Goal: Find contact information: Find contact information

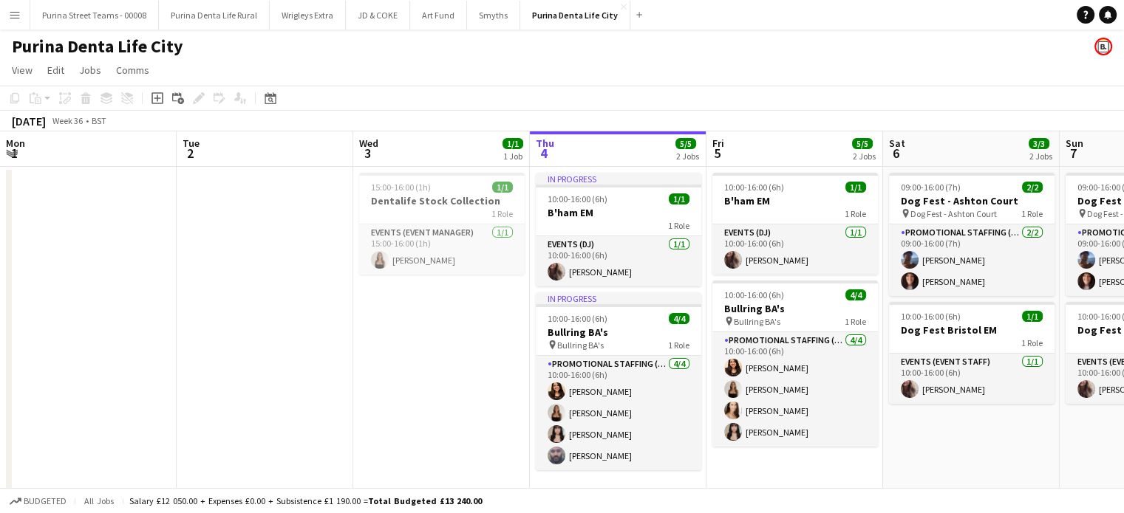
scroll to position [0, 353]
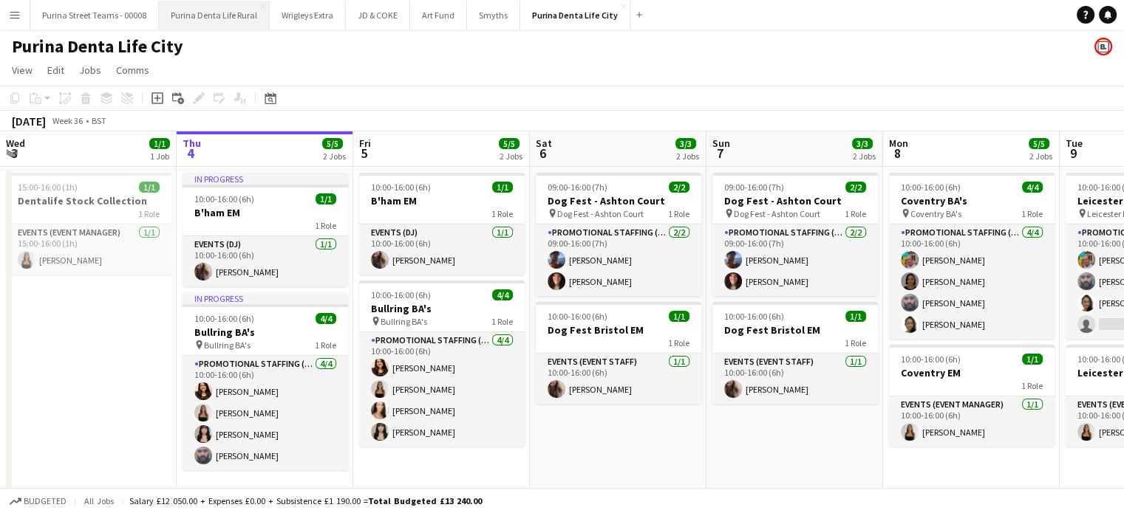
click at [185, 21] on button "Purina Denta Life Rural Close" at bounding box center [214, 15] width 111 height 29
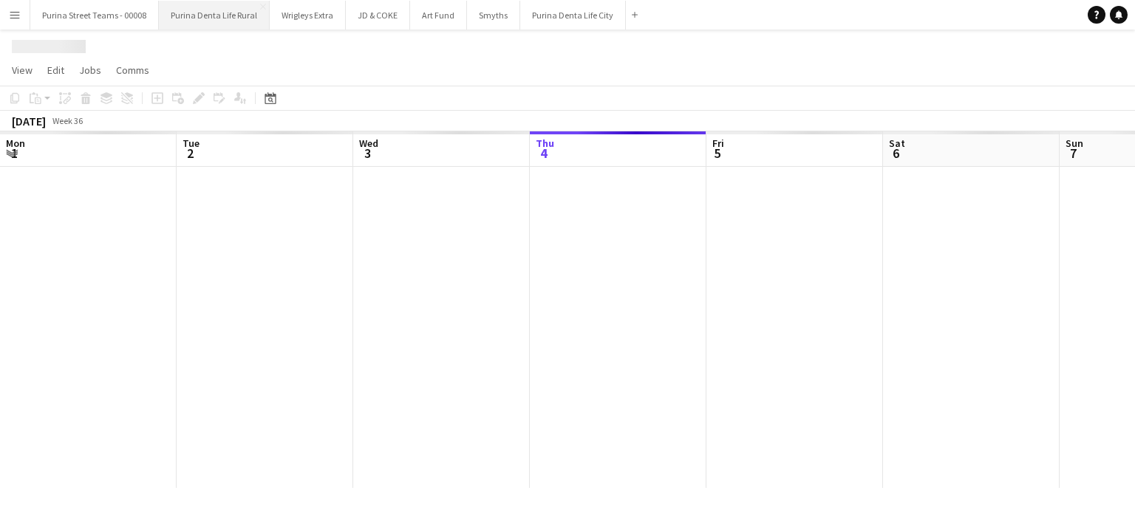
scroll to position [0, 353]
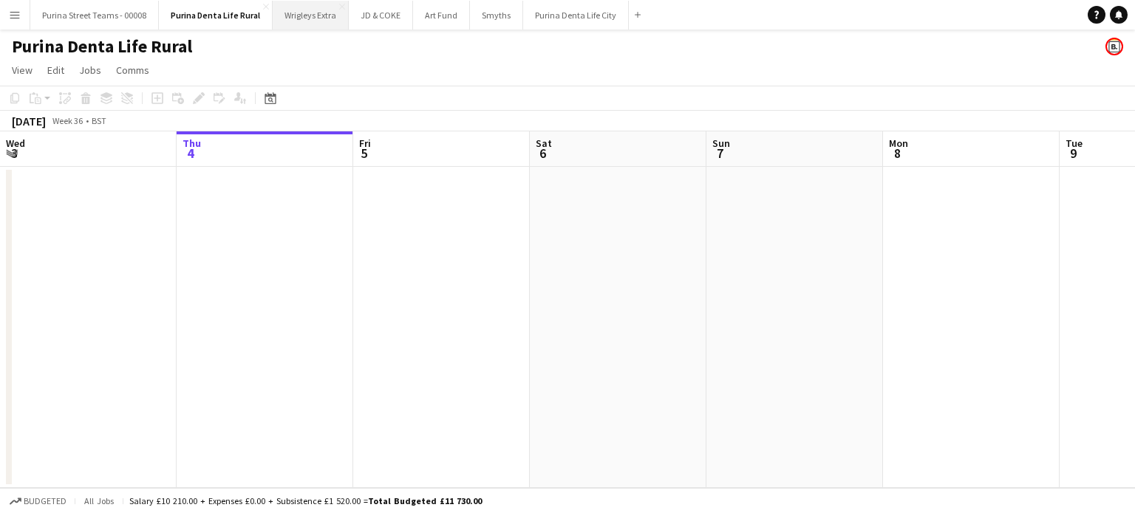
click at [298, 23] on button "Wrigleys Extra Close" at bounding box center [311, 15] width 76 height 29
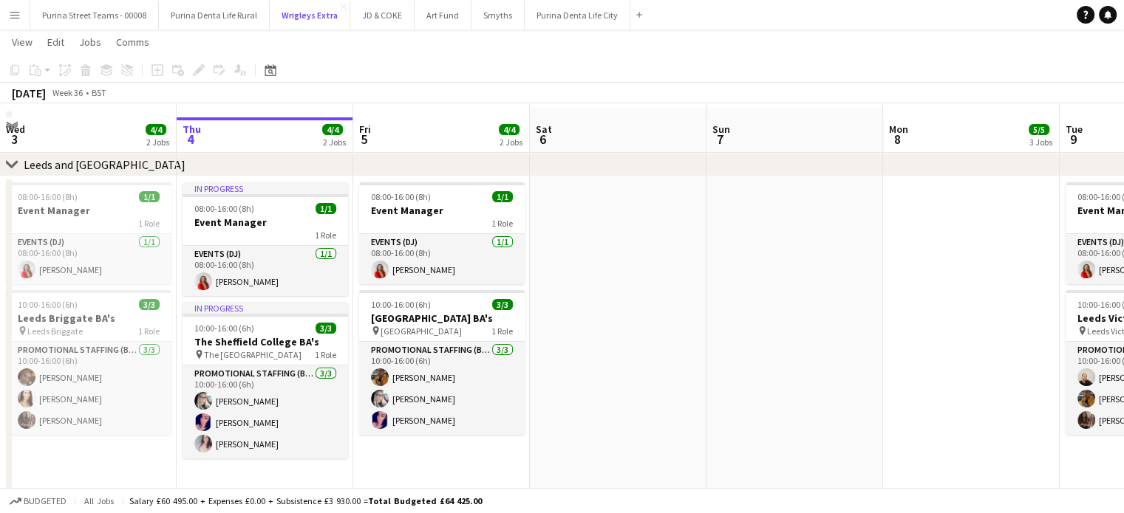
scroll to position [74, 0]
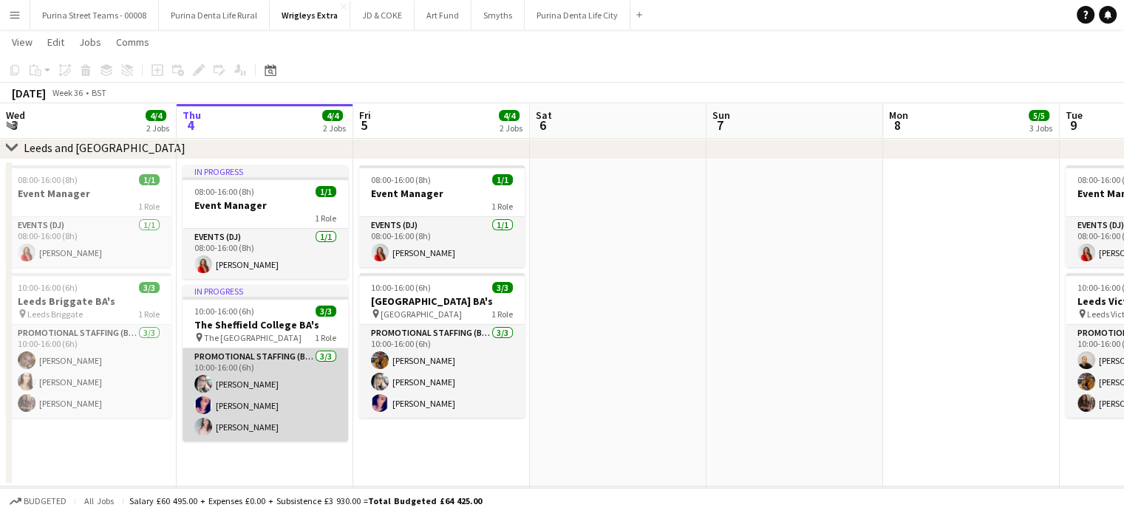
click at [259, 383] on app-card-role "Promotional Staffing (Brand Ambassadors) [DATE] 10:00-16:00 (6h) [PERSON_NAME] …" at bounding box center [264, 395] width 165 height 93
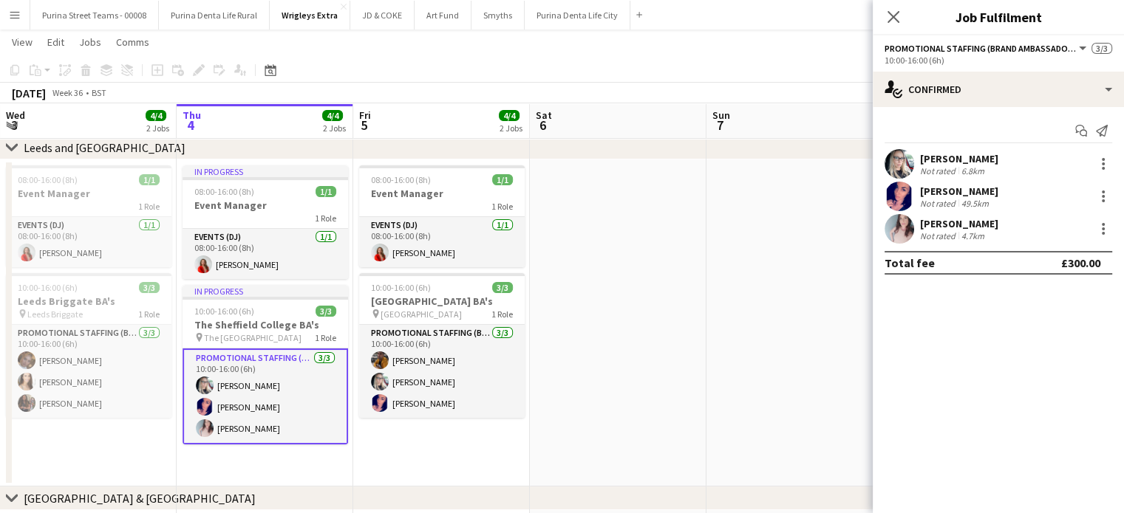
click at [938, 160] on div "[PERSON_NAME]" at bounding box center [959, 158] width 78 height 13
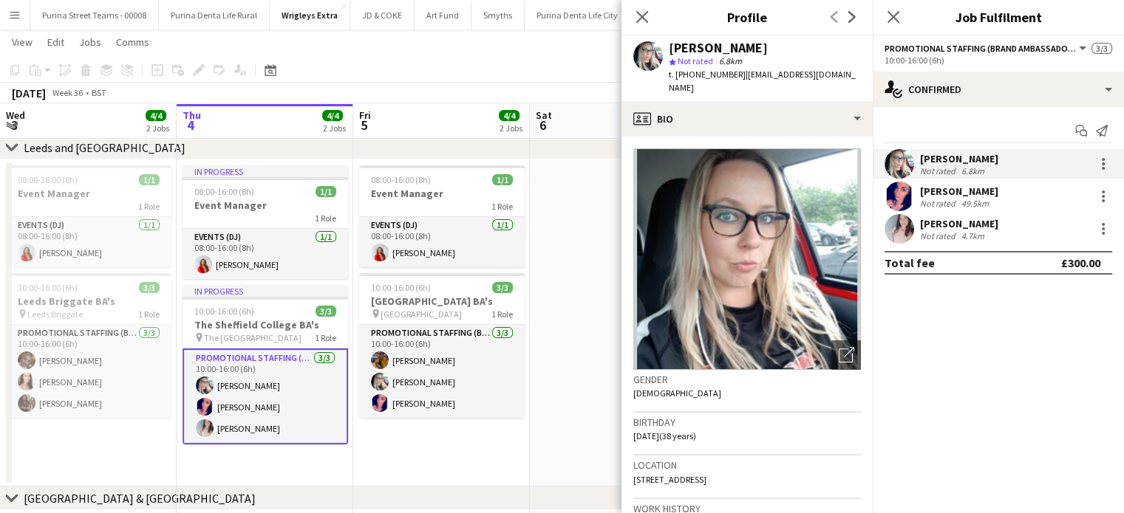
click at [745, 77] on span "| [EMAIL_ADDRESS][DOMAIN_NAME]" at bounding box center [762, 81] width 187 height 24
drag, startPoint x: 834, startPoint y: 73, endPoint x: 739, endPoint y: 78, distance: 95.4
click at [739, 78] on div "[PERSON_NAME] star Not rated 6.8km t. [PHONE_NUMBER] | [EMAIL_ADDRESS][DOMAIN_N…" at bounding box center [746, 68] width 251 height 66
copy span "[EMAIL_ADDRESS][DOMAIN_NAME]"
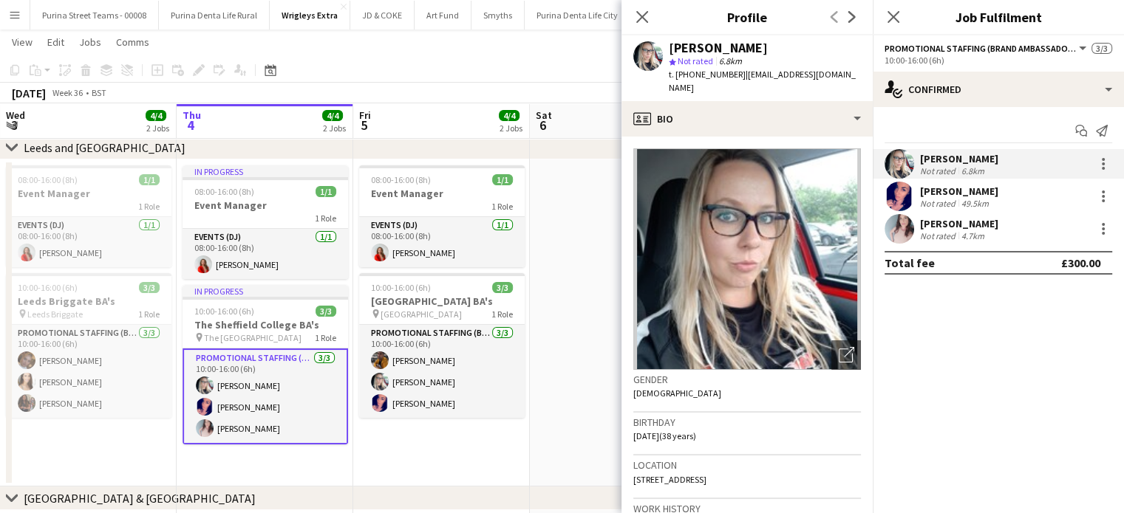
click at [957, 189] on div "[PERSON_NAME]" at bounding box center [959, 191] width 78 height 13
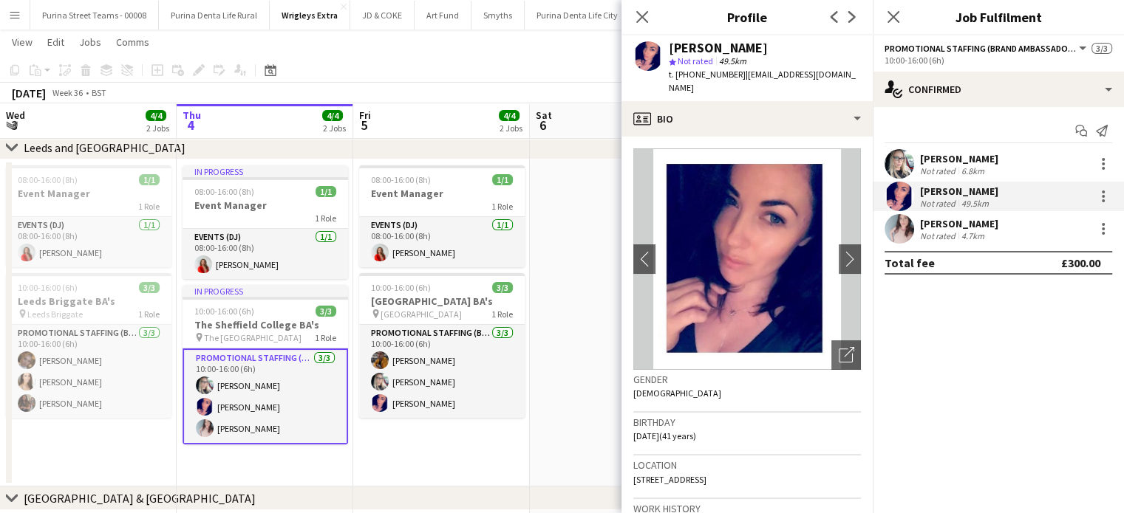
click at [762, 75] on span "| [EMAIL_ADDRESS][DOMAIN_NAME]" at bounding box center [762, 81] width 187 height 24
drag, startPoint x: 844, startPoint y: 72, endPoint x: 739, endPoint y: 74, distance: 104.2
click at [739, 74] on span "| [EMAIL_ADDRESS][DOMAIN_NAME]" at bounding box center [762, 81] width 187 height 24
copy span "[EMAIL_ADDRESS][DOMAIN_NAME]"
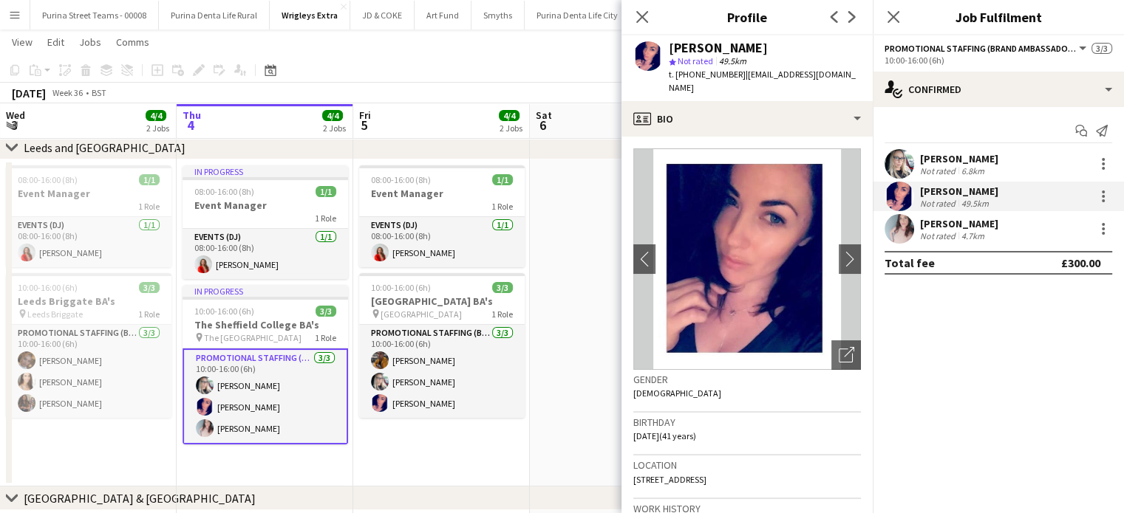
click at [978, 224] on div "[PERSON_NAME]" at bounding box center [959, 223] width 78 height 13
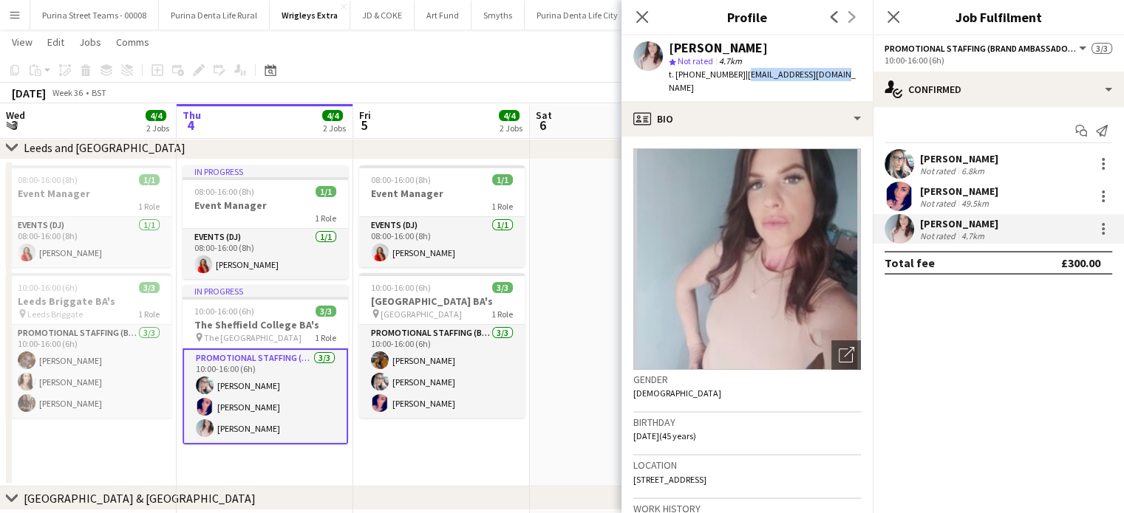
drag, startPoint x: 744, startPoint y: 72, endPoint x: 841, endPoint y: 73, distance: 97.5
click at [841, 73] on span "| [EMAIL_ADDRESS][DOMAIN_NAME]" at bounding box center [762, 81] width 187 height 24
copy span "[EMAIL_ADDRESS][DOMAIN_NAME]"
click at [578, 389] on app-date-cell at bounding box center [618, 323] width 177 height 327
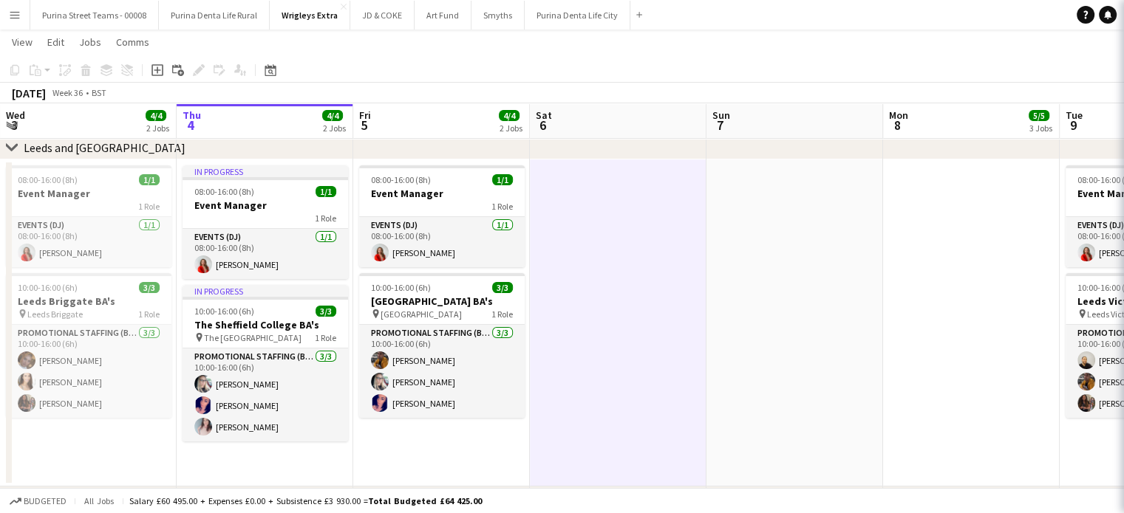
scroll to position [0, 352]
click at [190, 15] on button "Purina Denta Life Rural Close" at bounding box center [214, 15] width 111 height 29
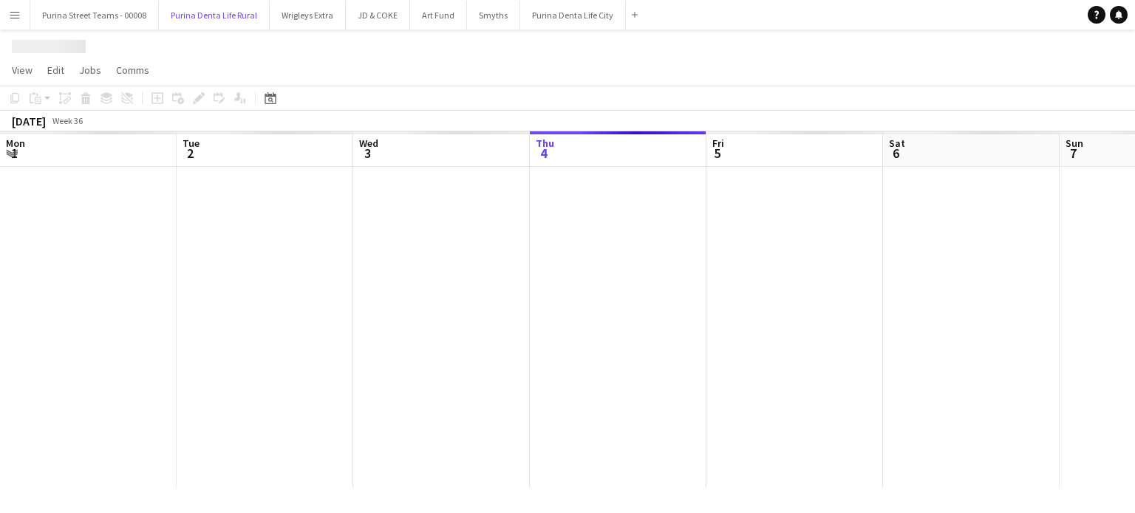
scroll to position [0, 353]
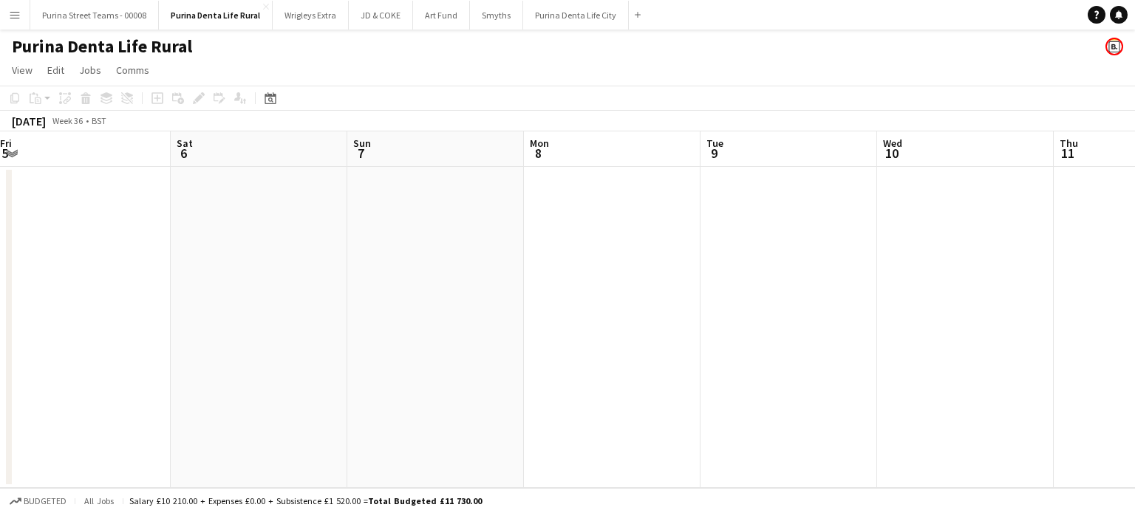
drag, startPoint x: 585, startPoint y: 281, endPoint x: 226, endPoint y: 259, distance: 359.7
click at [226, 259] on app-calendar-viewport "Wed 3 Thu 4 Fri 5 Sat 6 Sun 7 Mon 8 Tue 9 Wed 10 Thu 11 Fri 12 Sat 13 Sun 14" at bounding box center [567, 309] width 1135 height 357
drag, startPoint x: 448, startPoint y: 263, endPoint x: 106, endPoint y: 253, distance: 341.4
click at [106, 253] on app-calendar-viewport "Fri 5 Sat 6 Sun 7 Mon 8 Tue 9 Wed 10 Thu 11 Fri 12 Sat 13 Sun 14 Mon 15 Tue 16" at bounding box center [567, 309] width 1135 height 357
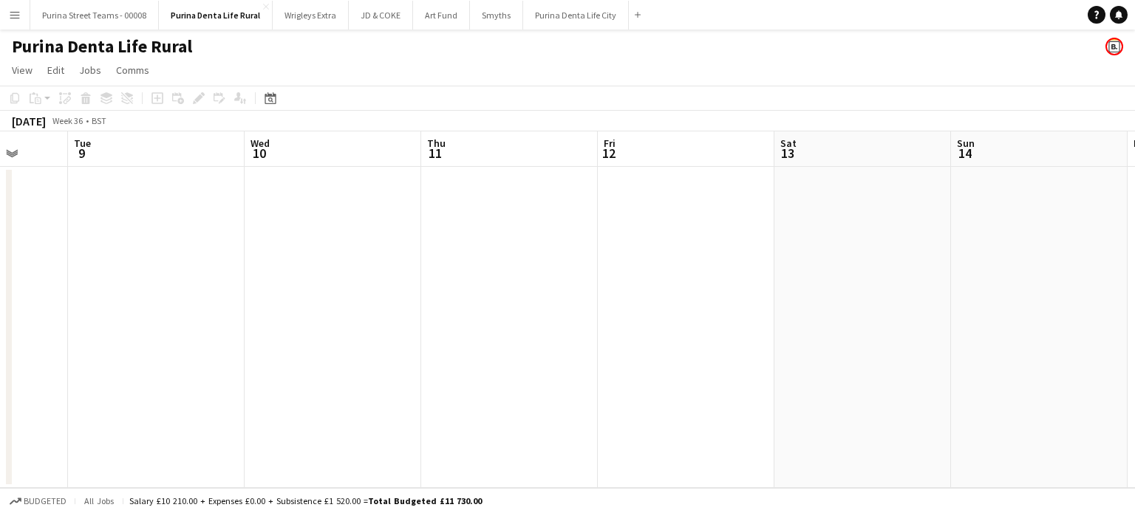
drag, startPoint x: 776, startPoint y: 274, endPoint x: 243, endPoint y: 271, distance: 533.4
click at [242, 273] on app-calendar-viewport "Fri 5 Sat 6 Sun 7 Mon 8 Tue 9 Wed 10 Thu 11 Fri 12 Sat 13 Sun 14 Mon 15 Tue 16" at bounding box center [567, 309] width 1135 height 357
drag, startPoint x: 639, startPoint y: 298, endPoint x: 810, endPoint y: 285, distance: 171.1
click at [254, 285] on app-calendar-viewport "Thu 11 Fri 12 Sat 13 Sun 14 Mon 15 Tue 16 Wed 17 Thu 18 Fri 19 Sat 20 Sun 21 Mo…" at bounding box center [567, 309] width 1135 height 357
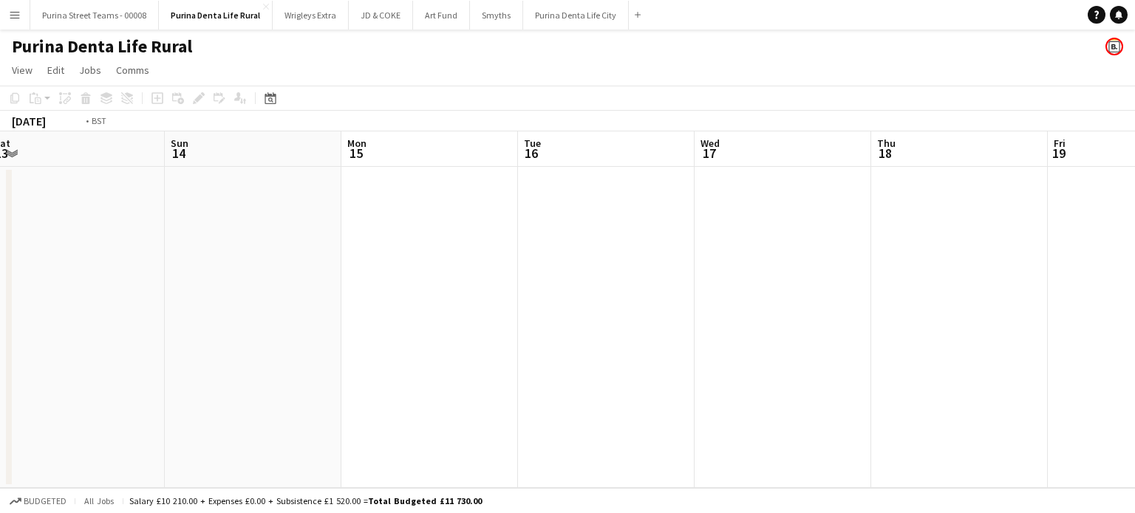
drag, startPoint x: 810, startPoint y: 285, endPoint x: 174, endPoint y: 277, distance: 636.1
click at [171, 278] on app-calendar-viewport "Thu 11 Fri 12 Sat 13 Sun 14 Mon 15 Tue 16 Wed 17 Thu 18 Fri 19 Sat 20 Sun 21 Mo…" at bounding box center [567, 309] width 1135 height 357
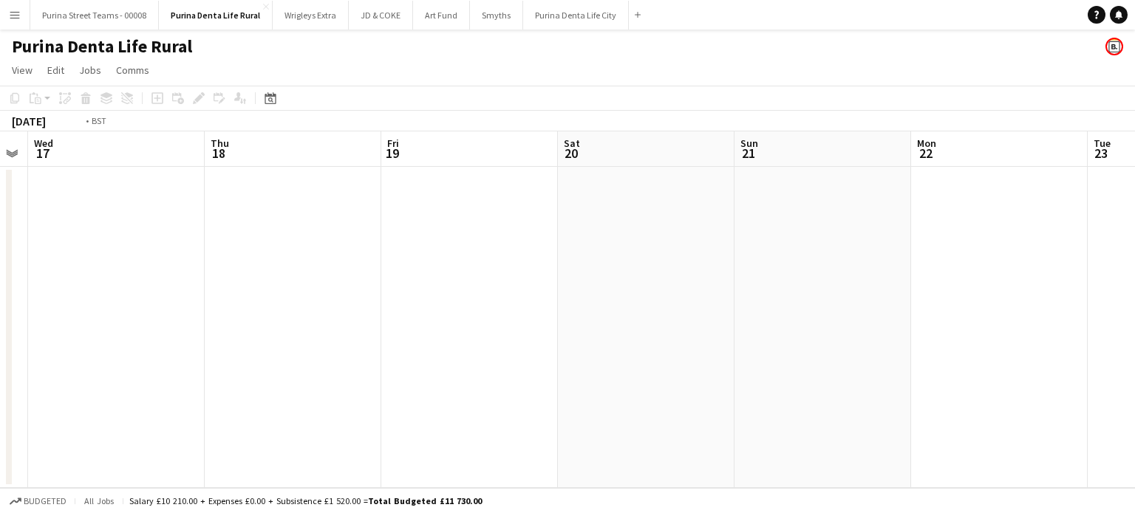
drag, startPoint x: 464, startPoint y: 295, endPoint x: 875, endPoint y: 294, distance: 411.5
click at [910, 297] on app-calendar-viewport "Mon 15 Tue 16 Wed 17 Thu 18 Fri 19 Sat 20 Sun 21 Mon 22 Tue 23 Wed 24 Thu 25 Fr…" at bounding box center [567, 309] width 1135 height 357
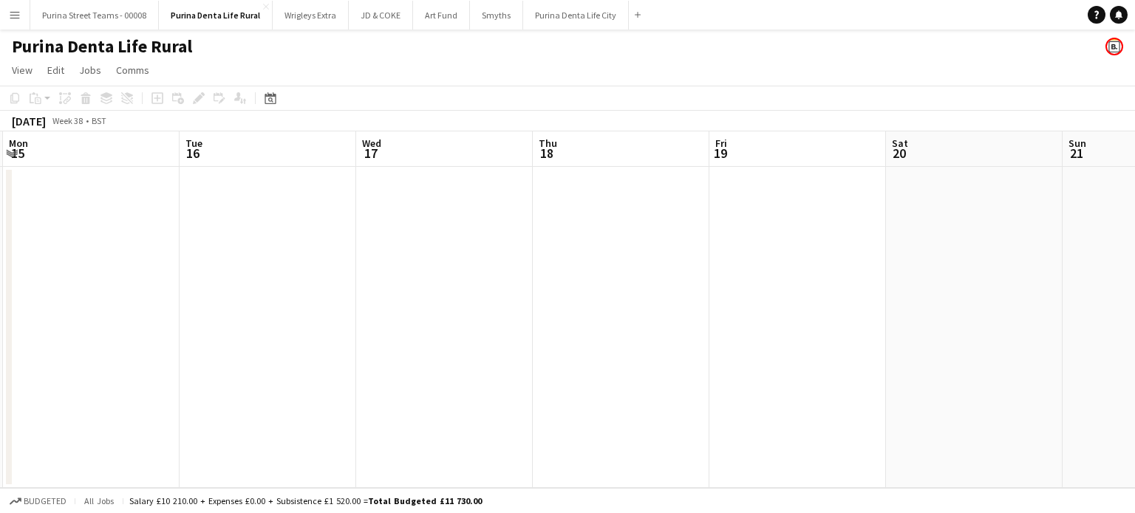
drag, startPoint x: 257, startPoint y: 290, endPoint x: 638, endPoint y: 289, distance: 380.4
click at [819, 289] on app-calendar-viewport "Sat 13 Sun 14 Mon 15 Tue 16 Wed 17 Thu 18 Fri 19 Sat 20 Sun 21 Mon 22 Tue 23 We…" at bounding box center [567, 309] width 1135 height 357
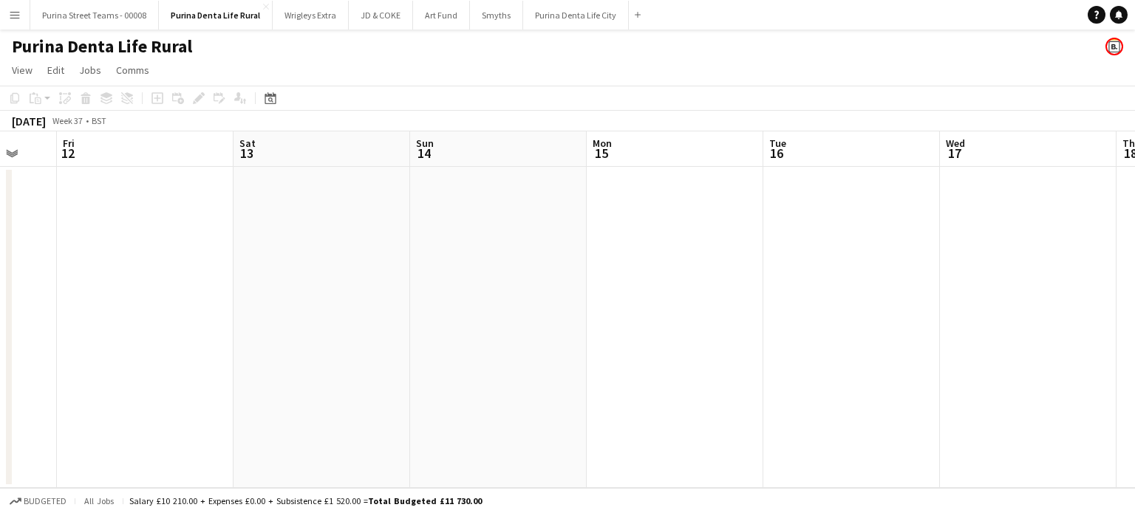
scroll to position [0, 402]
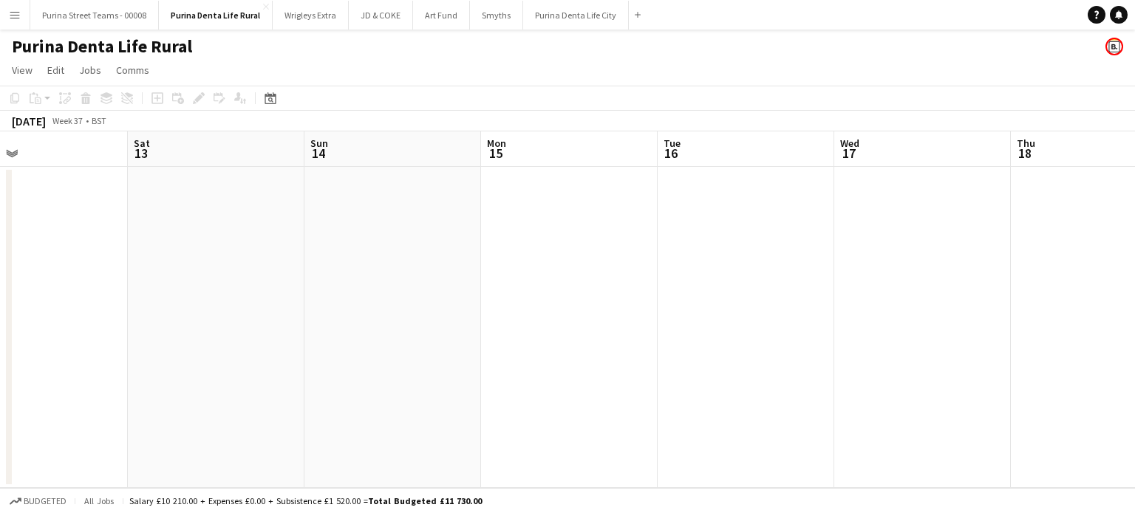
drag, startPoint x: 245, startPoint y: 284, endPoint x: 751, endPoint y: 281, distance: 505.3
click at [751, 282] on app-calendar-viewport "Wed 10 Thu 11 Fri 12 Sat 13 Sun 14 Mon 15 Tue 16 Wed 17 Thu 18 Fri 19 Sat 20 Su…" at bounding box center [567, 309] width 1135 height 357
click at [553, 5] on button "Purina Denta Life City Close" at bounding box center [576, 15] width 106 height 29
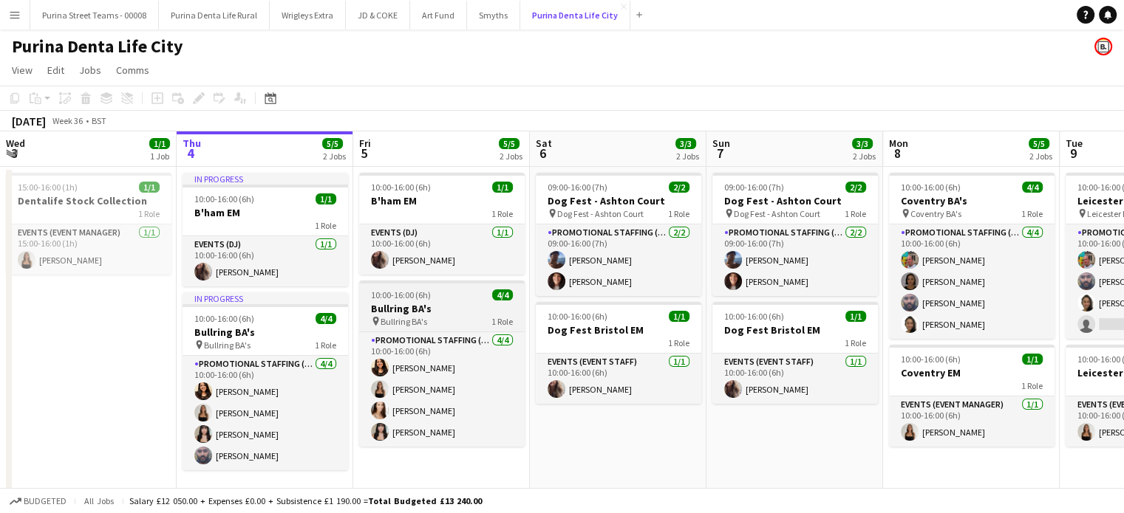
scroll to position [14, 0]
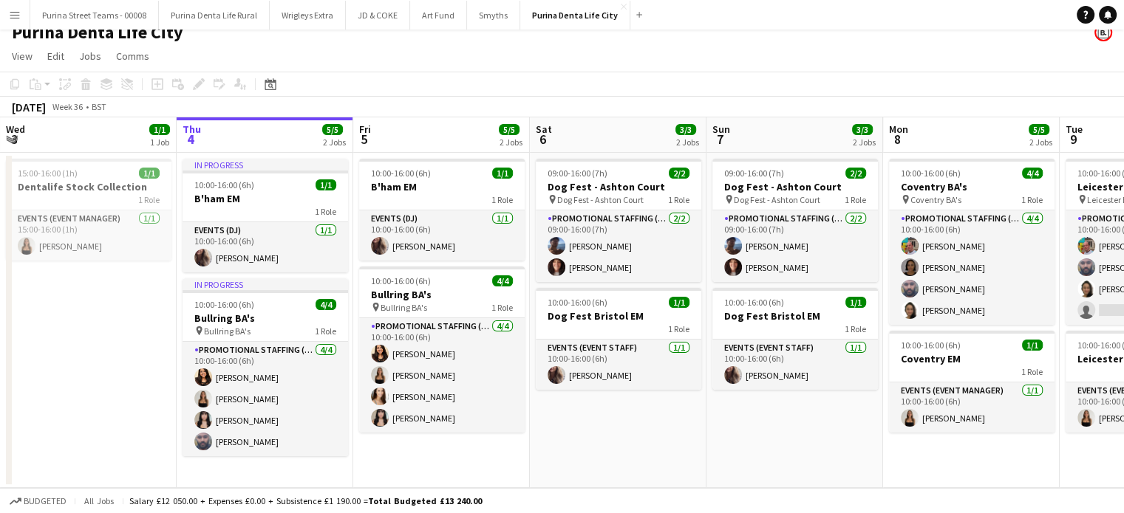
click at [428, 129] on app-board-header-date "Fri 5 5/5 2 Jobs" at bounding box center [441, 134] width 177 height 35
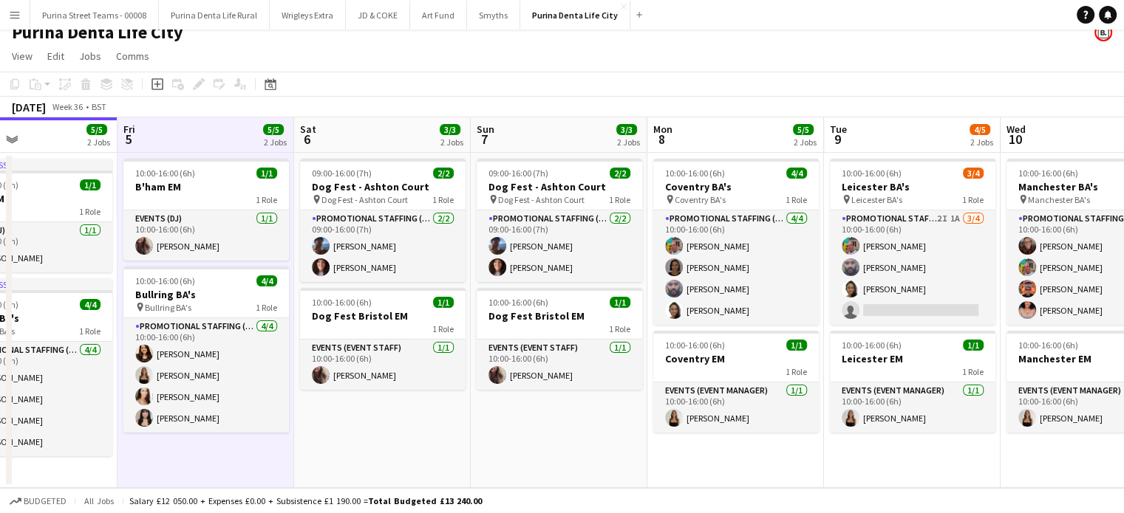
scroll to position [0, 589]
drag, startPoint x: 561, startPoint y: 454, endPoint x: 402, endPoint y: 458, distance: 158.9
click at [402, 458] on app-calendar-viewport "Mon 1 Tue 2 Wed 3 1/1 1 Job Thu 4 5/5 2 Jobs Fri 5 5/5 2 Jobs Sat 6 3/3 2 Jobs …" at bounding box center [562, 302] width 1124 height 371
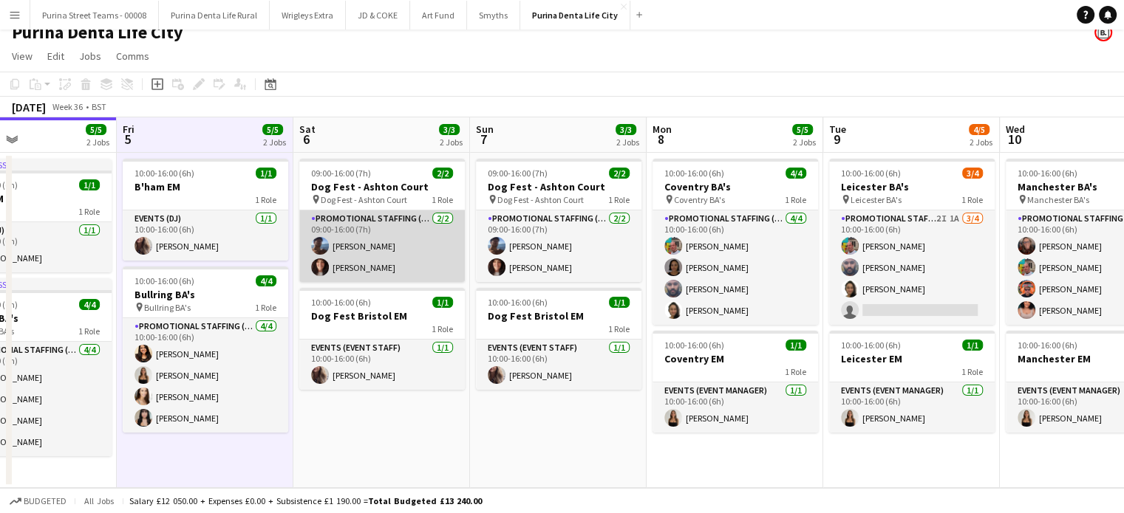
click at [366, 251] on app-card-role "Promotional Staffing (Brand Ambassadors) [DATE] 09:00-16:00 (7h) [PERSON_NAME] …" at bounding box center [381, 247] width 165 height 72
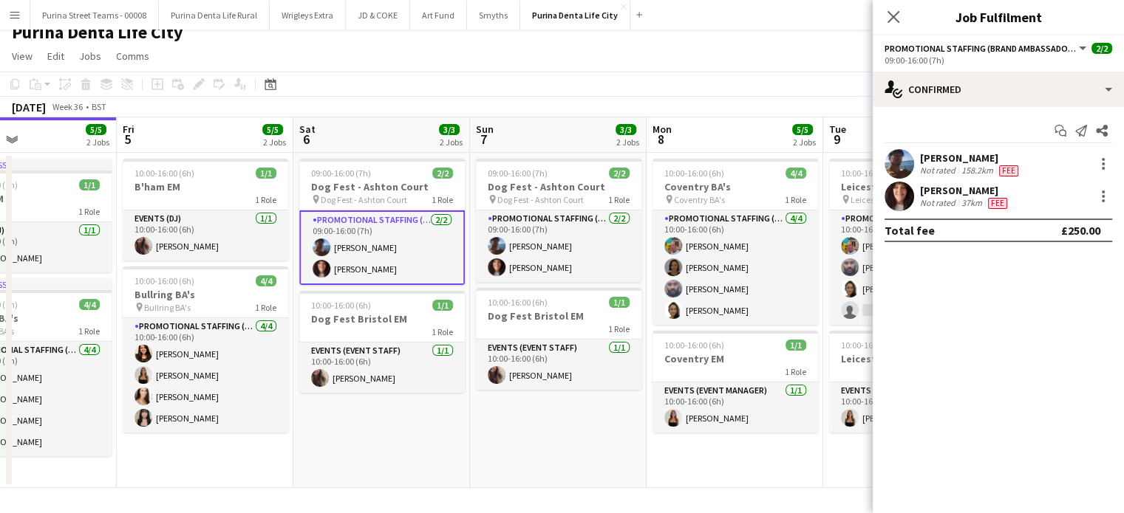
click at [954, 159] on div "[PERSON_NAME]" at bounding box center [970, 157] width 101 height 13
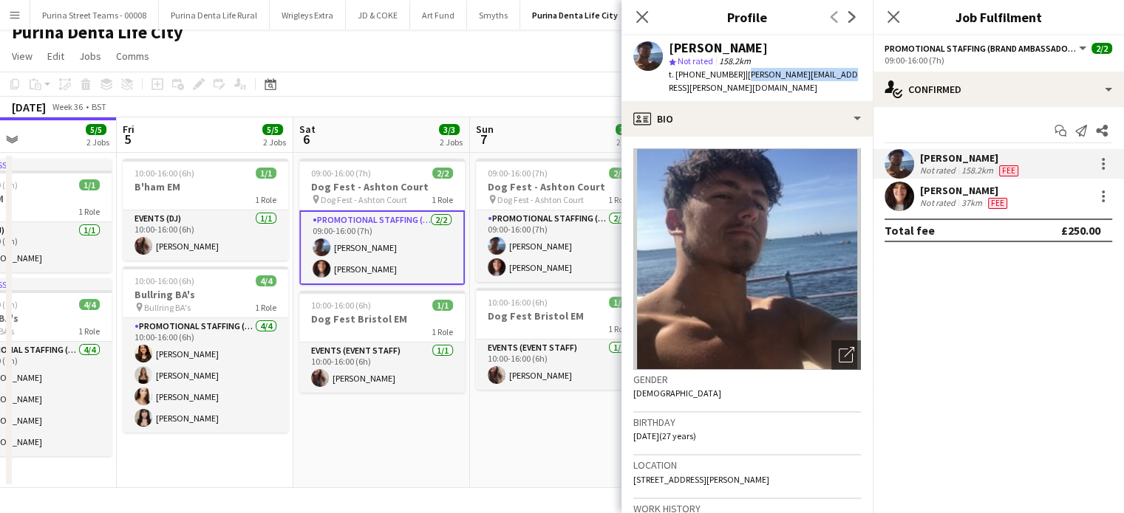
drag, startPoint x: 739, startPoint y: 72, endPoint x: 838, endPoint y: 72, distance: 99.0
click at [838, 72] on div "[PERSON_NAME] star Not rated 158.2km t. [PHONE_NUMBER] | [PERSON_NAME][EMAIL_AD…" at bounding box center [746, 68] width 251 height 66
copy span "[PERSON_NAME][EMAIL_ADDRESS][PERSON_NAME][DOMAIN_NAME]"
click at [954, 190] on div "[PERSON_NAME]" at bounding box center [965, 190] width 90 height 13
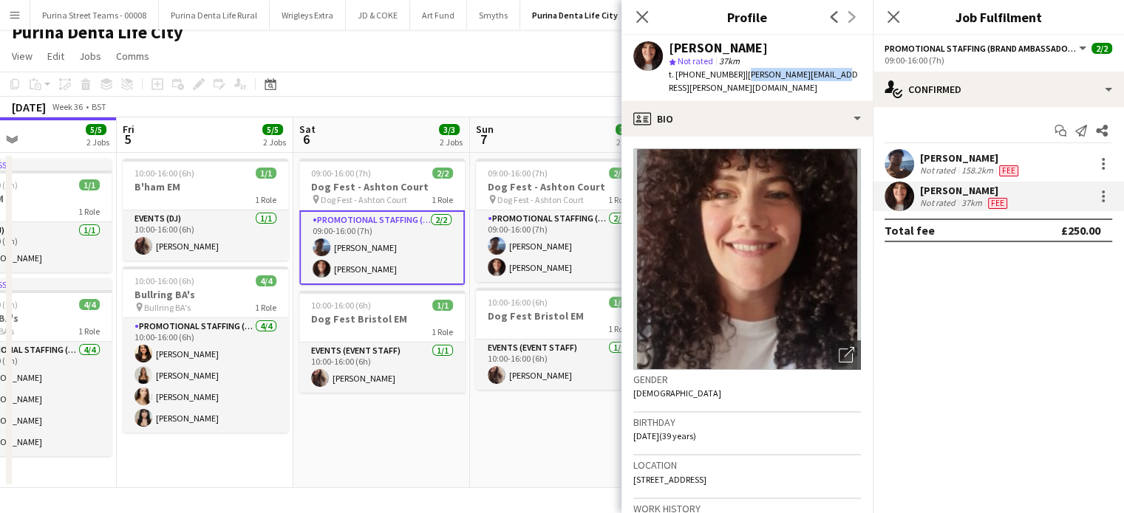
drag, startPoint x: 743, startPoint y: 72, endPoint x: 830, endPoint y: 69, distance: 86.5
click at [830, 69] on div "[PERSON_NAME] star Not rated 37km t. [PHONE_NUMBER] | [PERSON_NAME][EMAIL_ADDRE…" at bounding box center [746, 68] width 251 height 66
copy span "[PERSON_NAME][EMAIL_ADDRESS][PERSON_NAME][DOMAIN_NAME]"
click at [653, 20] on div "Close pop-in" at bounding box center [641, 17] width 41 height 34
click at [497, 417] on app-date-cell "09:00-16:00 (7h) 2/2 Dog Fest - Ashton Court pin Dog Fest - Ashton Court 1 Role…" at bounding box center [558, 320] width 177 height 335
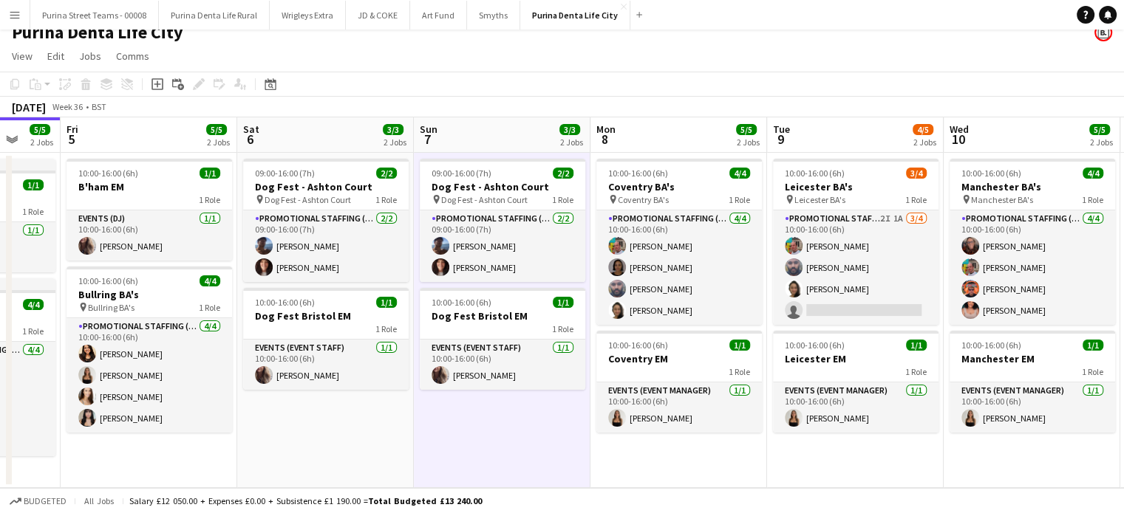
scroll to position [0, 654]
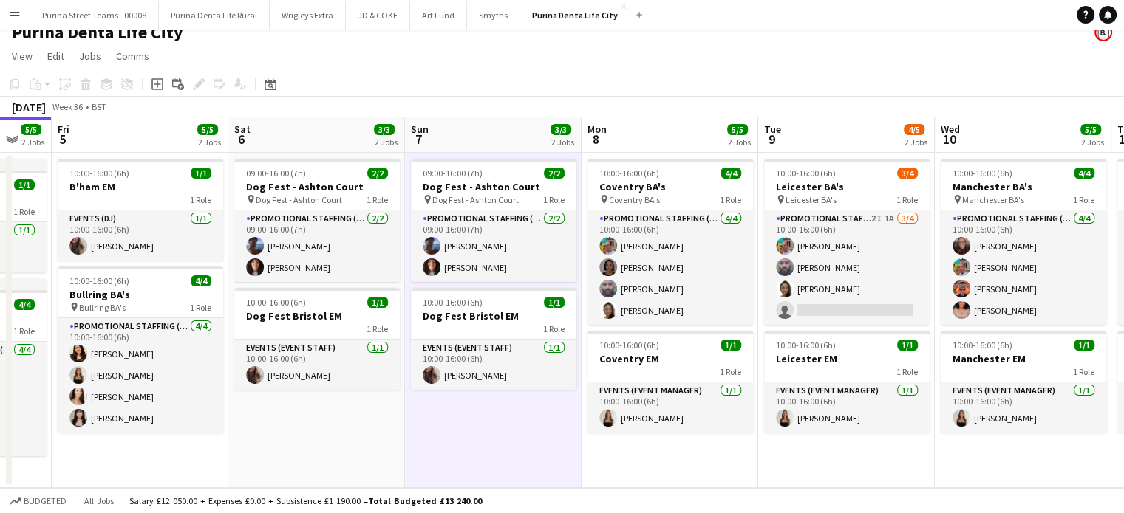
drag, startPoint x: 573, startPoint y: 444, endPoint x: 508, endPoint y: 446, distance: 65.0
click at [508, 446] on app-calendar-viewport "Mon 1 Tue 2 Wed 3 1/1 1 Job Thu 4 5/5 2 Jobs Fri 5 5/5 2 Jobs Sat 6 3/3 2 Jobs …" at bounding box center [562, 302] width 1124 height 371
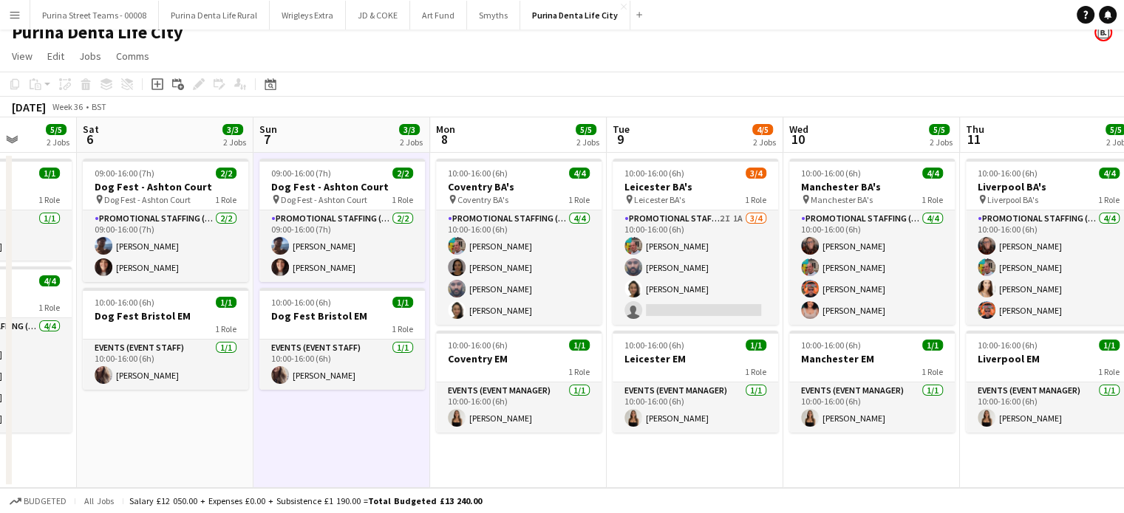
scroll to position [0, 640]
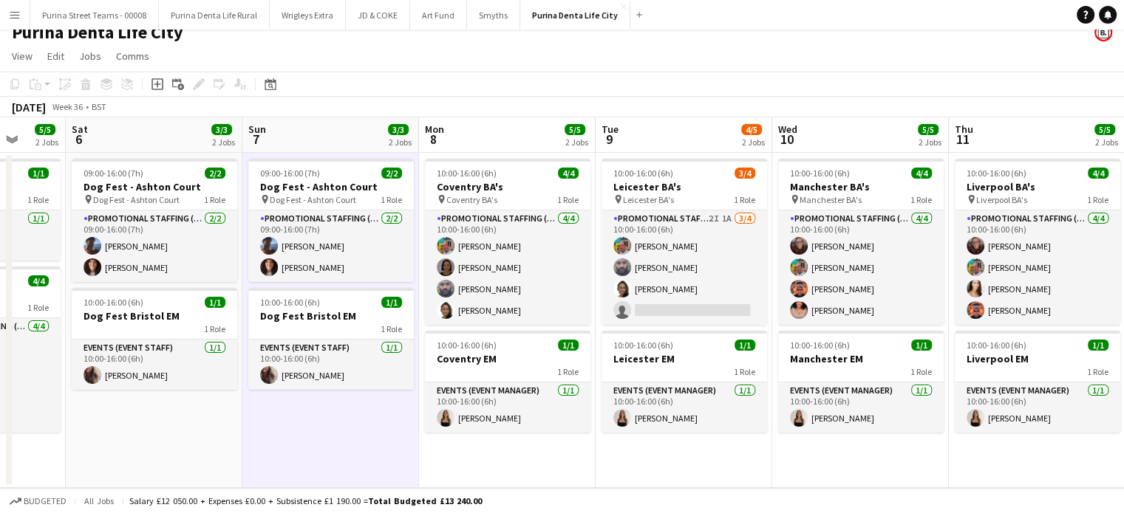
drag, startPoint x: 840, startPoint y: 307, endPoint x: 677, endPoint y: 304, distance: 162.5
click at [677, 304] on app-calendar-viewport "Tue 2 Wed 3 1/1 1 Job Thu 4 5/5 2 Jobs Fri 5 5/5 2 Jobs Sat 6 3/3 2 Jobs Sun 7 …" at bounding box center [562, 302] width 1124 height 371
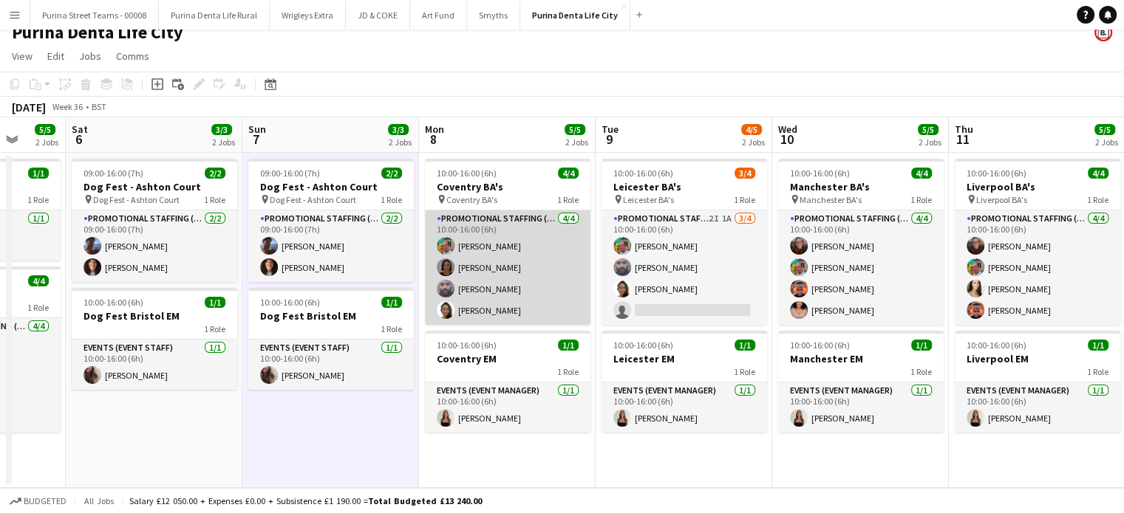
click at [479, 250] on app-card-role "Promotional Staffing (Brand Ambassadors) [DATE] 10:00-16:00 (6h) [PERSON_NAME] …" at bounding box center [507, 268] width 165 height 114
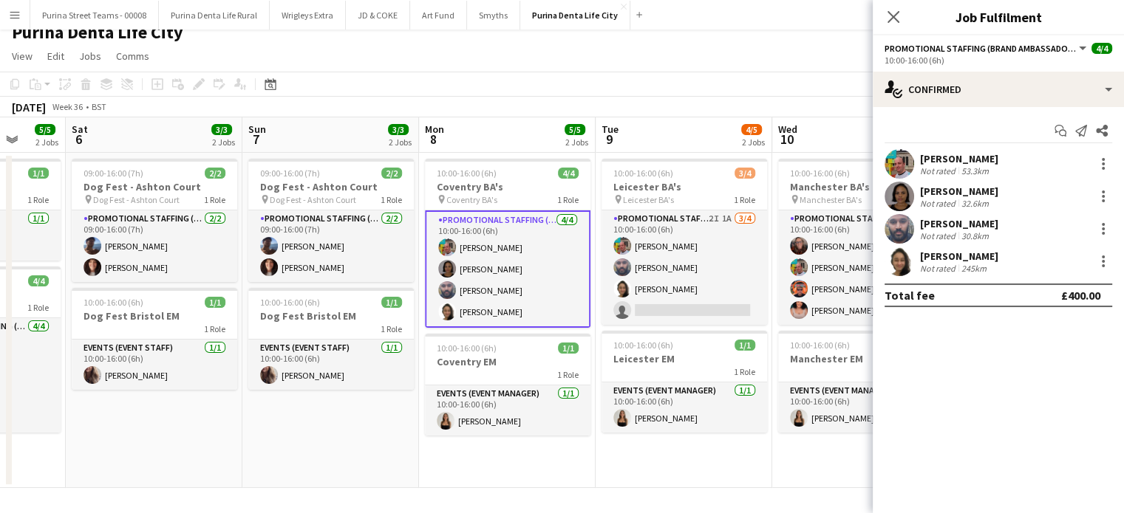
click at [925, 159] on div "[PERSON_NAME]" at bounding box center [959, 158] width 78 height 13
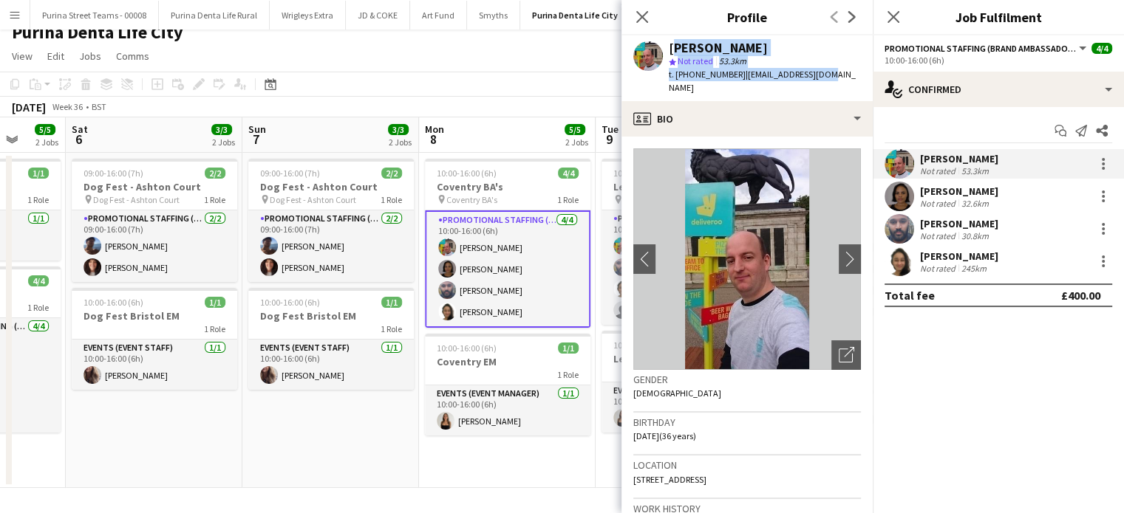
drag, startPoint x: 829, startPoint y: 75, endPoint x: 671, endPoint y: 43, distance: 161.4
click at [671, 43] on div "[PERSON_NAME] star Not rated 53.3km t. [PHONE_NUMBER] | [EMAIL_ADDRESS][DOMAIN_…" at bounding box center [746, 68] width 251 height 66
copy div "[PERSON_NAME] star Not rated 53.3km t. [PHONE_NUMBER] | [EMAIL_ADDRESS][DOMAIN_…"
click at [937, 187] on div "[PERSON_NAME]" at bounding box center [959, 191] width 78 height 13
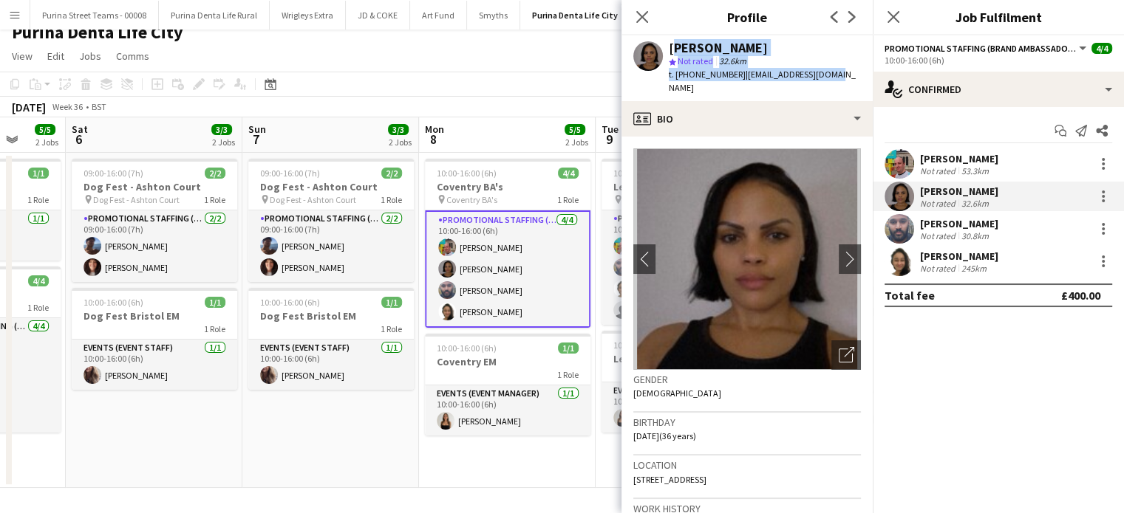
drag, startPoint x: 833, startPoint y: 73, endPoint x: 671, endPoint y: 49, distance: 163.5
click at [671, 49] on div "[PERSON_NAME] star Not rated 32.6km t. [PHONE_NUMBER] | [EMAIL_ADDRESS][DOMAIN_…" at bounding box center [746, 68] width 251 height 66
copy div "[PERSON_NAME] star Not rated 32.6km t. [PHONE_NUMBER] | [EMAIL_ADDRESS][DOMAIN_…"
click at [984, 225] on div "[PERSON_NAME]" at bounding box center [959, 223] width 78 height 13
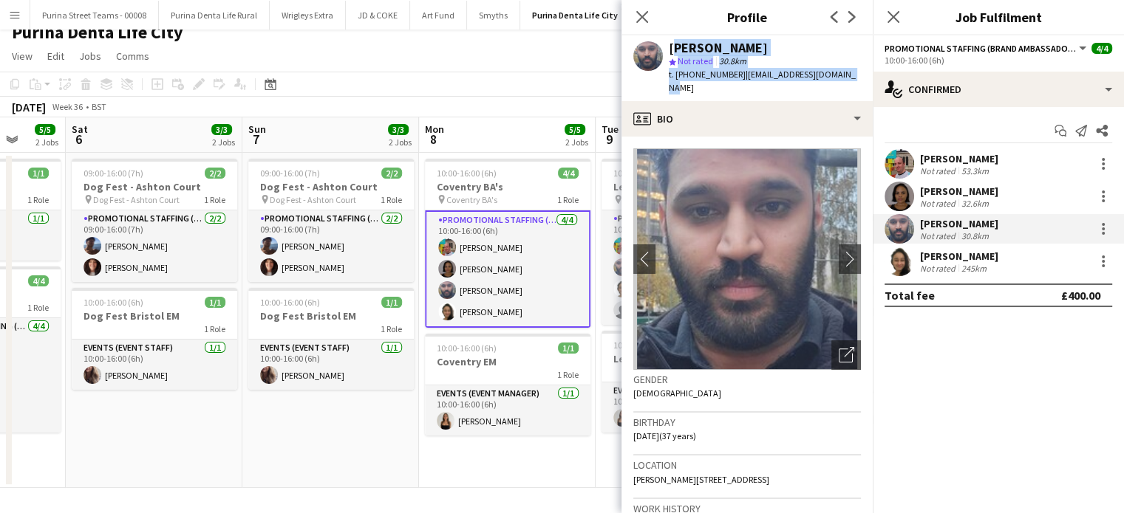
drag, startPoint x: 842, startPoint y: 76, endPoint x: 668, endPoint y: 49, distance: 176.4
click at [668, 49] on div "[PERSON_NAME] star Not rated 30.8km t. [PHONE_NUMBER] | [EMAIL_ADDRESS][DOMAIN_…" at bounding box center [746, 68] width 251 height 66
copy div "[PERSON_NAME] star Not rated 30.8km t. [PHONE_NUMBER] | [EMAIL_ADDRESS][DOMAIN_…"
click at [943, 250] on div "[PERSON_NAME]" at bounding box center [959, 256] width 78 height 13
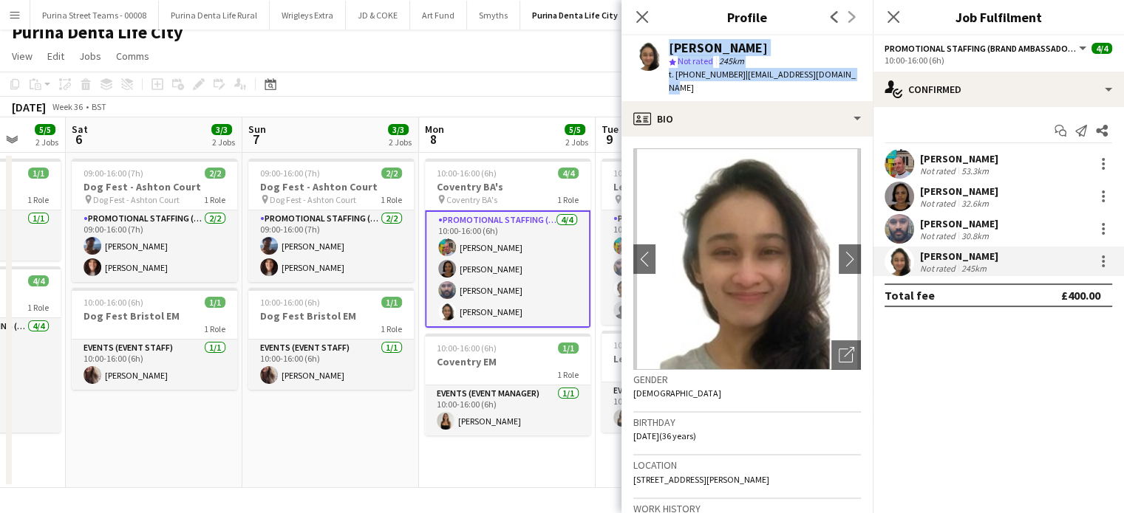
drag, startPoint x: 845, startPoint y: 74, endPoint x: 656, endPoint y: 47, distance: 191.0
click at [656, 47] on div "[PERSON_NAME] star Not rated 245km t. [PHONE_NUMBER] | [EMAIL_ADDRESS][DOMAIN_N…" at bounding box center [746, 68] width 251 height 66
copy div "[PERSON_NAME] star Not rated 245km t. [PHONE_NUMBER] | [EMAIL_ADDRESS][DOMAIN_N…"
click at [618, 269] on app-user-avatar at bounding box center [622, 268] width 18 height 18
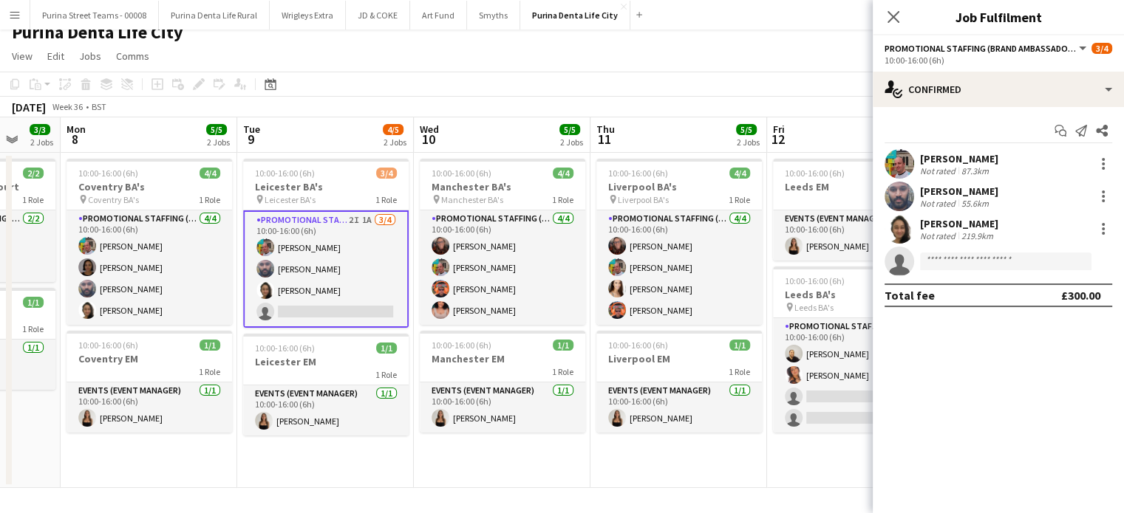
scroll to position [0, 676]
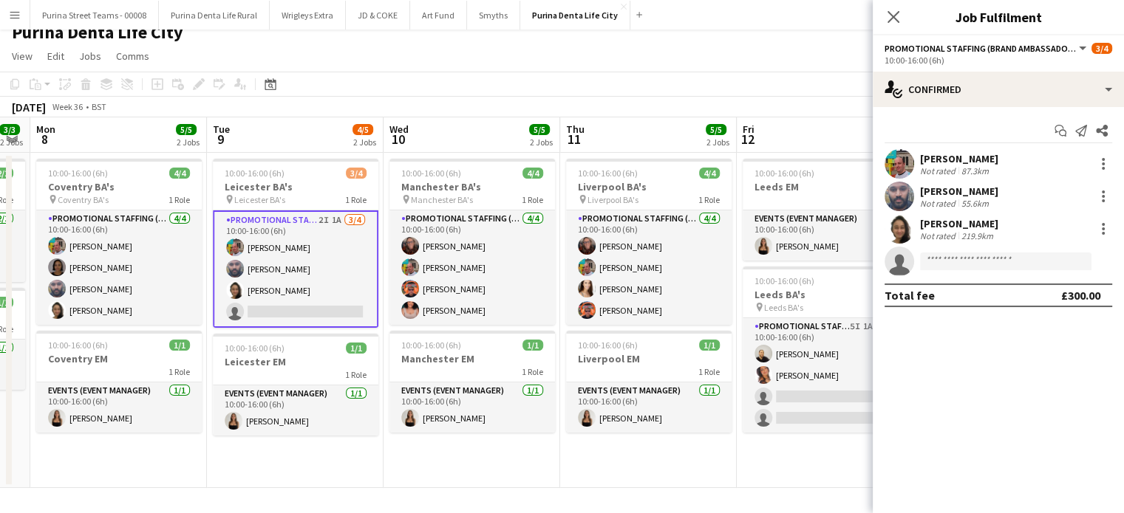
drag, startPoint x: 710, startPoint y: 248, endPoint x: 335, endPoint y: 233, distance: 374.8
click at [335, 233] on app-calendar-viewport "Thu 4 5/5 2 Jobs Fri 5 5/5 2 Jobs Sat 6 3/3 2 Jobs Sun 7 3/3 2 Jobs Mon 8 5/5 2…" at bounding box center [562, 302] width 1124 height 371
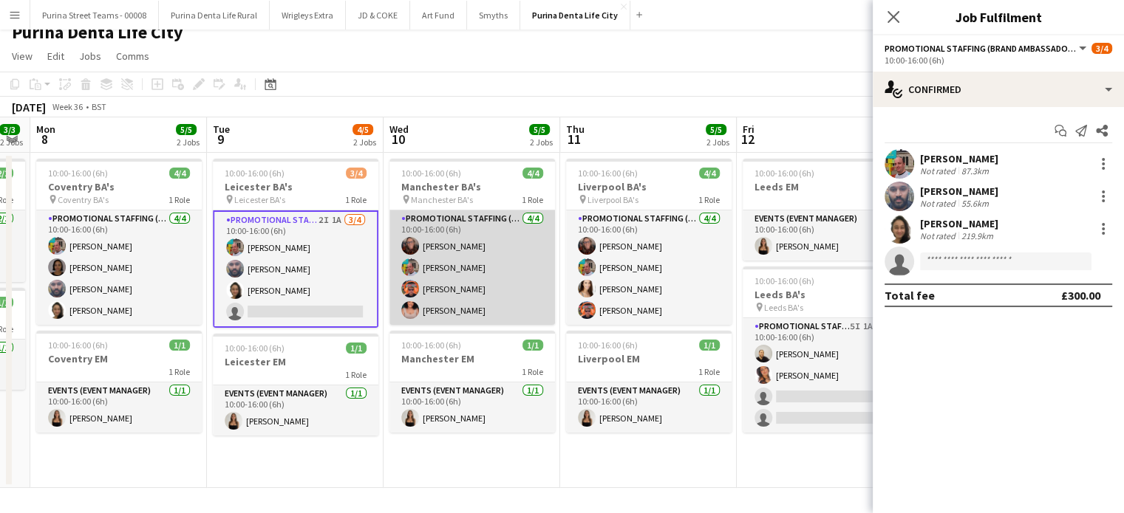
click at [465, 244] on app-card-role "Promotional Staffing (Brand Ambassadors) [DATE] 10:00-16:00 (6h) [PERSON_NAME] …" at bounding box center [471, 268] width 165 height 114
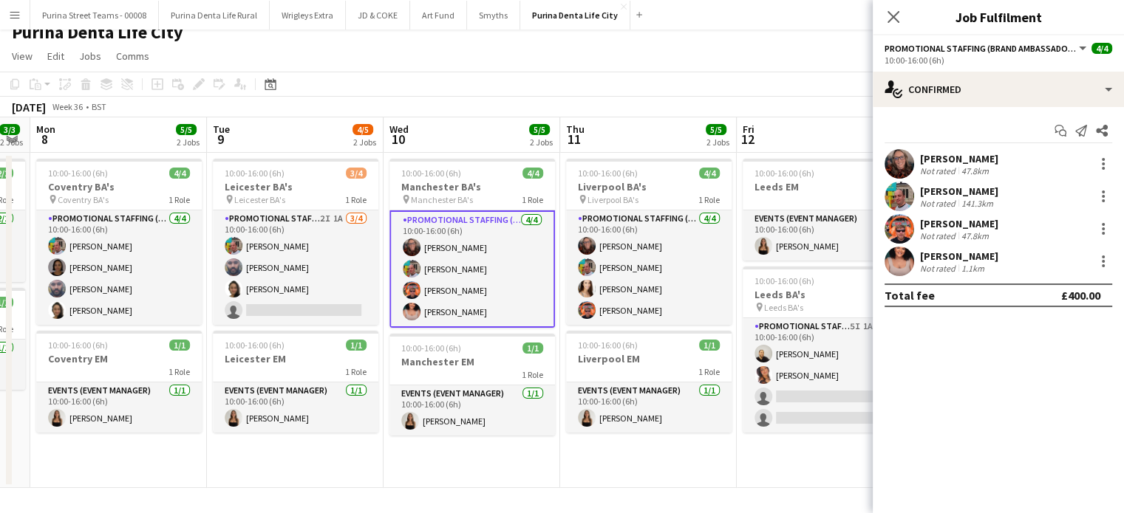
click at [970, 157] on div "[PERSON_NAME]" at bounding box center [959, 158] width 78 height 13
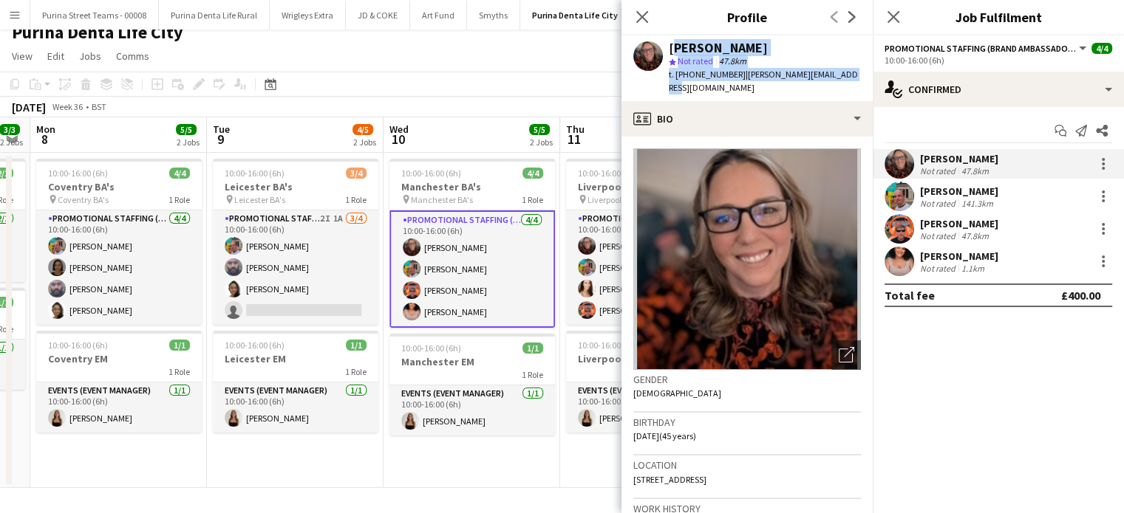
drag, startPoint x: 854, startPoint y: 75, endPoint x: 669, endPoint y: 47, distance: 186.8
click at [669, 47] on div "[PERSON_NAME] star Not rated 47.8km t. [PHONE_NUMBER] | [PERSON_NAME][EMAIL_ADD…" at bounding box center [746, 68] width 251 height 66
copy div "[PERSON_NAME] star Not rated 47.8km t. [PHONE_NUMBER] | [PERSON_NAME][EMAIL_ADD…"
click at [946, 198] on div "Not rated" at bounding box center [939, 203] width 38 height 11
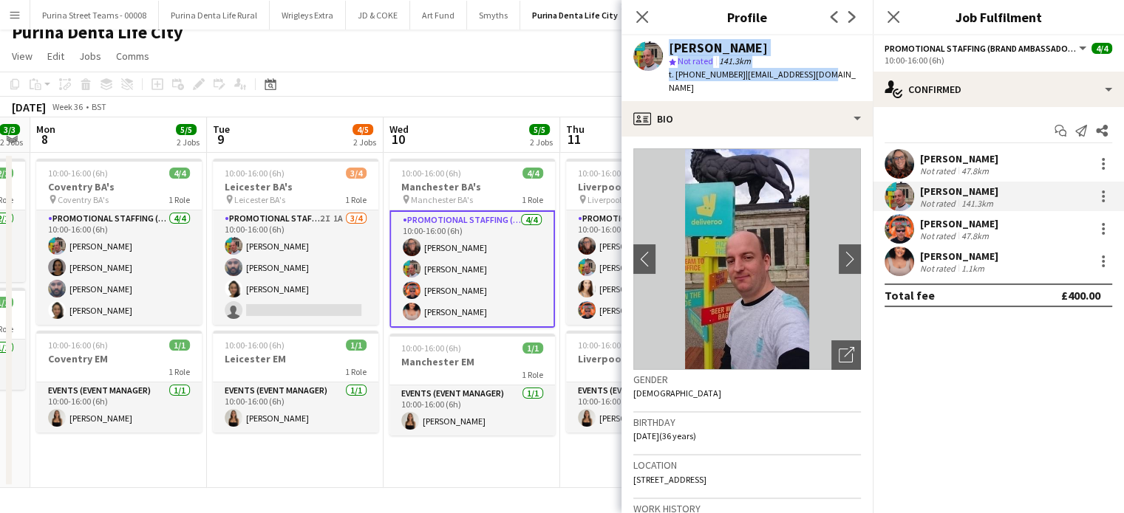
drag, startPoint x: 830, startPoint y: 76, endPoint x: 636, endPoint y: 48, distance: 196.3
click at [636, 48] on div "[PERSON_NAME] star Not rated 141.3km t. [PHONE_NUMBER] | [EMAIL_ADDRESS][DOMAIN…" at bounding box center [746, 68] width 251 height 66
click at [972, 225] on div "[PERSON_NAME]" at bounding box center [959, 223] width 78 height 13
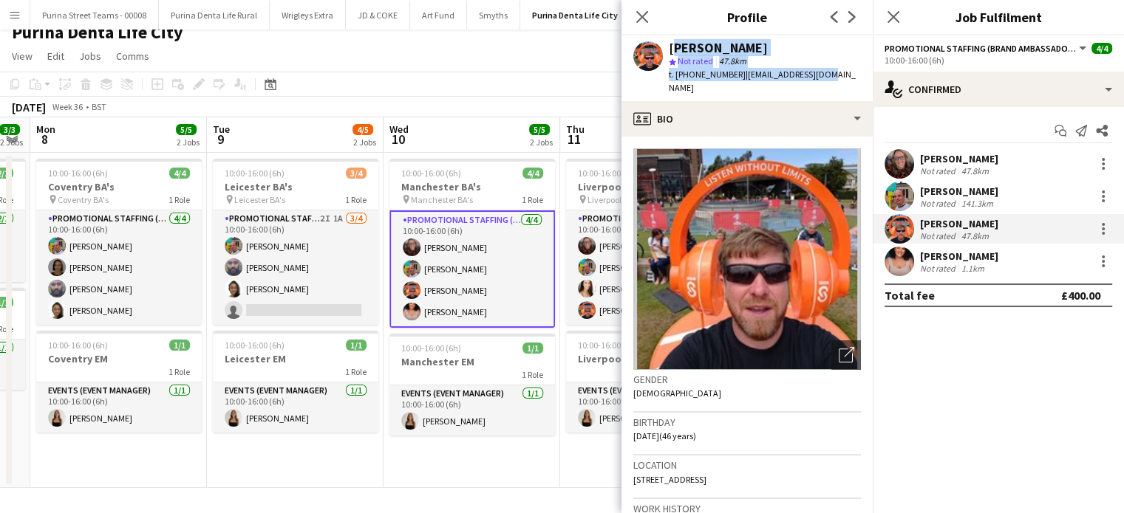
drag, startPoint x: 831, startPoint y: 72, endPoint x: 671, endPoint y: 41, distance: 163.1
click at [671, 41] on div "[PERSON_NAME] star Not rated 47.8km t. [PHONE_NUMBER] | [EMAIL_ADDRESS][DOMAIN_…" at bounding box center [746, 68] width 251 height 66
click at [990, 267] on div "Not rated 1.1km" at bounding box center [959, 268] width 78 height 11
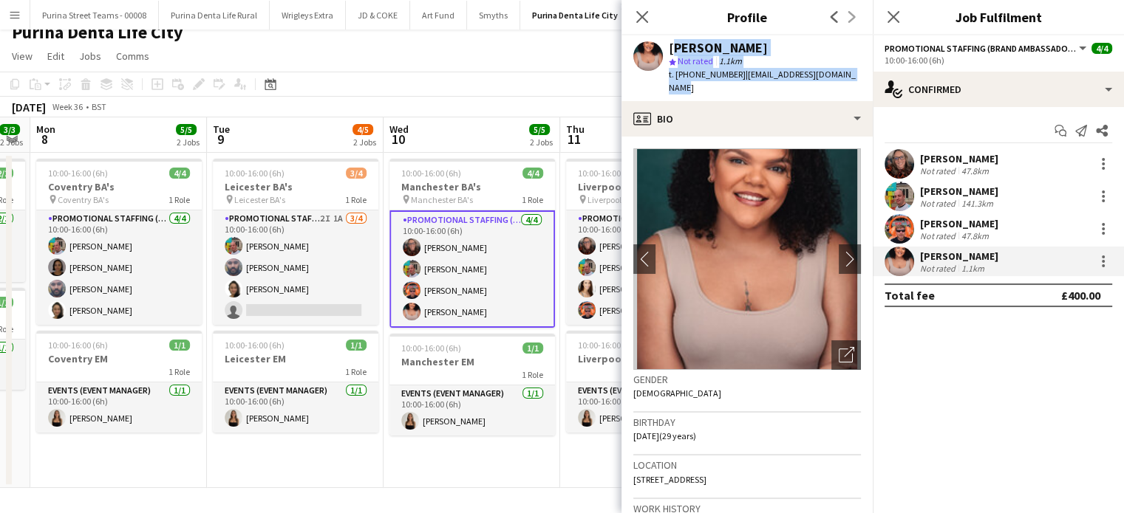
drag, startPoint x: 864, startPoint y: 73, endPoint x: 669, endPoint y: 46, distance: 196.9
click at [669, 46] on div "[PERSON_NAME] star Not rated 1.1km t. [PHONE_NUMBER] | [EMAIL_ADDRESS][DOMAIN_N…" at bounding box center [746, 68] width 251 height 66
drag, startPoint x: 694, startPoint y: 85, endPoint x: 668, endPoint y: 49, distance: 44.3
click at [669, 49] on div "[PERSON_NAME] star Not rated 1.1km t. [PHONE_NUMBER] | [EMAIL_ADDRESS][DOMAIN_N…" at bounding box center [765, 68] width 192 height 54
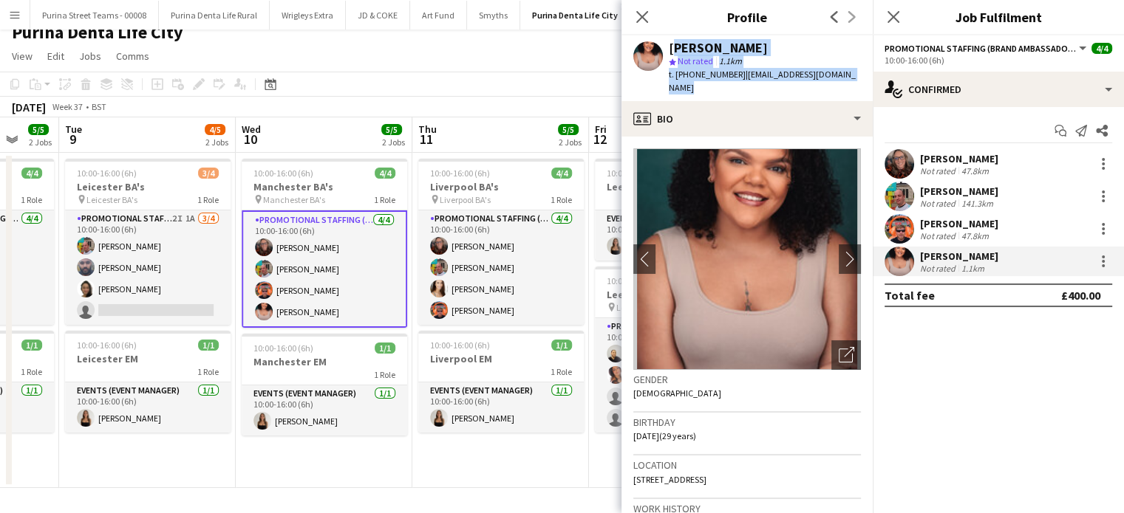
scroll to position [0, 655]
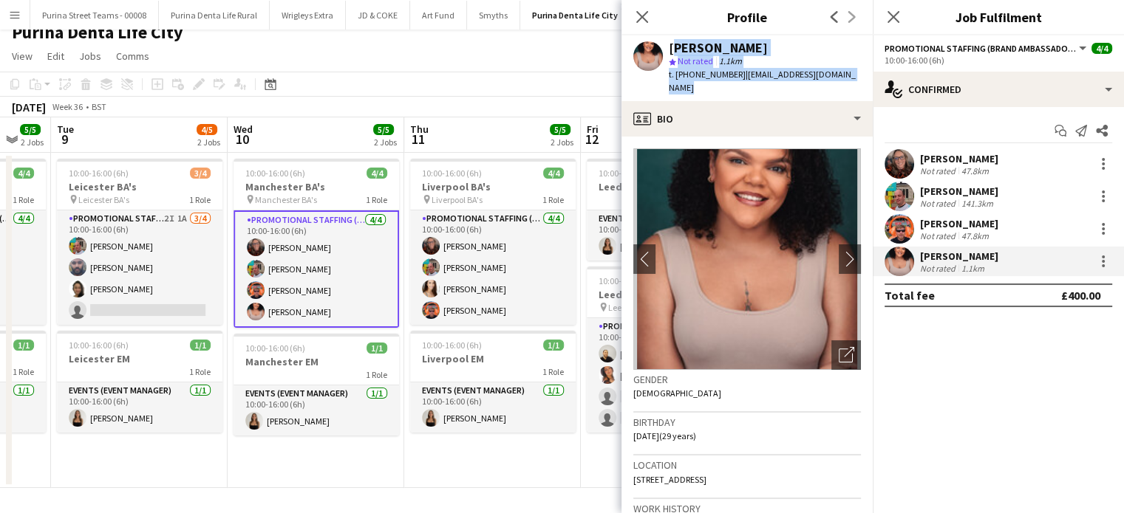
drag, startPoint x: 498, startPoint y: 479, endPoint x: 341, endPoint y: 467, distance: 157.1
click at [341, 467] on app-calendar-viewport "Fri 5 5/5 2 Jobs Sat 6 3/3 2 Jobs Sun 7 3/3 2 Jobs Mon 8 5/5 2 Jobs Tue 9 4/5 2…" at bounding box center [562, 302] width 1124 height 371
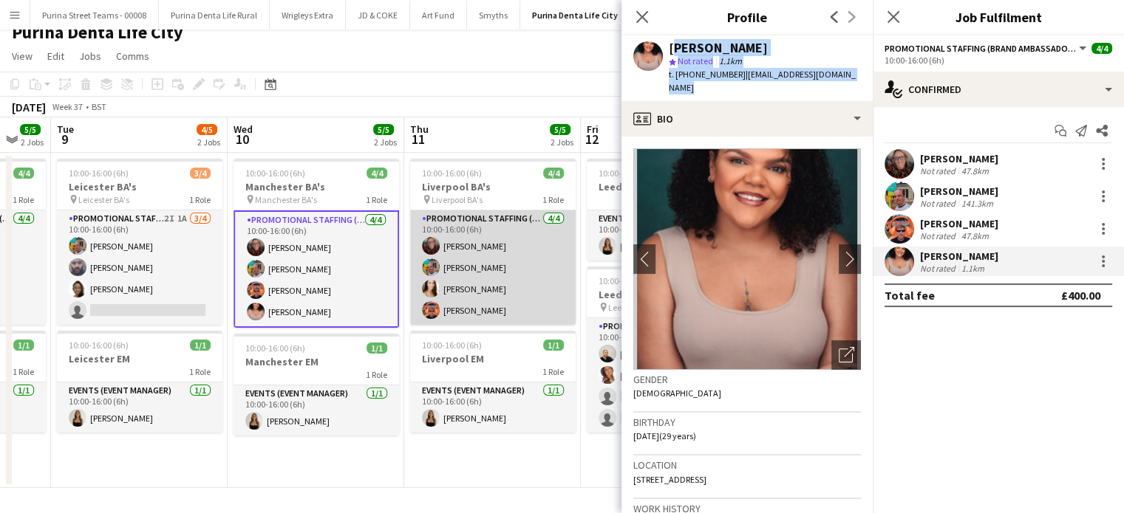
click at [472, 287] on app-card-role "Promotional Staffing (Brand Ambassadors) [DATE] 10:00-16:00 (6h) [PERSON_NAME] …" at bounding box center [492, 268] width 165 height 114
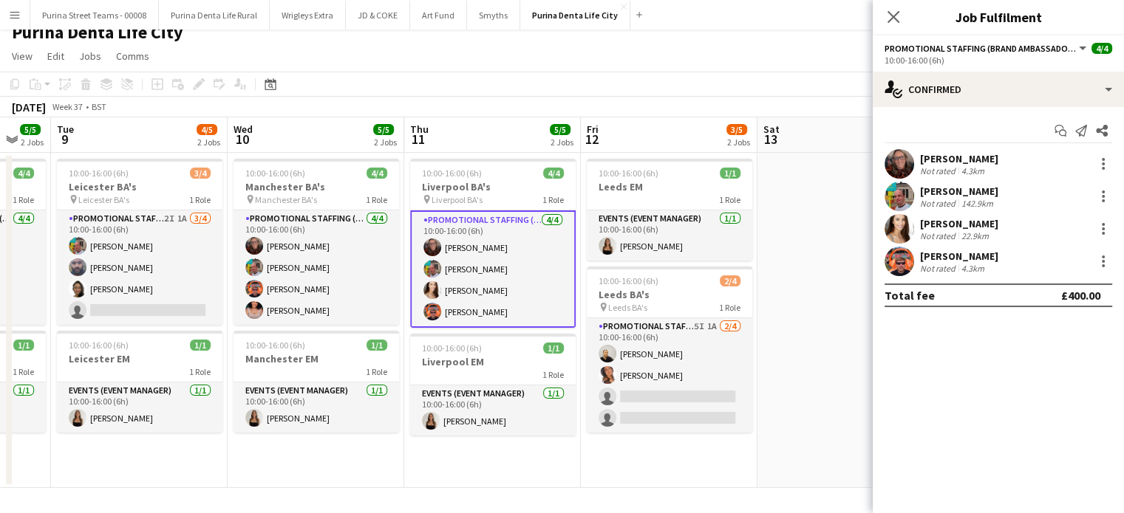
click at [975, 227] on div "[PERSON_NAME]" at bounding box center [959, 223] width 78 height 13
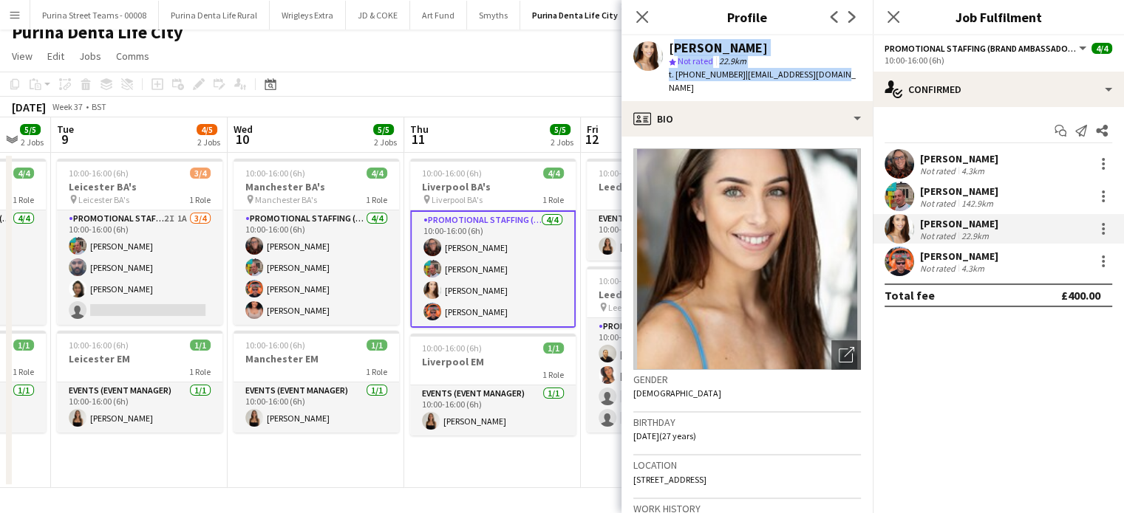
drag, startPoint x: 852, startPoint y: 77, endPoint x: 669, endPoint y: 48, distance: 186.2
click at [669, 48] on app-profile-header "[PERSON_NAME] star Not rated 22.9km t. [PHONE_NUMBER] | [EMAIL_ADDRESS][DOMAIN_…" at bounding box center [746, 68] width 251 height 66
click at [517, 478] on app-date-cell "10:00-16:00 (6h) 4/4 Liverpool BA's pin Liverpool BA's 1 Role Promotional Staff…" at bounding box center [492, 320] width 177 height 335
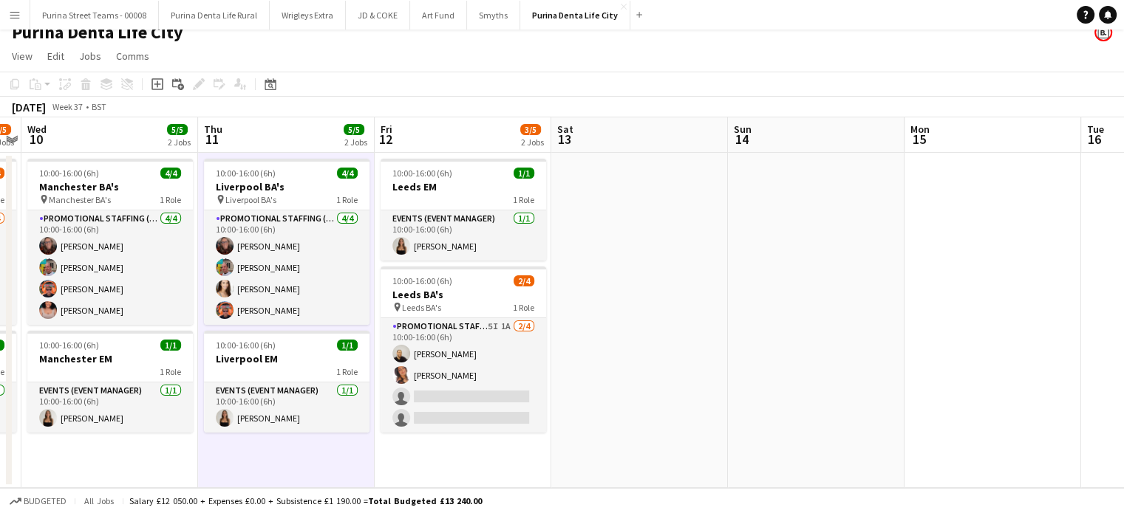
scroll to position [0, 524]
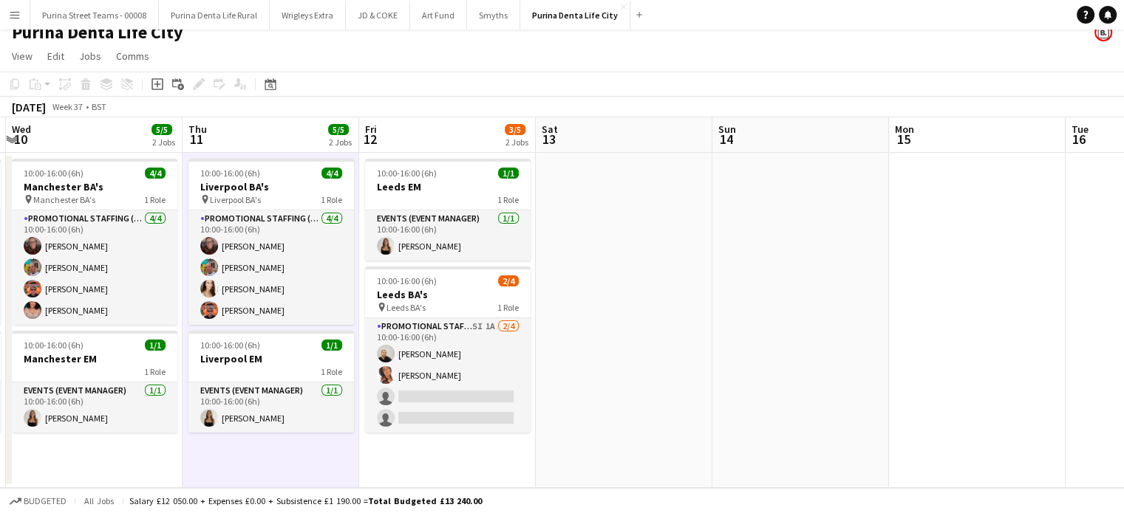
drag, startPoint x: 541, startPoint y: 476, endPoint x: 319, endPoint y: 455, distance: 222.6
click at [319, 455] on app-calendar-viewport "Sun 7 3/3 2 Jobs Mon 8 5/5 2 Jobs Tue 9 4/5 2 Jobs Wed 10 5/5 2 Jobs Thu 11 5/5…" at bounding box center [562, 302] width 1124 height 371
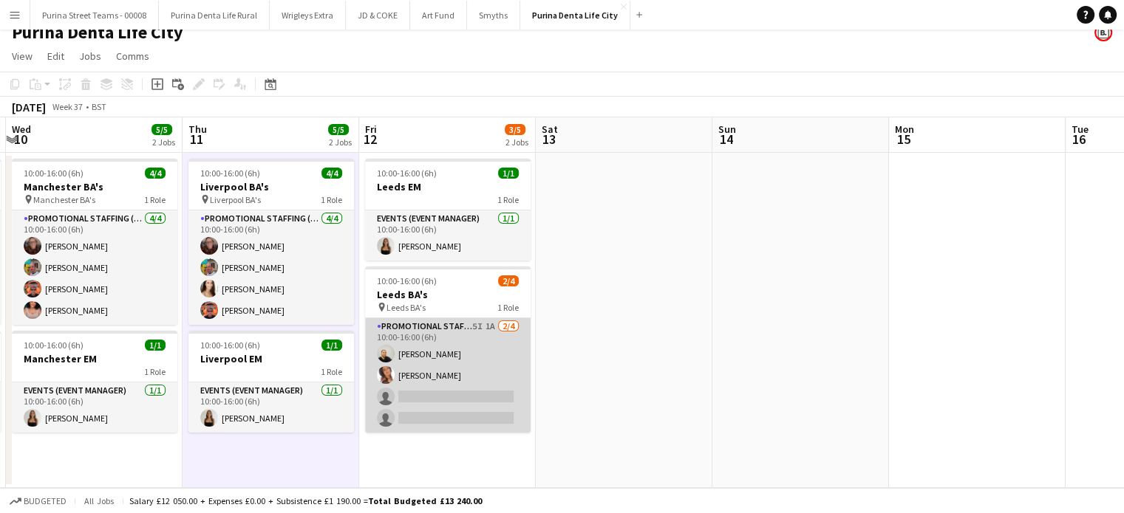
click at [417, 351] on app-card-role "Promotional Staffing (Brand Ambassadors) 5I 1A [DATE] 10:00-16:00 (6h) [PERSON_…" at bounding box center [447, 375] width 165 height 114
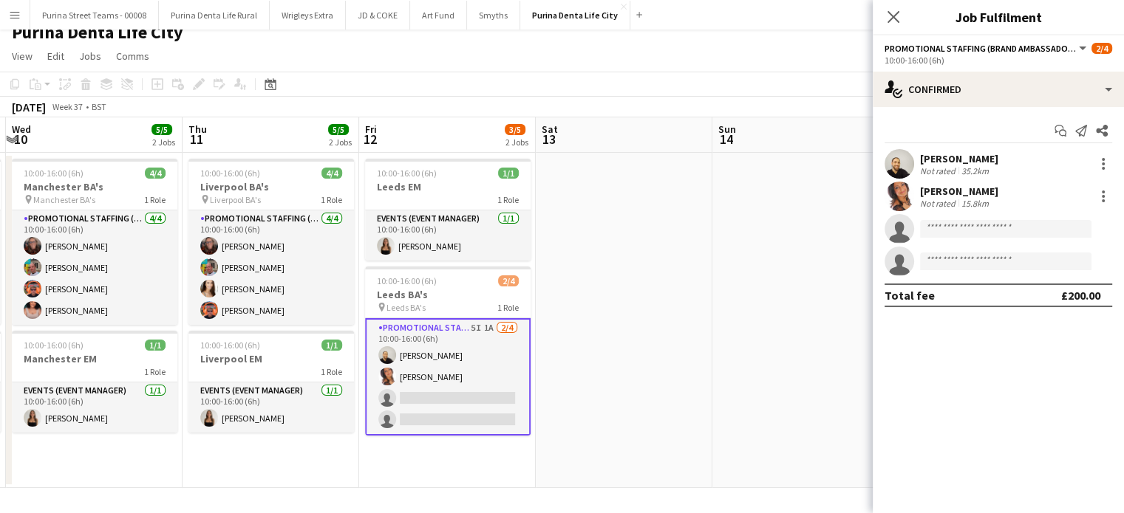
click at [963, 160] on div "[PERSON_NAME]" at bounding box center [959, 158] width 78 height 13
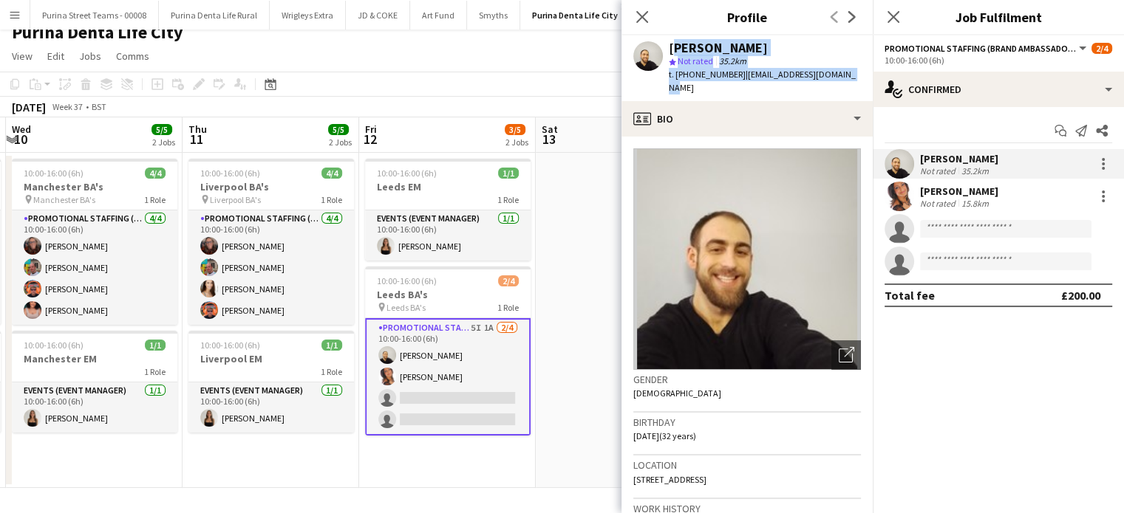
drag, startPoint x: 854, startPoint y: 70, endPoint x: 666, endPoint y: 41, distance: 189.8
click at [666, 41] on div "[PERSON_NAME] star Not rated 35.2km t. [PHONE_NUMBER] | [EMAIL_ADDRESS][DOMAIN_…" at bounding box center [746, 68] width 251 height 66
click at [954, 196] on div "[PERSON_NAME]" at bounding box center [959, 191] width 78 height 13
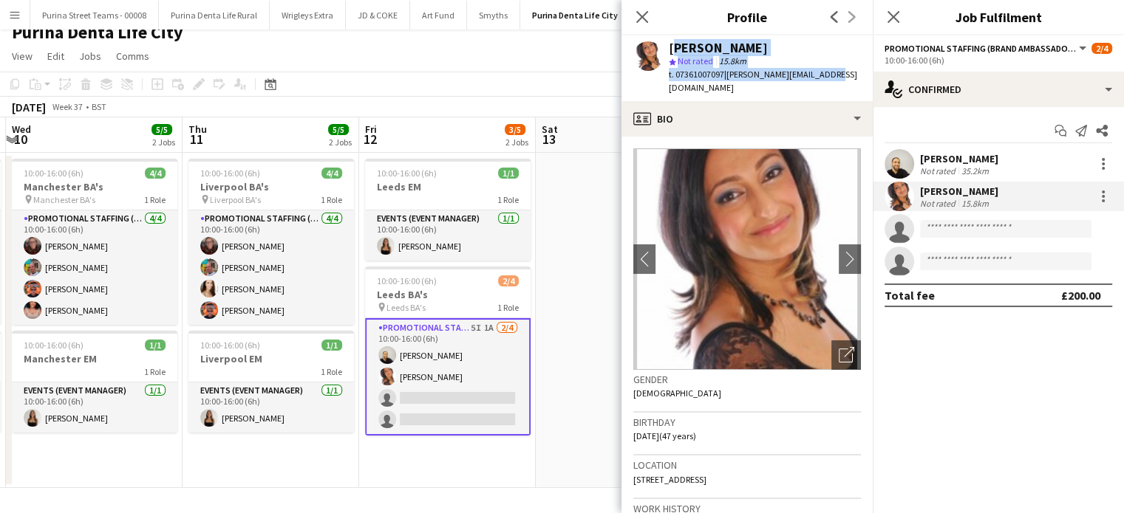
drag, startPoint x: 786, startPoint y: 79, endPoint x: 668, endPoint y: 47, distance: 122.6
click at [668, 47] on app-profile-header "[PERSON_NAME] star Not rated 15.8km t. 07361007097 | [PERSON_NAME][EMAIL_ADDRES…" at bounding box center [746, 68] width 251 height 66
click at [640, 14] on icon "Close pop-in" at bounding box center [642, 17] width 14 height 14
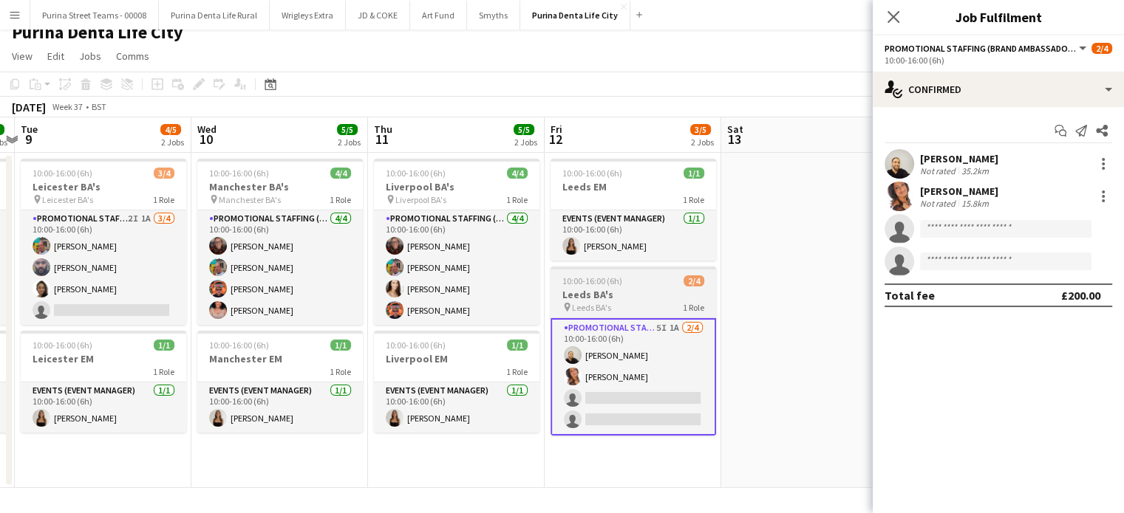
scroll to position [0, 306]
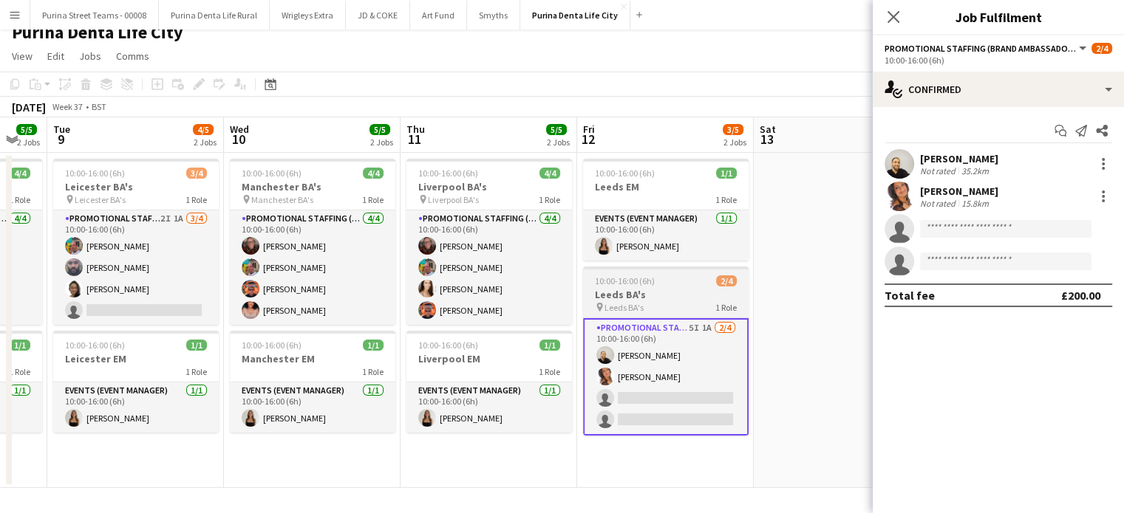
drag, startPoint x: 773, startPoint y: 292, endPoint x: 742, endPoint y: 284, distance: 32.1
click at [790, 286] on app-calendar-viewport "Sun 7 3/3 2 Jobs Mon 8 5/5 2 Jobs Tue 9 4/5 2 Jobs Wed 10 5/5 2 Jobs Thu 11 5/5…" at bounding box center [562, 302] width 1124 height 371
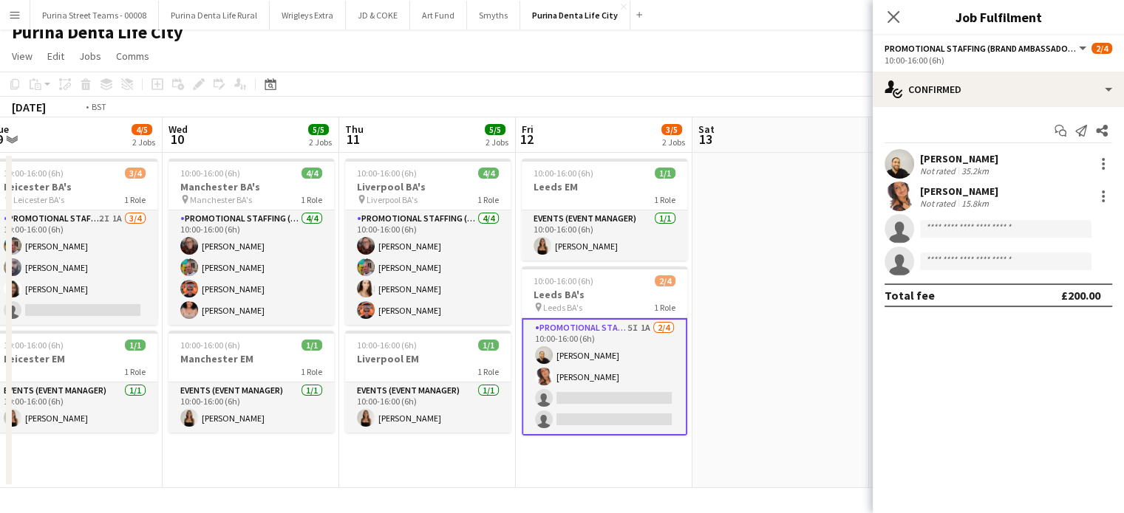
drag, startPoint x: 366, startPoint y: 339, endPoint x: 564, endPoint y: 336, distance: 198.0
click at [591, 337] on app-calendar-viewport "Sun 7 3/3 2 Jobs Mon 8 5/5 2 Jobs Tue 9 4/5 2 Jobs Wed 10 5/5 2 Jobs Thu 11 5/5…" at bounding box center [562, 302] width 1124 height 371
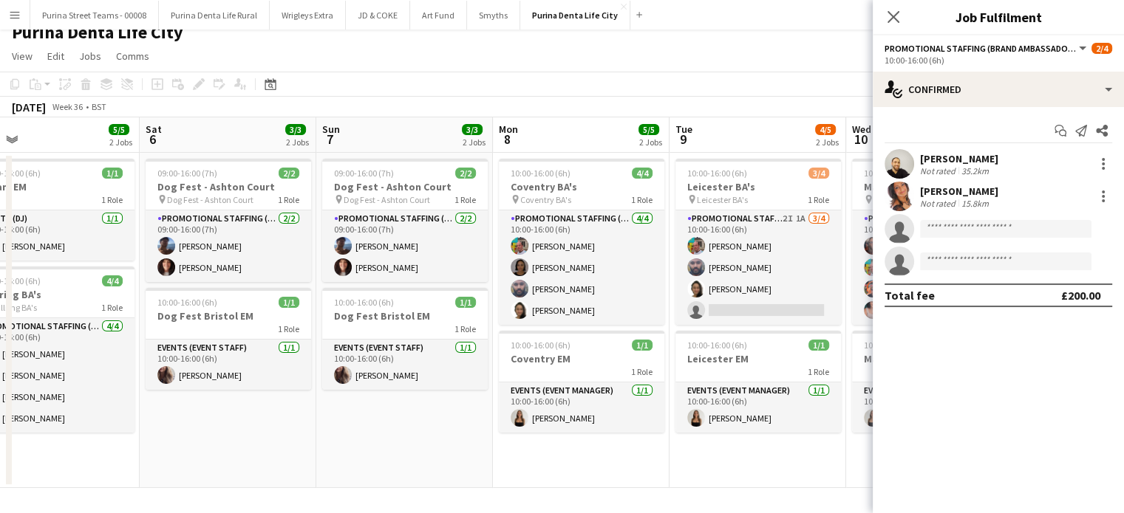
drag, startPoint x: 437, startPoint y: 323, endPoint x: 492, endPoint y: 323, distance: 55.4
click at [492, 323] on app-calendar-viewport "Wed 3 1/1 1 Job Thu 4 5/5 2 Jobs Fri 5 5/5 2 Jobs Sat 6 3/3 2 Jobs Sun 7 3/3 2 …" at bounding box center [562, 302] width 1124 height 371
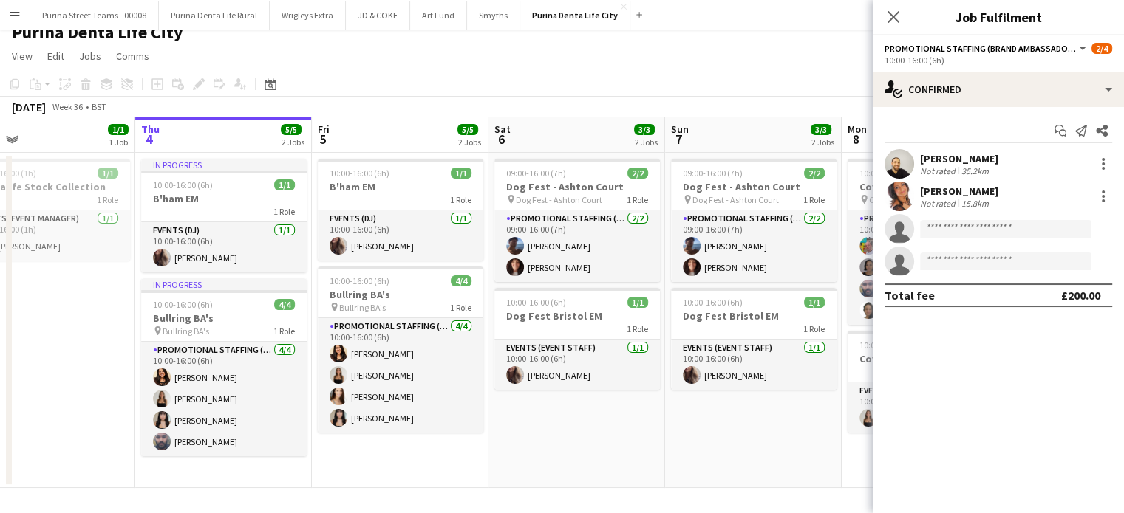
scroll to position [0, 386]
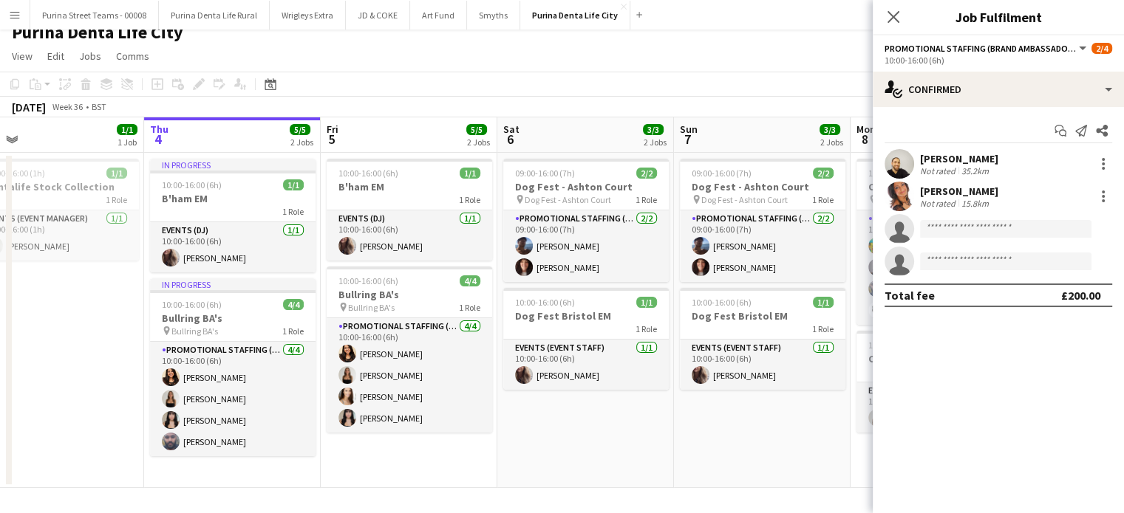
drag, startPoint x: 208, startPoint y: 333, endPoint x: 565, endPoint y: 330, distance: 357.5
click at [565, 330] on app-calendar-viewport "Mon 1 Tue 2 Wed 3 1/1 1 Job Thu 4 5/5 2 Jobs Fri 5 5/5 2 Jobs Sat 6 3/3 2 Jobs …" at bounding box center [562, 302] width 1124 height 371
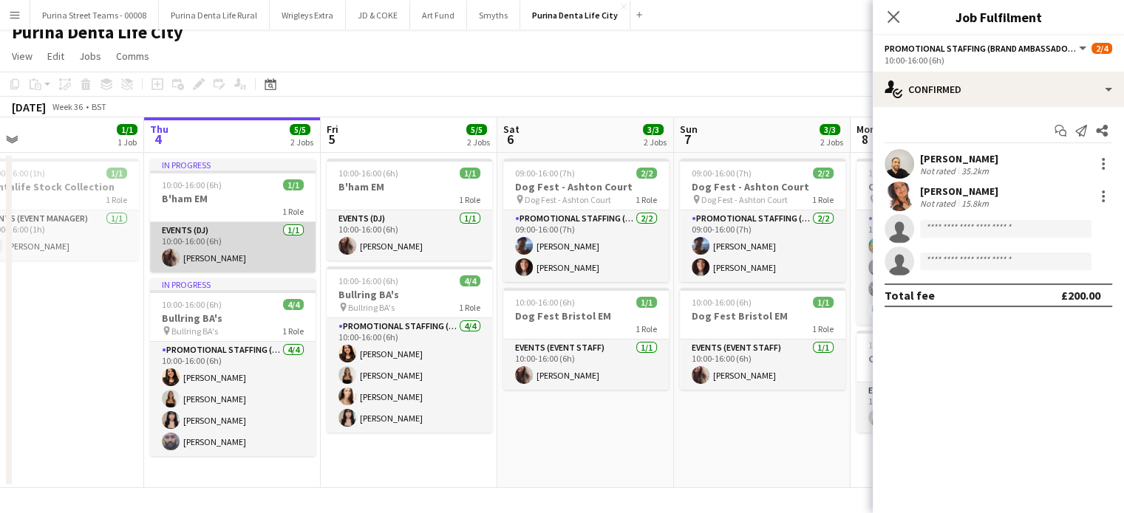
click at [207, 256] on app-card-role "Events (DJ) [DATE] 10:00-16:00 (6h) [PERSON_NAME]" at bounding box center [232, 247] width 165 height 50
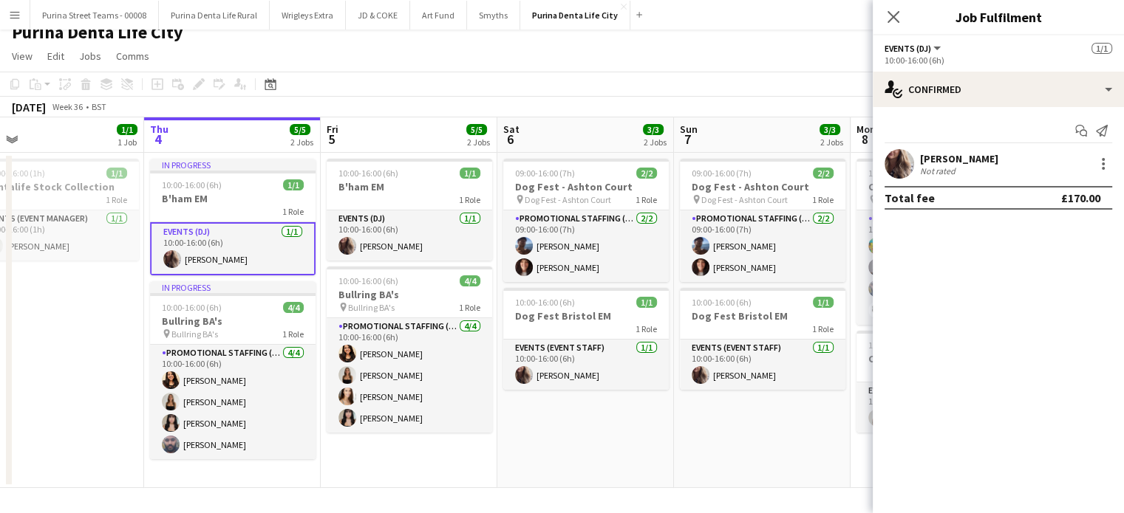
click at [969, 156] on div "[PERSON_NAME]" at bounding box center [959, 158] width 78 height 13
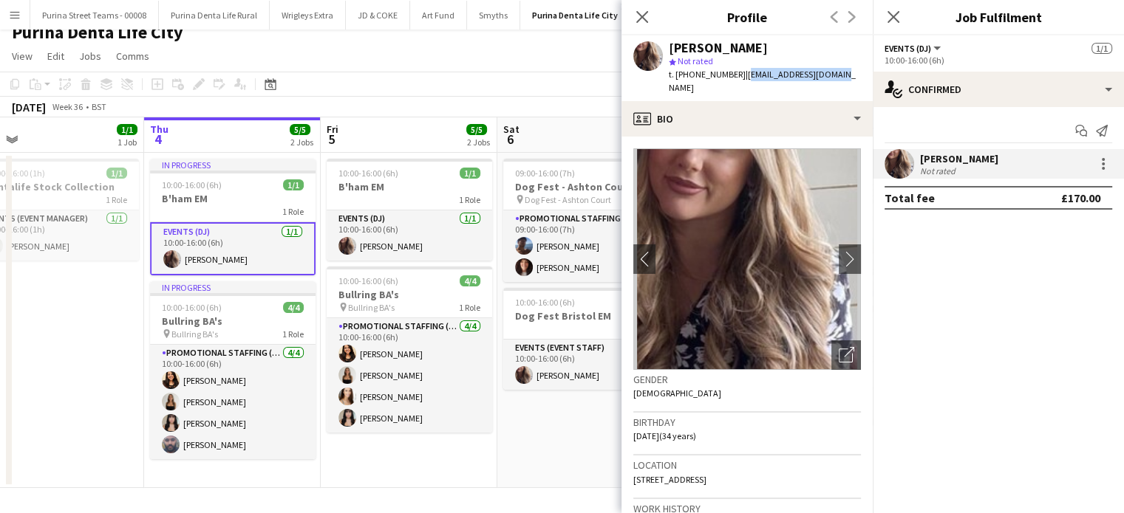
drag, startPoint x: 835, startPoint y: 75, endPoint x: 739, endPoint y: 72, distance: 96.8
click at [739, 72] on app-profile-header "[PERSON_NAME] star Not rated t. [PHONE_NUMBER] | [EMAIL_ADDRESS][DOMAIN_NAME]" at bounding box center [746, 68] width 251 height 66
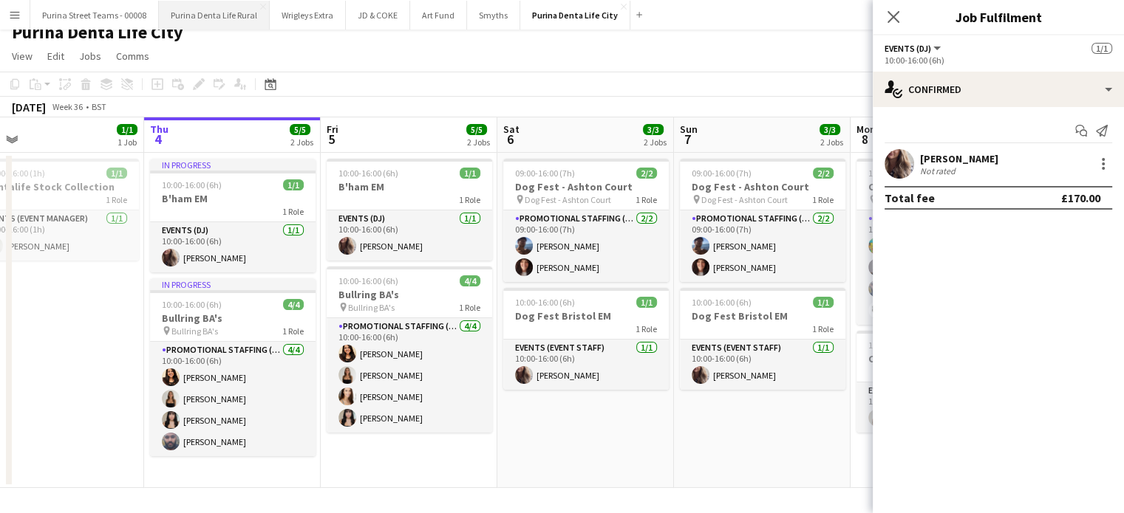
scroll to position [0, 0]
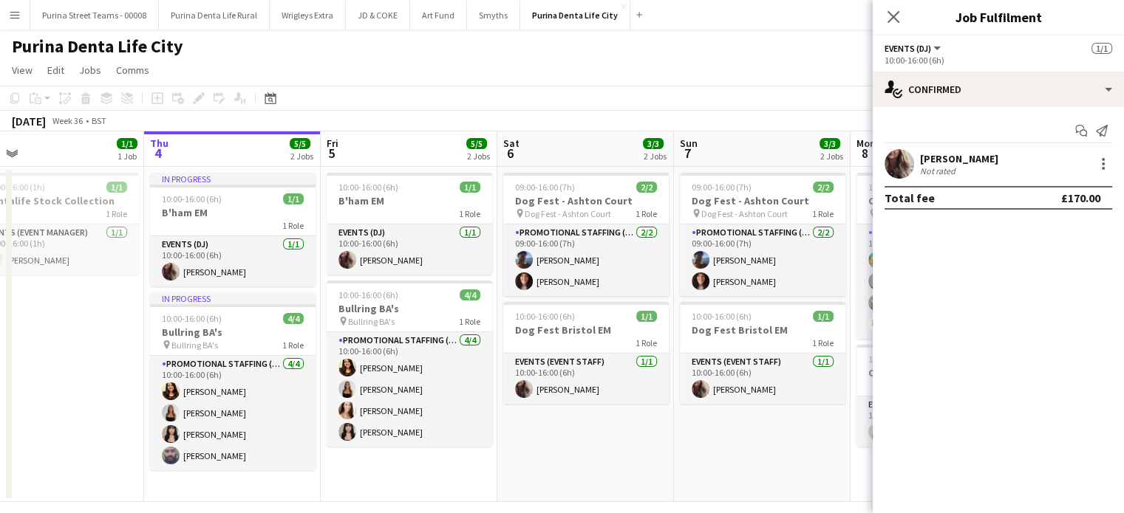
click at [894, 20] on icon "Close pop-in" at bounding box center [893, 17] width 12 height 12
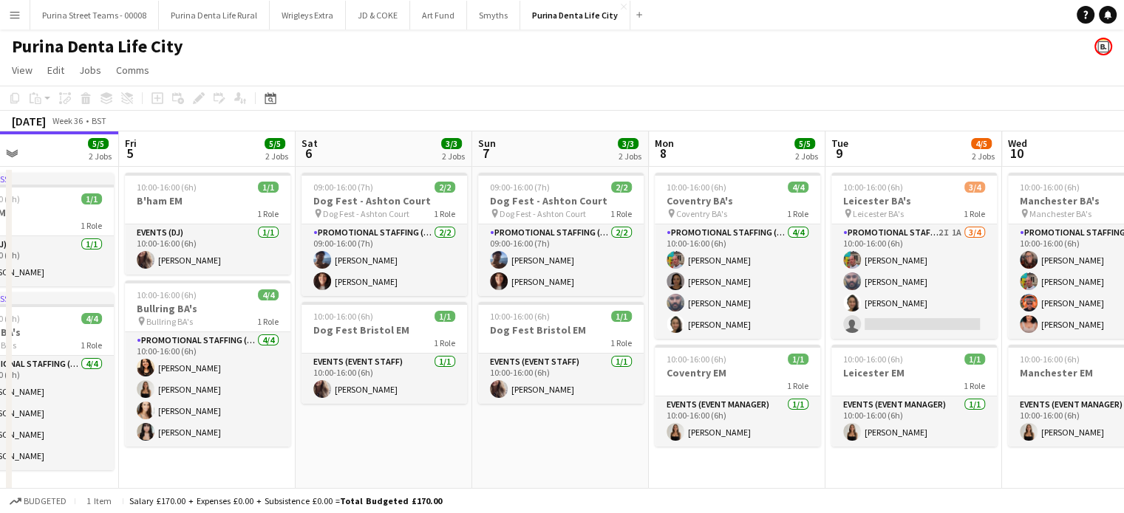
scroll to position [0, 592]
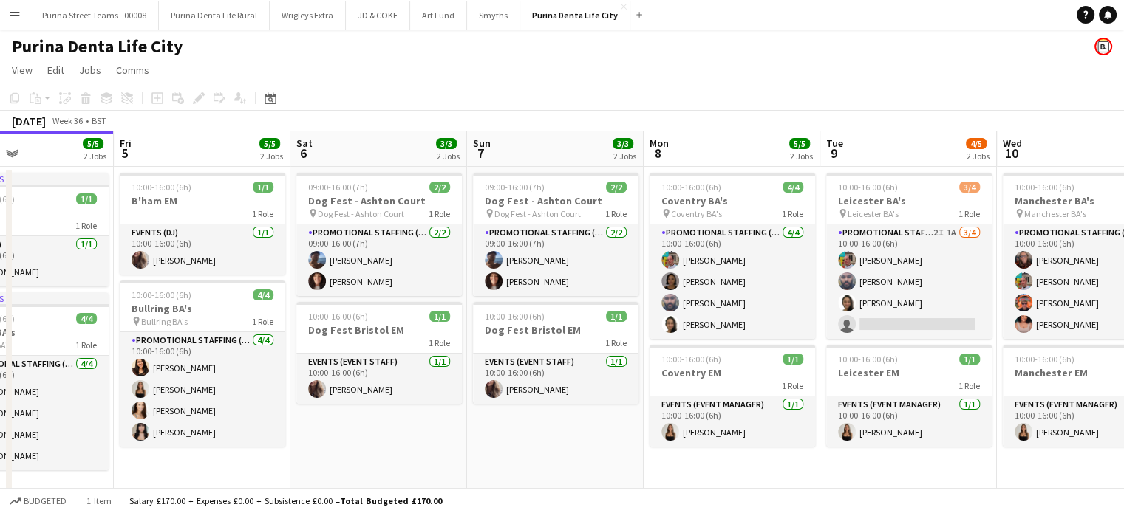
drag, startPoint x: 648, startPoint y: 468, endPoint x: 458, endPoint y: 442, distance: 191.5
click at [458, 442] on app-calendar-viewport "Mon 1 Tue 2 Wed 3 1/1 1 Job Thu 4 5/5 2 Jobs Fri 5 5/5 2 Jobs Sat 6 3/3 2 Jobs …" at bounding box center [562, 316] width 1124 height 371
drag, startPoint x: 735, startPoint y: 493, endPoint x: 420, endPoint y: 462, distance: 316.9
click at [396, 454] on app-board "Purina Denta Life City View Day view expanded Day view collapsed Month view Dat…" at bounding box center [562, 279] width 1124 height 498
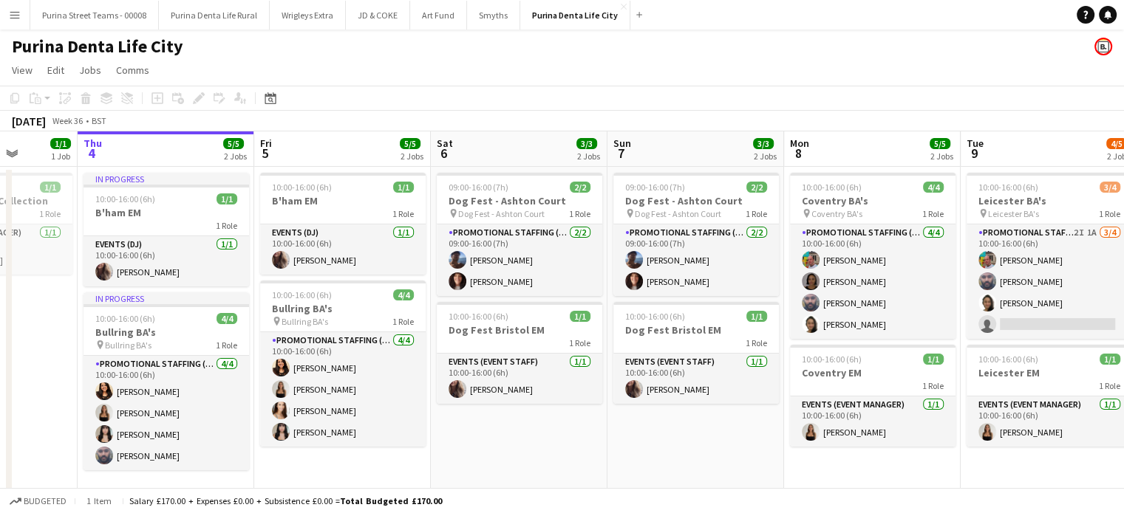
scroll to position [0, 461]
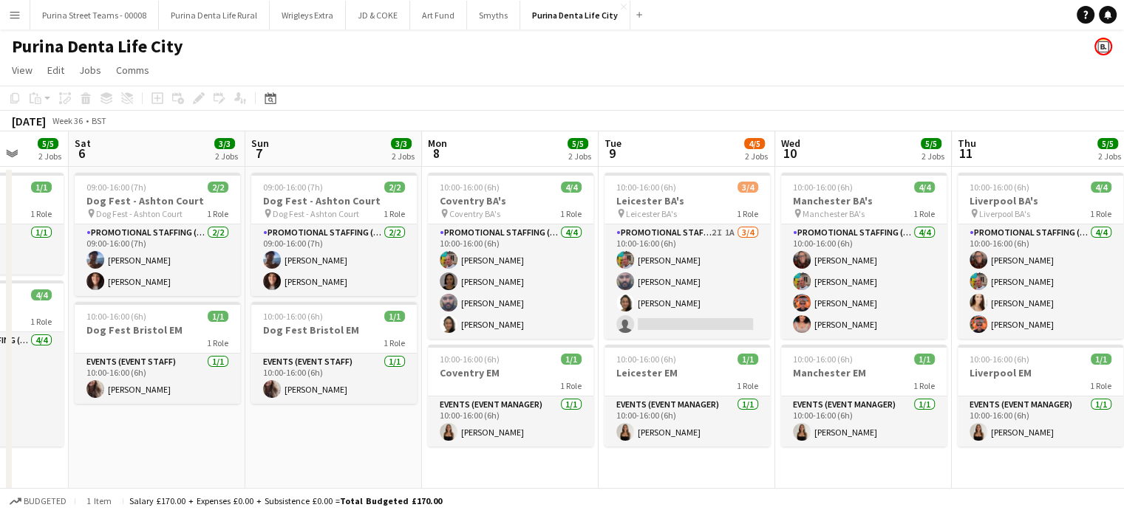
drag, startPoint x: 567, startPoint y: 450, endPoint x: 355, endPoint y: 433, distance: 213.4
click at [355, 433] on app-calendar-viewport "Wed 3 1/1 1 Job Thu 4 5/5 2 Jobs Fri 5 5/5 2 Jobs Sat 6 3/3 2 Jobs Sun 7 3/3 2 …" at bounding box center [562, 316] width 1124 height 371
click at [369, 435] on app-date-cell "09:00-16:00 (7h) 2/2 Dog Fest - Ashton Court pin Dog Fest - Ashton Court 1 Role…" at bounding box center [333, 334] width 177 height 335
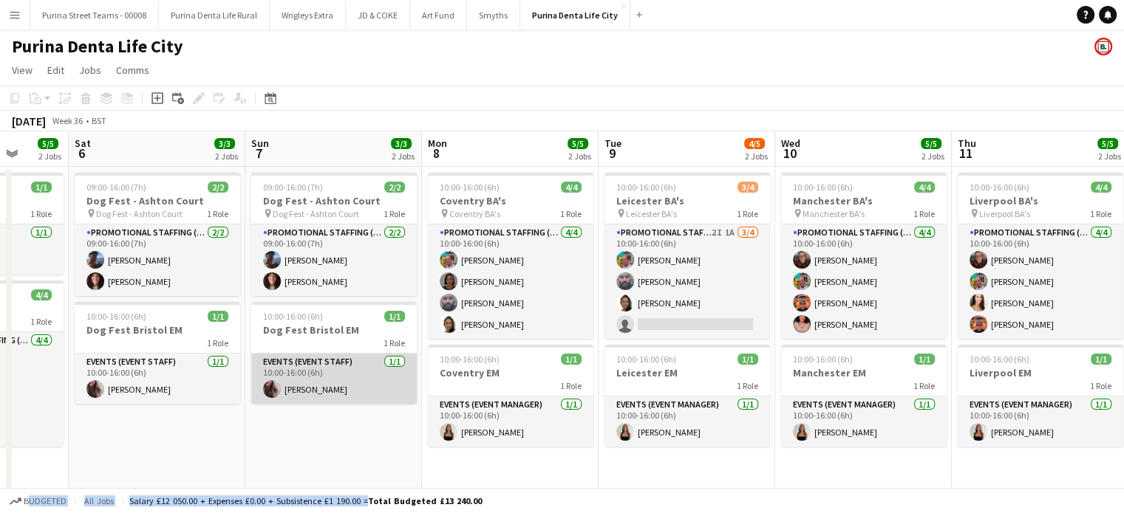
click at [332, 390] on app-card-role "Events (Event Staff) [DATE] 10:00-16:00 (6h) [PERSON_NAME]" at bounding box center [333, 379] width 165 height 50
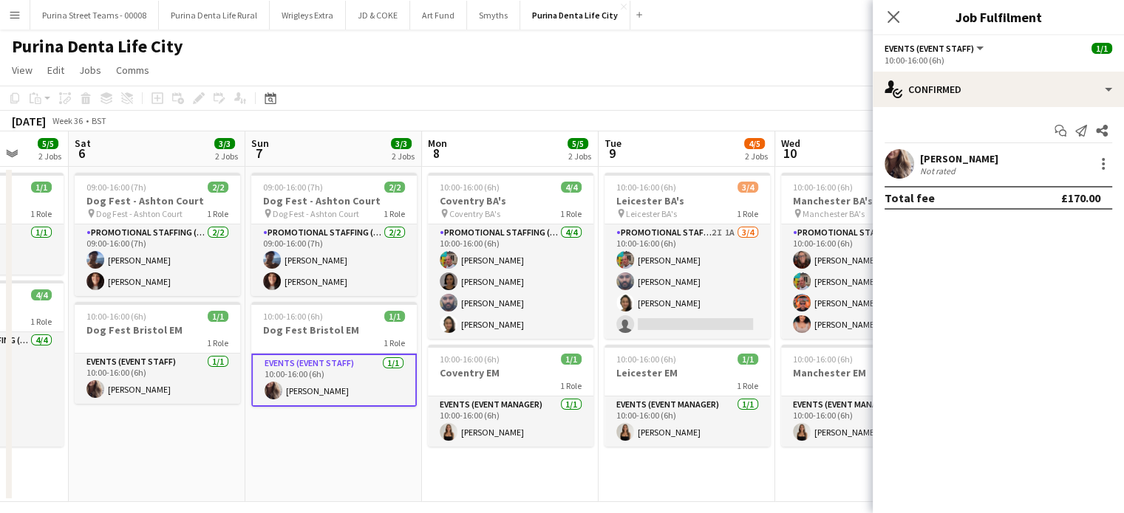
click at [949, 153] on div "[PERSON_NAME]" at bounding box center [959, 158] width 78 height 13
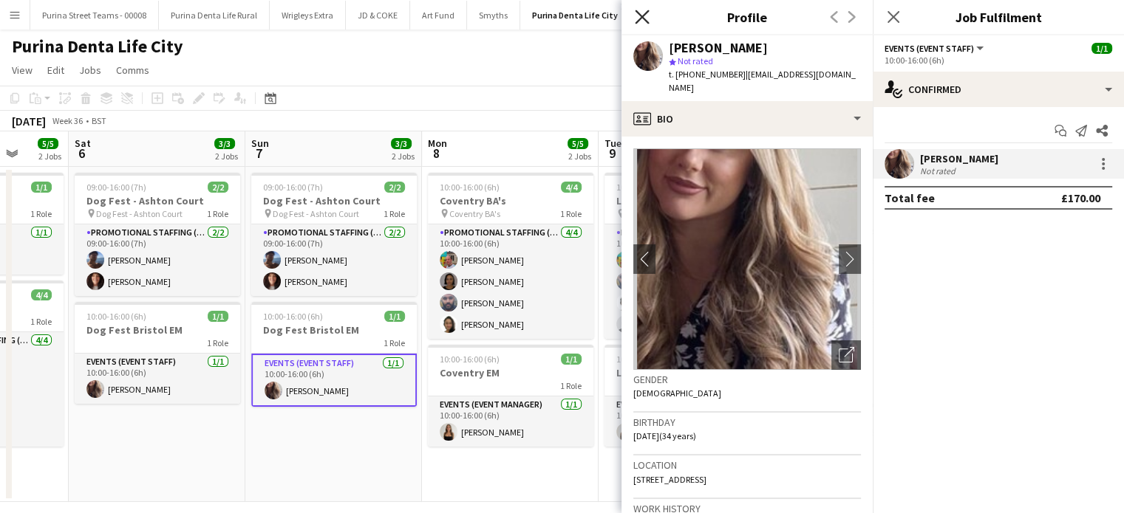
click at [641, 18] on icon at bounding box center [642, 17] width 14 height 14
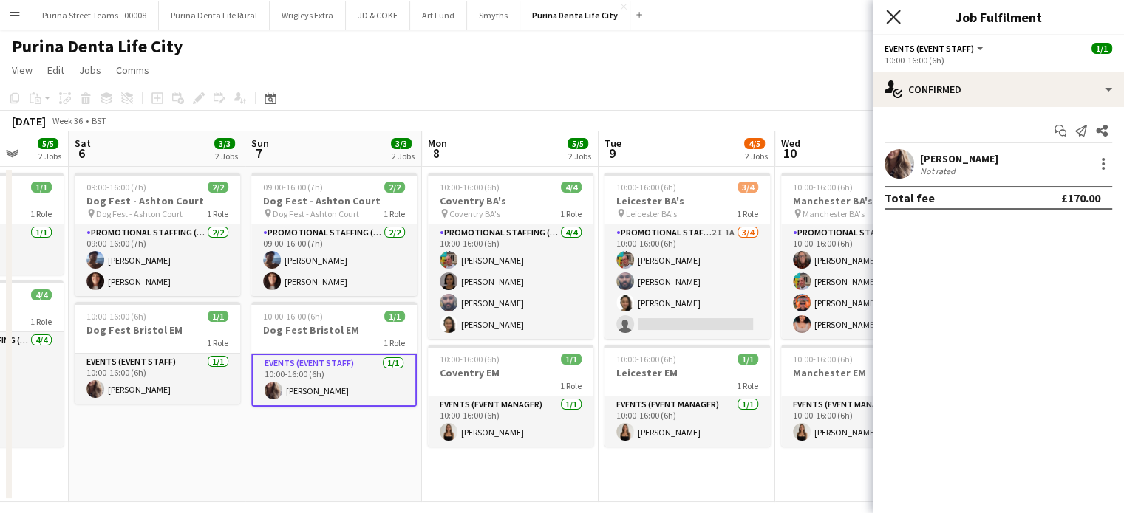
click at [895, 14] on icon at bounding box center [893, 17] width 14 height 14
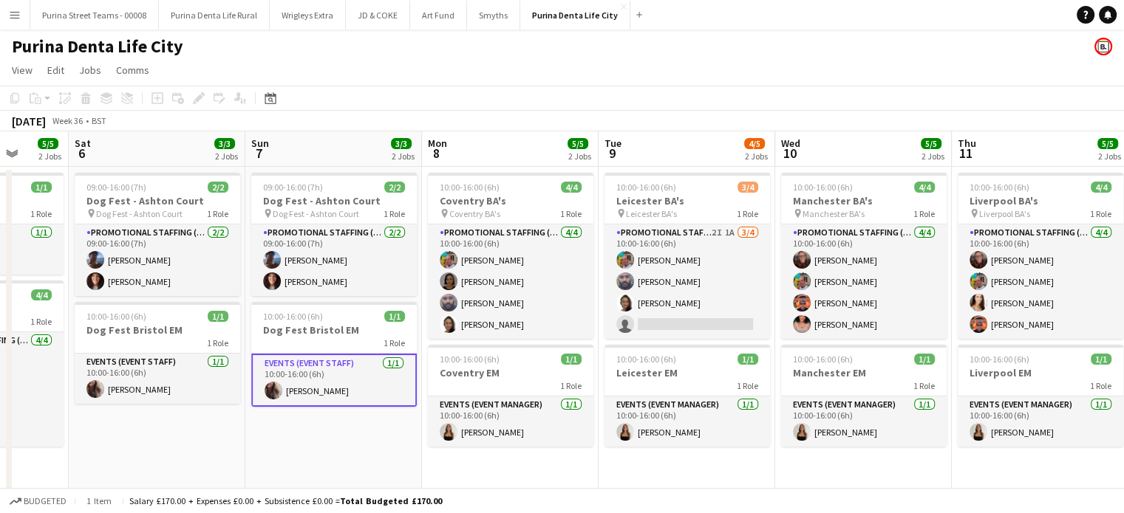
click at [327, 440] on app-date-cell "09:00-16:00 (7h) 2/2 Dog Fest - Ashton Court pin Dog Fest - Ashton Court 1 Role…" at bounding box center [333, 334] width 177 height 335
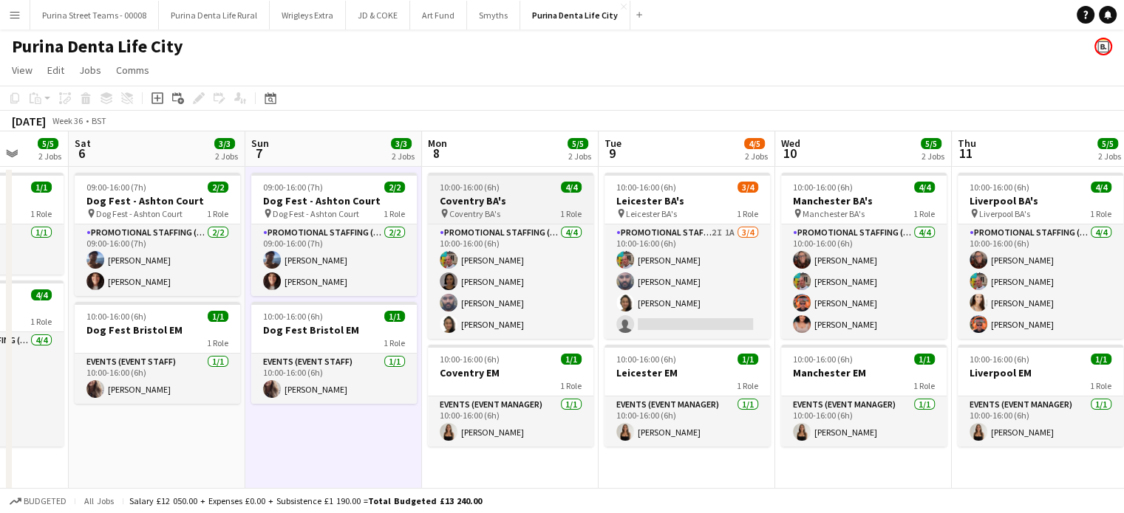
click at [476, 198] on h3 "Coventry BA's" at bounding box center [510, 200] width 165 height 13
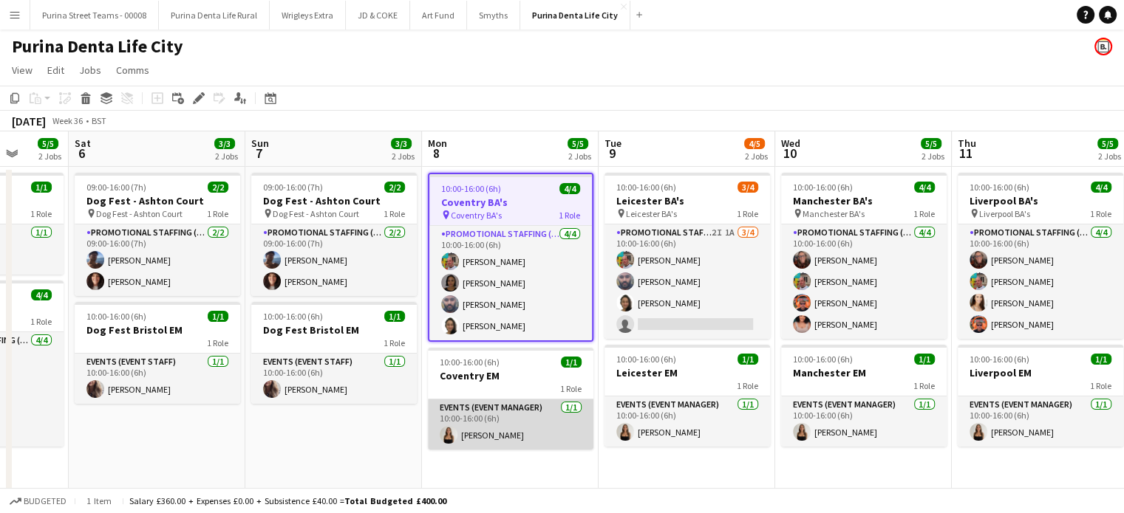
click at [502, 434] on app-card-role "Events (Event Manager) [DATE] 10:00-16:00 (6h) [PERSON_NAME]" at bounding box center [510, 425] width 165 height 50
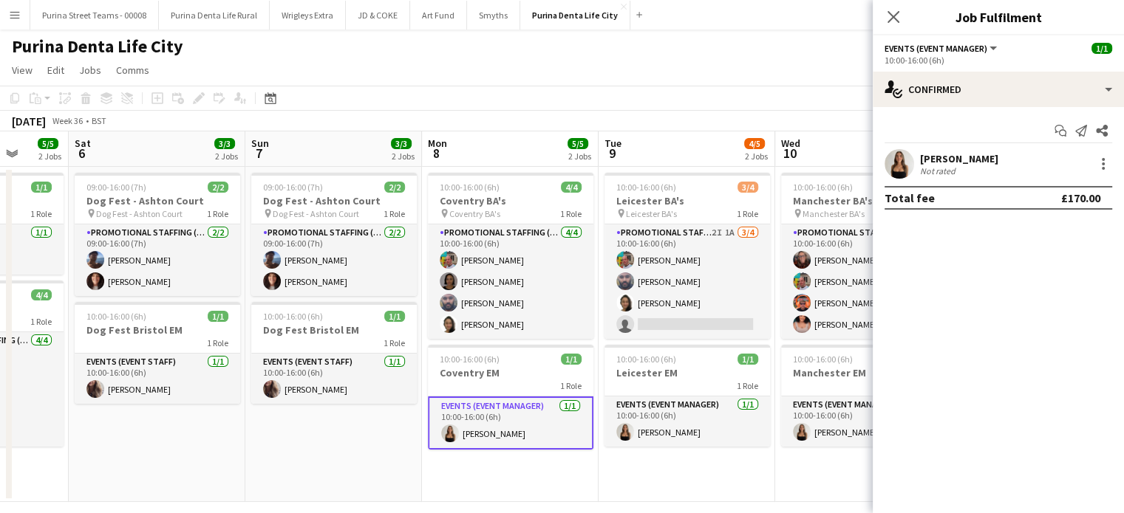
click at [975, 147] on div "Start chat Send notification Share [PERSON_NAME] Not rated Total fee £170.00" at bounding box center [997, 164] width 251 height 114
click at [972, 163] on div "[PERSON_NAME]" at bounding box center [959, 158] width 78 height 13
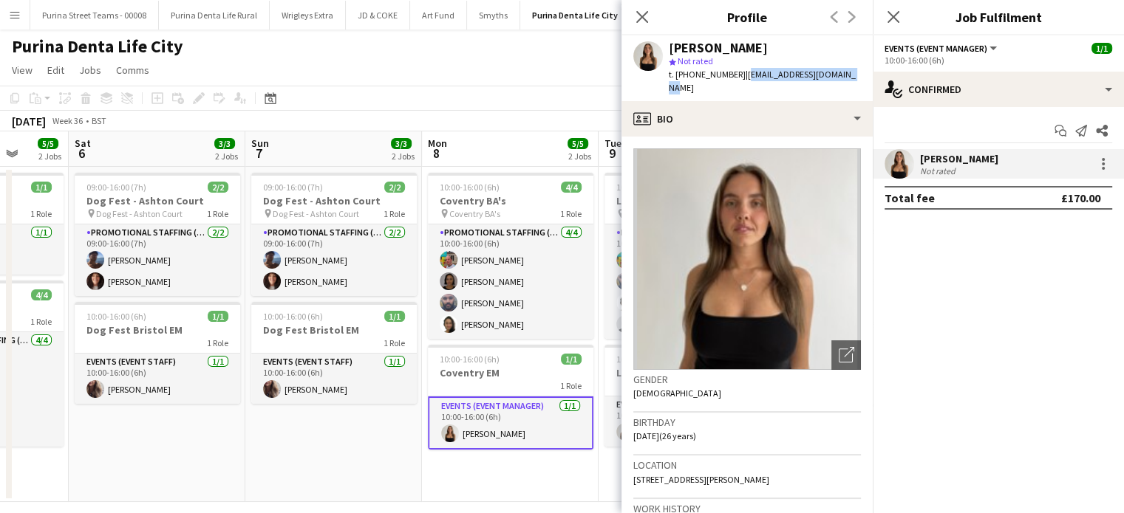
drag, startPoint x: 836, startPoint y: 76, endPoint x: 739, endPoint y: 73, distance: 97.6
click at [739, 73] on span "| [EMAIL_ADDRESS][DOMAIN_NAME]" at bounding box center [762, 81] width 187 height 24
click at [765, 69] on span "| [EMAIL_ADDRESS][DOMAIN_NAME]" at bounding box center [762, 81] width 187 height 24
drag, startPoint x: 730, startPoint y: 73, endPoint x: 677, endPoint y: 73, distance: 53.2
click at [677, 73] on span "t. [PHONE_NUMBER]" at bounding box center [707, 74] width 77 height 11
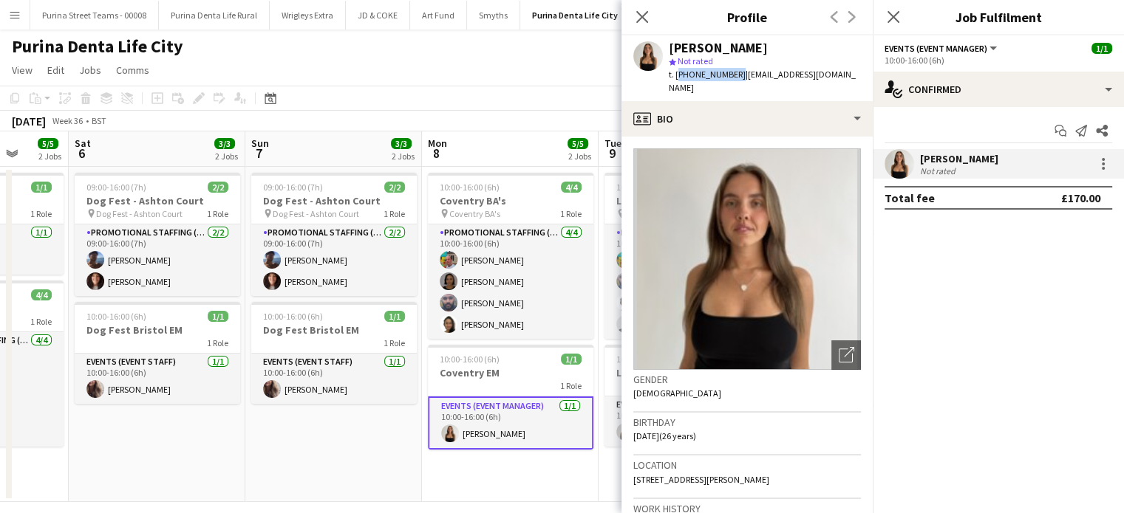
click at [349, 456] on app-date-cell "09:00-16:00 (7h) 2/2 Dog Fest - Ashton Court pin Dog Fest - Ashton Court 1 Role…" at bounding box center [333, 334] width 177 height 335
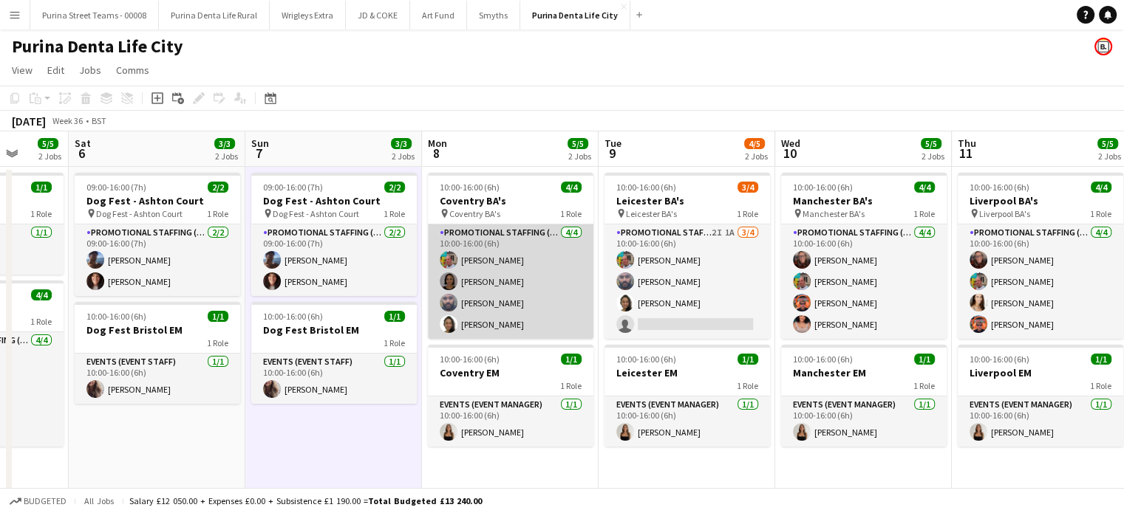
click at [490, 256] on app-card-role "Promotional Staffing (Brand Ambassadors) [DATE] 10:00-16:00 (6h) [PERSON_NAME] …" at bounding box center [510, 282] width 165 height 114
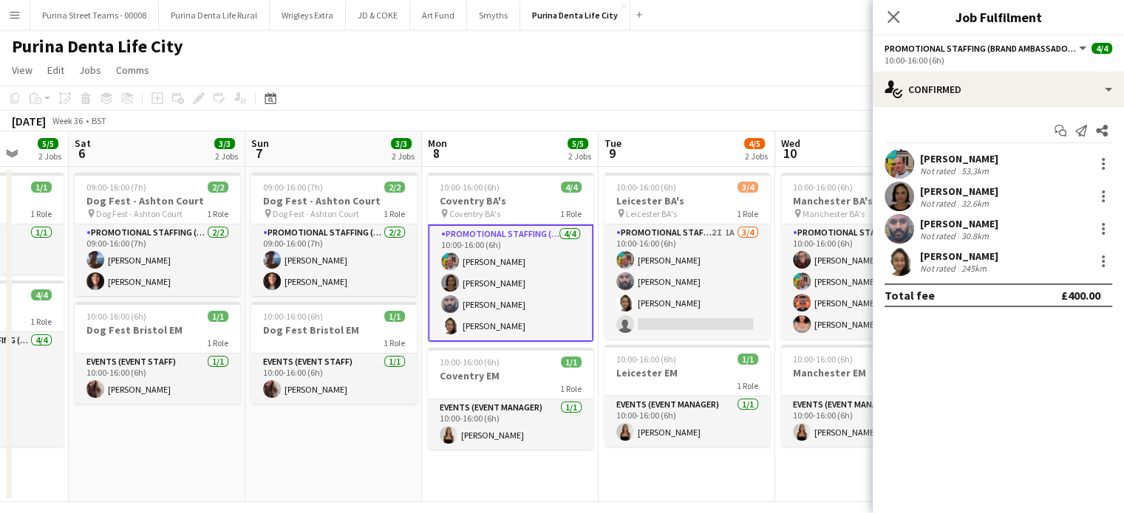
click at [954, 194] on div "[PERSON_NAME]" at bounding box center [959, 191] width 78 height 13
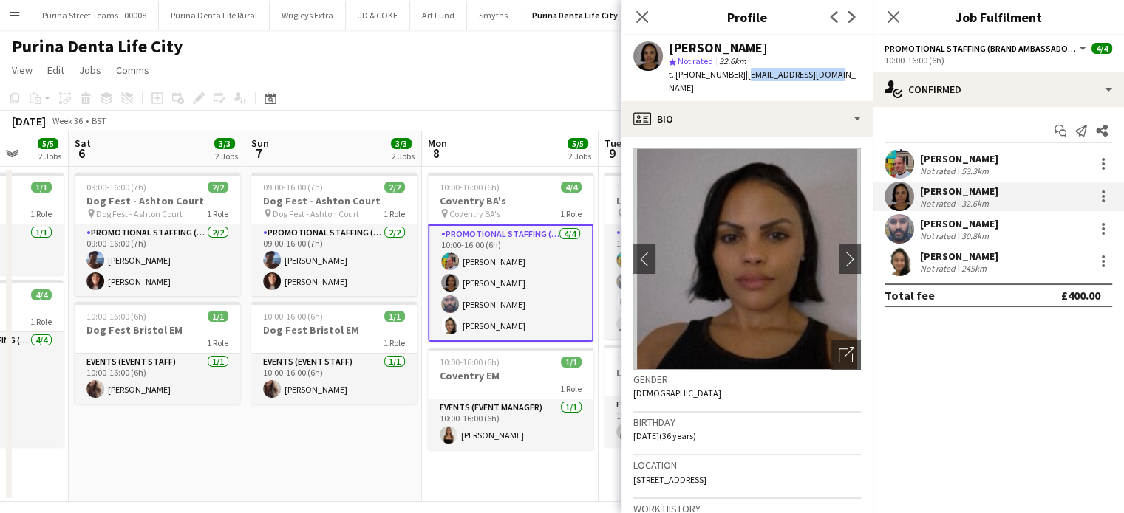
drag, startPoint x: 834, startPoint y: 69, endPoint x: 739, endPoint y: 70, distance: 94.6
click at [739, 70] on app-profile-header "[PERSON_NAME] star Not rated 32.6km t. [PHONE_NUMBER] | [EMAIL_ADDRESS][DOMAIN_…" at bounding box center [746, 68] width 251 height 66
click at [951, 228] on div "[PERSON_NAME]" at bounding box center [959, 223] width 78 height 13
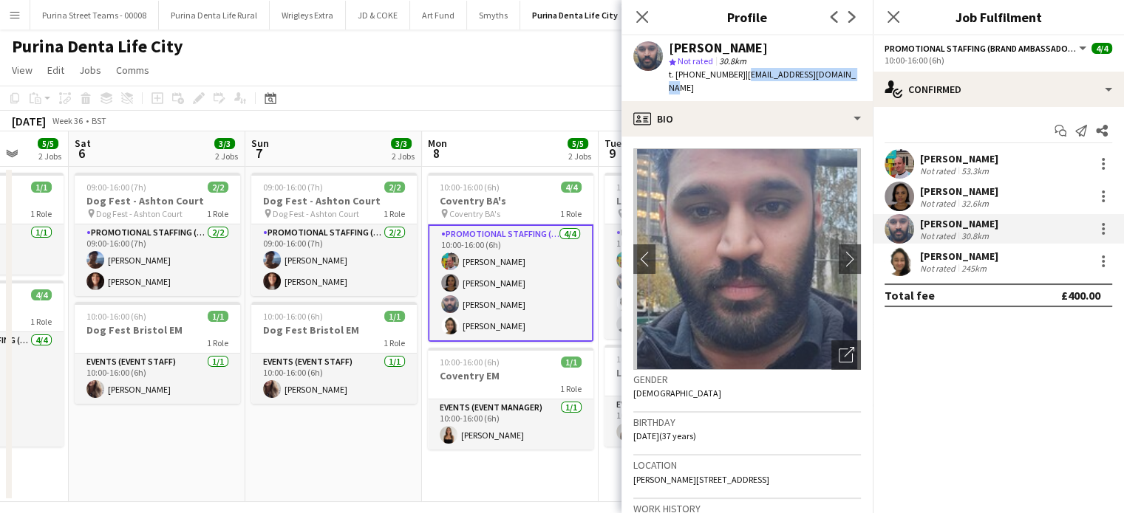
drag, startPoint x: 844, startPoint y: 75, endPoint x: 743, endPoint y: 79, distance: 100.5
click at [743, 79] on div "[PERSON_NAME] star Not rated 30.8km t. [PHONE_NUMBER] | [EMAIL_ADDRESS][DOMAIN_…" at bounding box center [746, 68] width 251 height 66
drag, startPoint x: 969, startPoint y: 278, endPoint x: 969, endPoint y: 265, distance: 13.3
click at [969, 273] on app-confirmed-crew "[PERSON_NAME] Not rated 53.3km [PERSON_NAME] Not rated 32.6km [PERSON_NAME] Not…" at bounding box center [997, 228] width 251 height 158
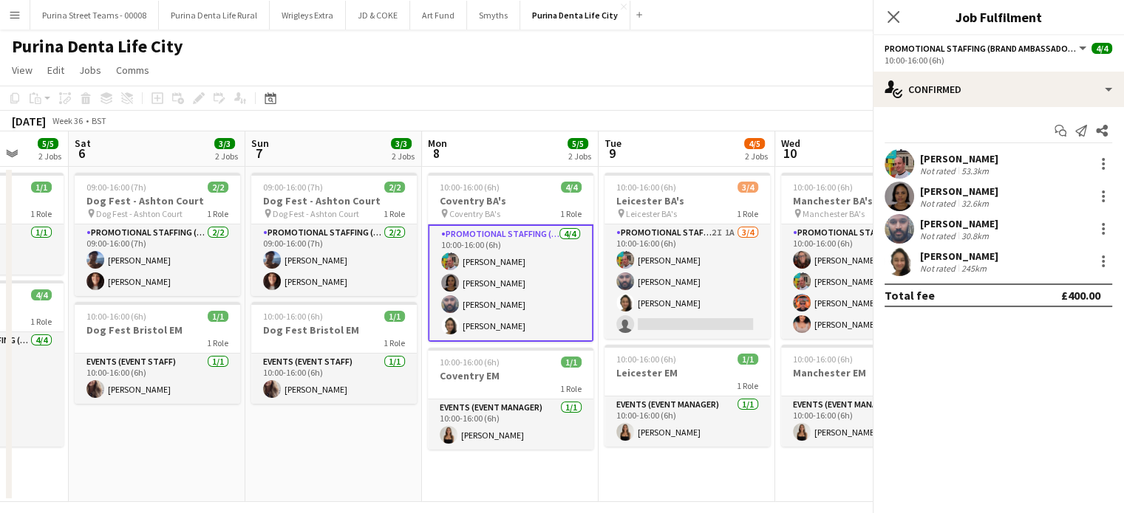
click at [969, 265] on div "245km" at bounding box center [973, 268] width 31 height 11
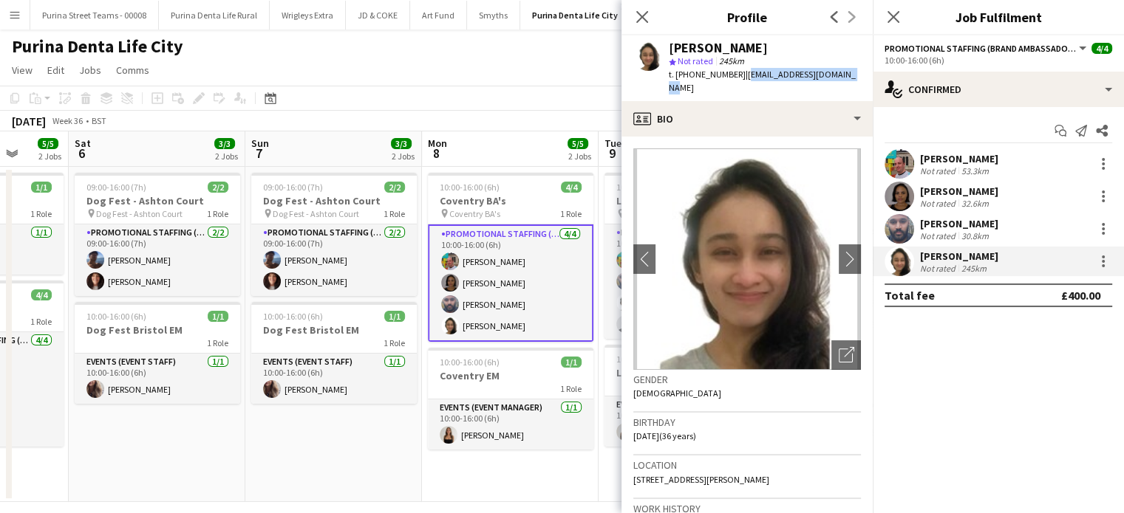
drag, startPoint x: 843, startPoint y: 75, endPoint x: 745, endPoint y: 80, distance: 98.4
click at [745, 80] on div "[PERSON_NAME] star Not rated 245km t. [PHONE_NUMBER] | [EMAIL_ADDRESS][DOMAIN_N…" at bounding box center [746, 68] width 251 height 66
click at [644, 11] on icon "Close pop-in" at bounding box center [642, 17] width 14 height 14
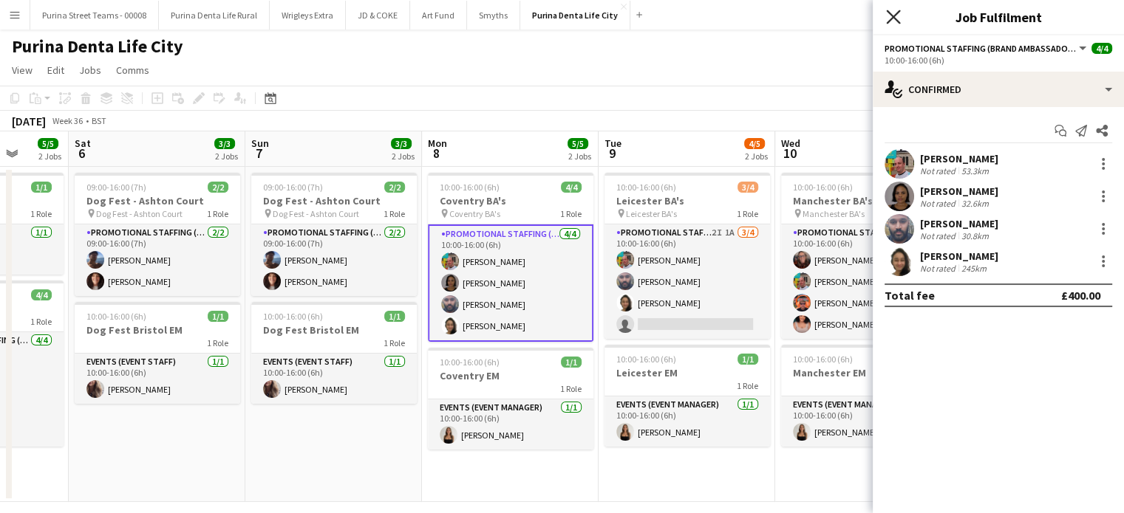
click at [886, 12] on icon "Close pop-in" at bounding box center [893, 17] width 14 height 14
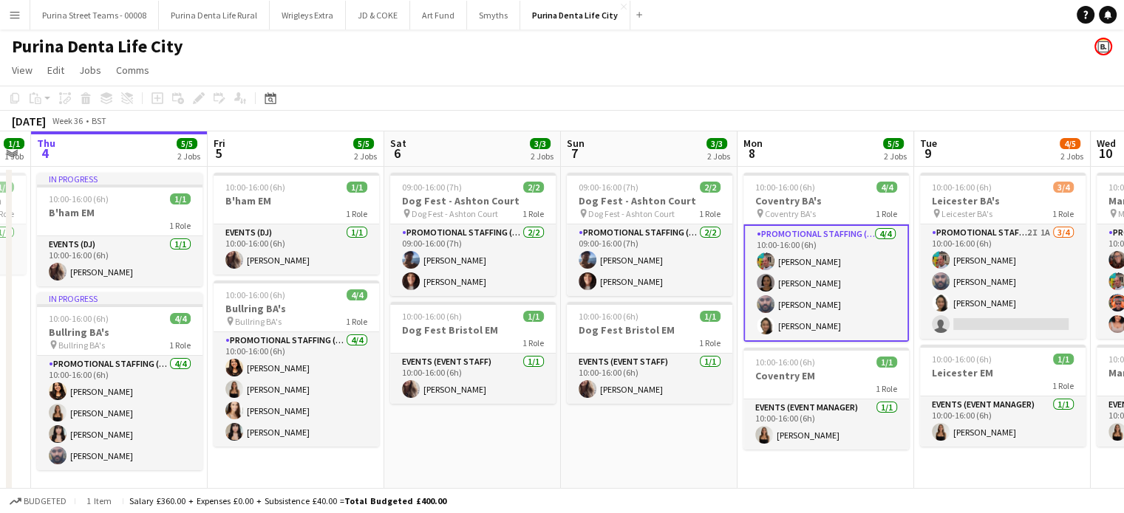
scroll to position [0, 313]
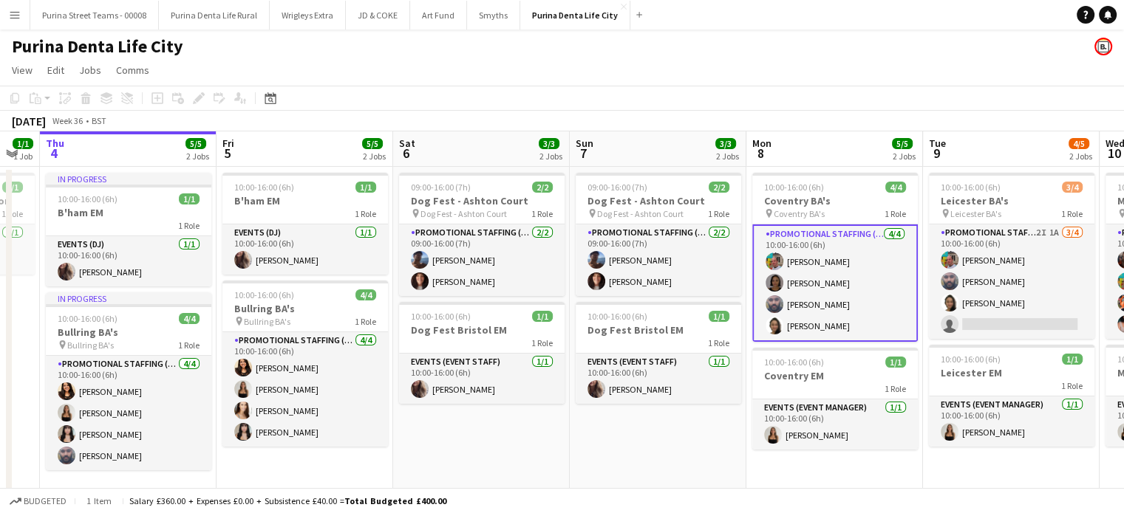
drag, startPoint x: 249, startPoint y: 438, endPoint x: 573, endPoint y: 442, distance: 324.3
click at [573, 442] on app-calendar-viewport "Tue 2 Wed 3 1/1 1 Job Thu 4 5/5 2 Jobs Fri 5 5/5 2 Jobs Sat 6 3/3 2 Jobs Sun 7 …" at bounding box center [562, 316] width 1124 height 371
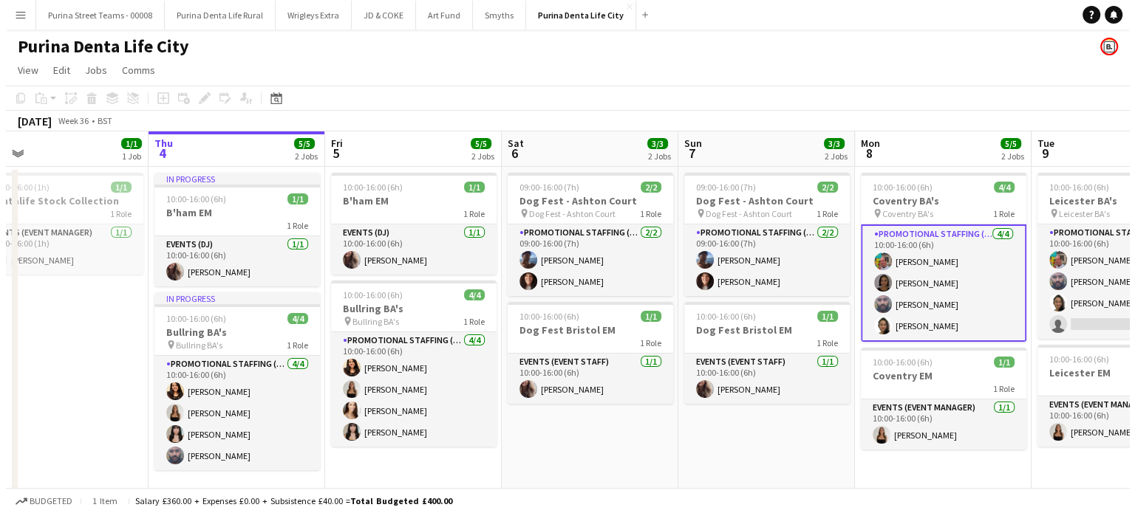
scroll to position [0, 369]
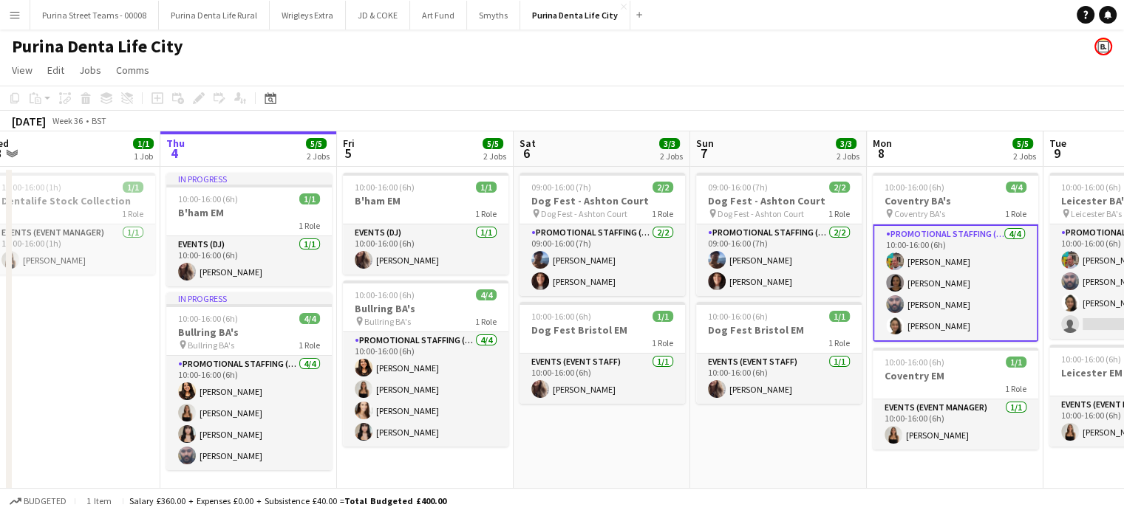
drag, startPoint x: 499, startPoint y: 461, endPoint x: 620, endPoint y: 456, distance: 120.5
click at [620, 456] on app-calendar-viewport "Mon 1 Tue 2 Wed 3 1/1 1 Job Thu 4 5/5 2 Jobs Fri 5 5/5 2 Jobs Sat 6 3/3 2 Jobs …" at bounding box center [562, 316] width 1124 height 371
click at [397, 317] on span "Bullring BA's" at bounding box center [387, 321] width 47 height 11
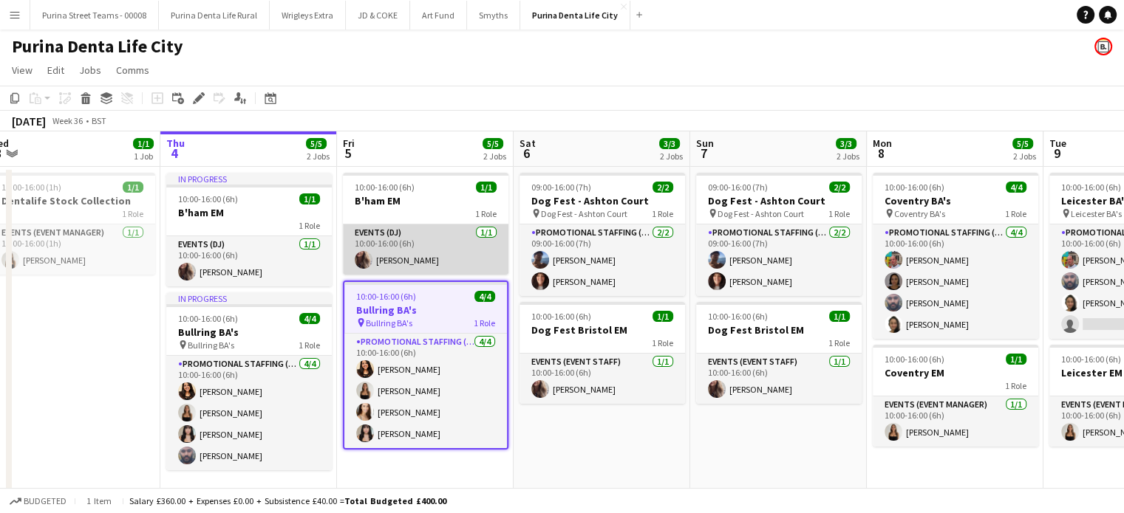
click at [398, 273] on app-card-role "Events (DJ) [DATE] 10:00-16:00 (6h) [PERSON_NAME]" at bounding box center [425, 250] width 165 height 50
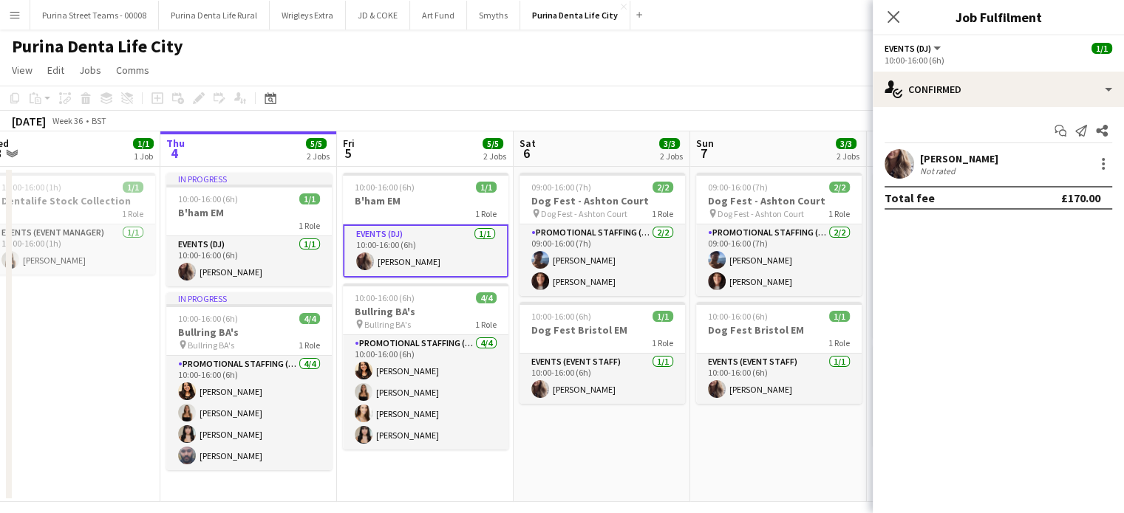
click at [951, 153] on div "[PERSON_NAME]" at bounding box center [959, 158] width 78 height 13
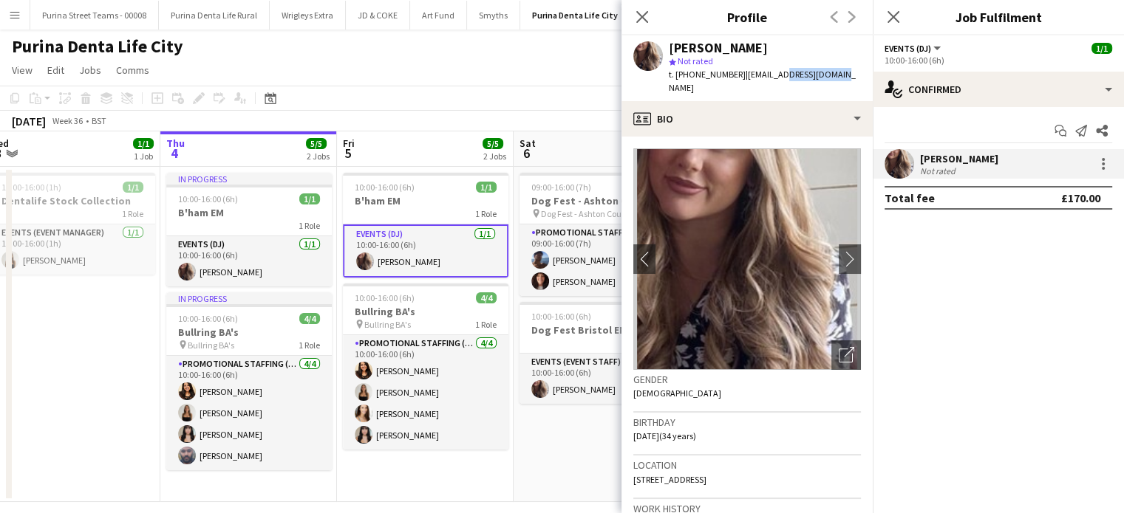
drag, startPoint x: 818, startPoint y: 67, endPoint x: 765, endPoint y: 69, distance: 53.2
click at [765, 69] on app-profile-header "[PERSON_NAME] star Not rated t. [PHONE_NUMBER] | [EMAIL_ADDRESS][DOMAIN_NAME]" at bounding box center [746, 68] width 251 height 66
drag, startPoint x: 733, startPoint y: 75, endPoint x: 676, endPoint y: 76, distance: 56.9
click at [676, 76] on span "t. [PHONE_NUMBER]" at bounding box center [707, 74] width 77 height 11
click at [402, 92] on app-toolbar "Copy Paste Paste Ctrl+V Paste with crew Ctrl+Shift+V Paste linked Job [GEOGRAPH…" at bounding box center [562, 98] width 1124 height 25
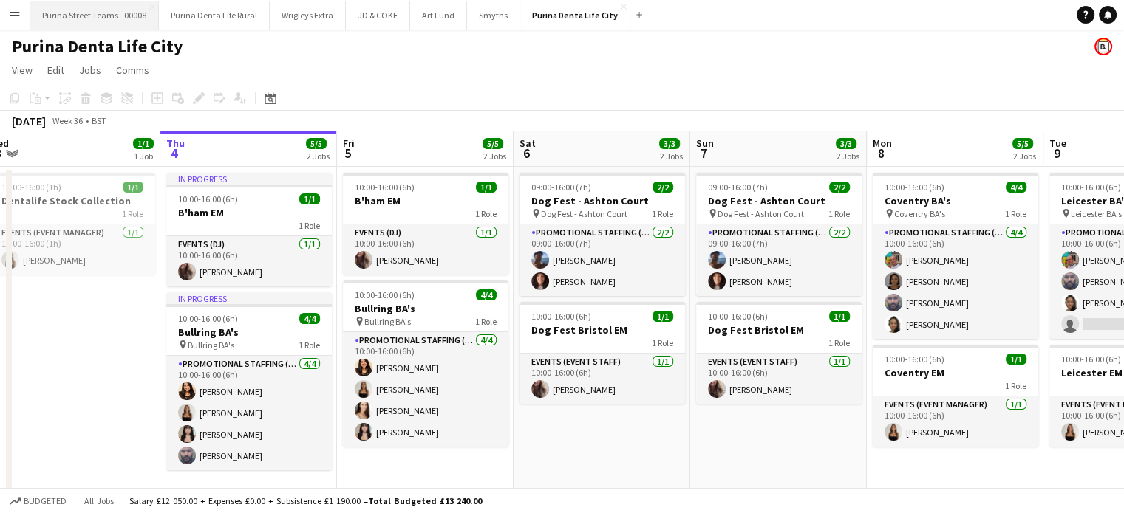
click at [109, 17] on button "Purina Street Teams - 00008 Close" at bounding box center [94, 15] width 129 height 29
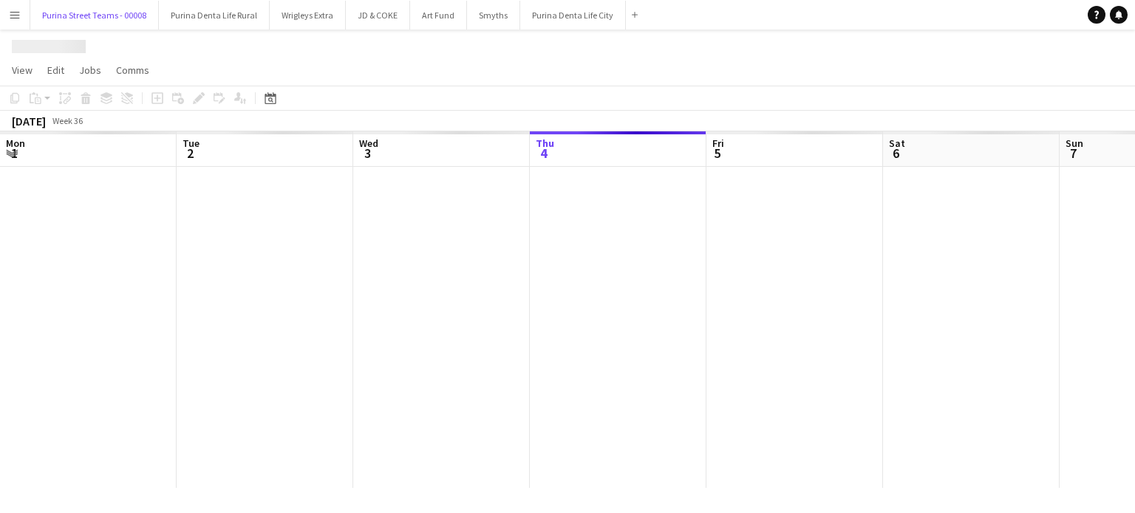
scroll to position [0, 353]
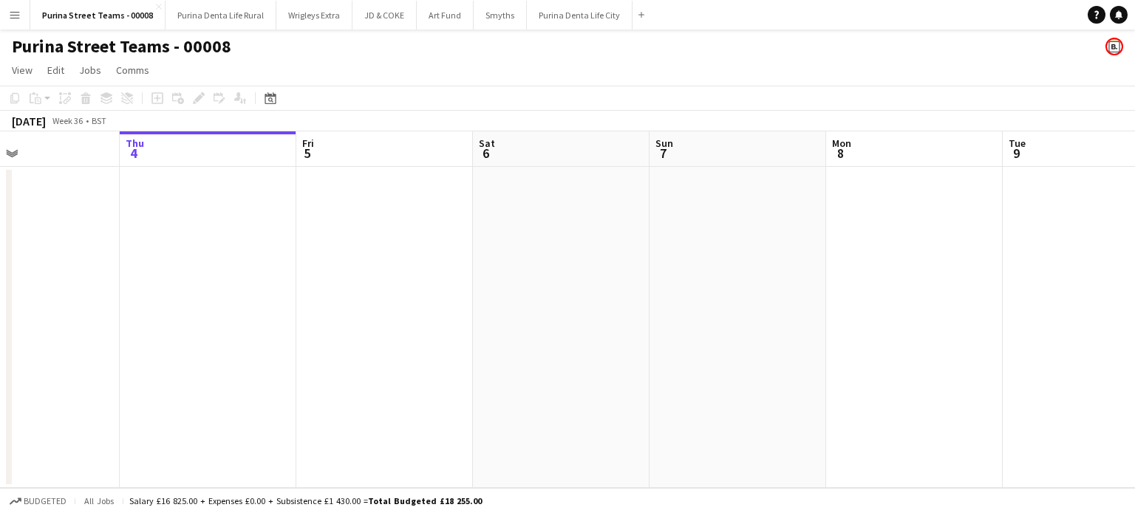
drag, startPoint x: 483, startPoint y: 280, endPoint x: 265, endPoint y: 265, distance: 218.4
click at [265, 265] on app-calendar-viewport "Mon 1 Tue 2 Wed 3 Thu 4 Fri 5 Sat 6 Sun 7 Mon 8 Tue 9 Wed 10 Thu 11 Fri 12" at bounding box center [567, 309] width 1135 height 357
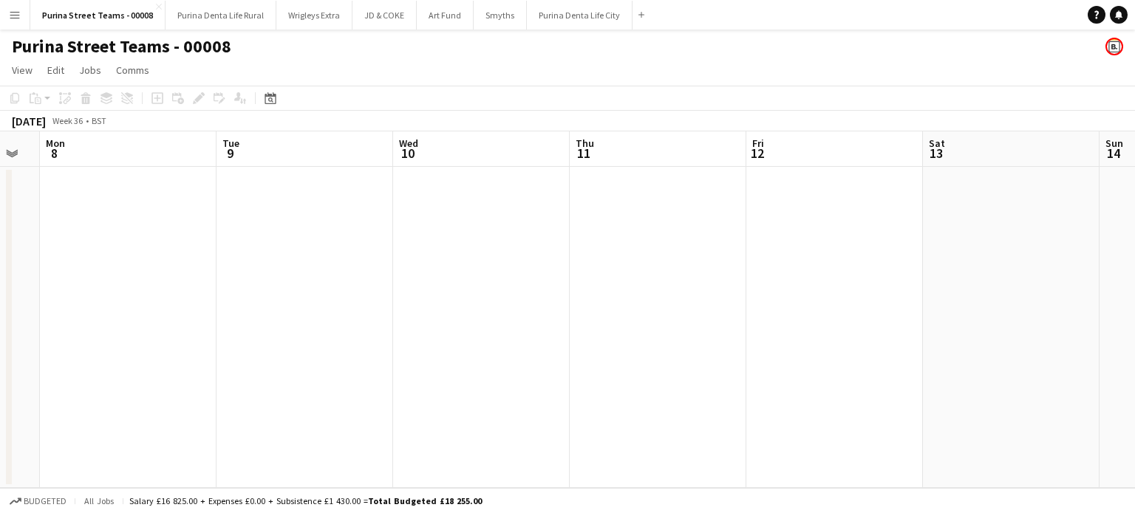
drag, startPoint x: 505, startPoint y: 304, endPoint x: 427, endPoint y: 301, distance: 78.4
click at [427, 301] on app-calendar-viewport "Fri 5 Sat 6 Sun 7 Mon 8 Tue 9 Wed 10 Thu 11 Fri 12 Sat 13 Sun 14 Mon 15 Tue 16" at bounding box center [567, 309] width 1135 height 357
drag, startPoint x: 710, startPoint y: 315, endPoint x: 259, endPoint y: 283, distance: 451.8
click at [259, 283] on app-calendar-viewport "Tue 9 Wed 10 Thu 11 Fri 12 Sat 13 Sun 14 Mon 15 Tue 16 Wed 17 Thu 18 Fri 19 Sat…" at bounding box center [567, 309] width 1135 height 357
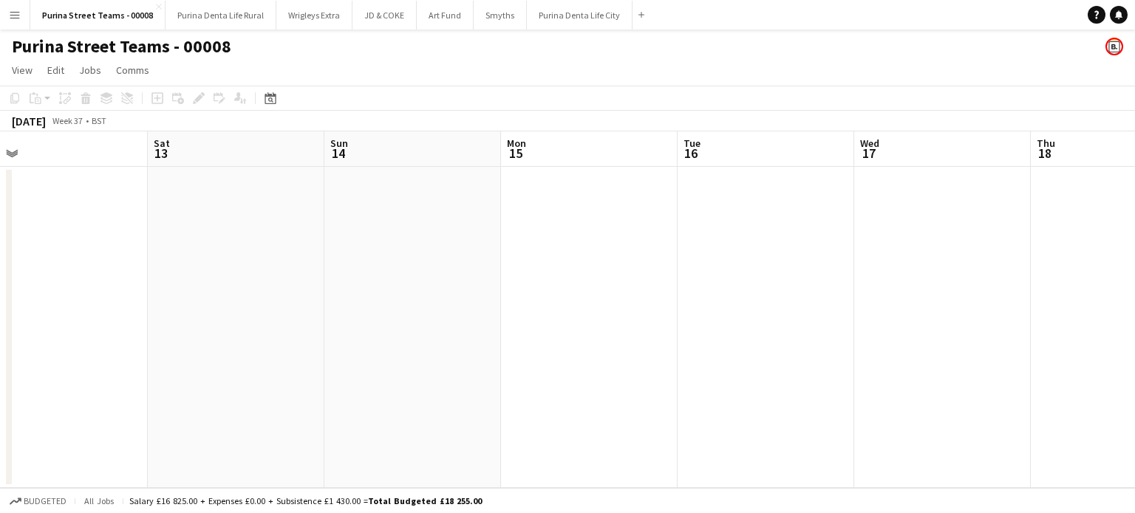
drag, startPoint x: 700, startPoint y: 321, endPoint x: 109, endPoint y: 259, distance: 594.2
click at [100, 260] on app-calendar-viewport "Tue 9 Wed 10 Thu 11 Fri 12 Sat 13 Sun 14 Mon 15 Tue 16 Wed 17 Thu 18 Fri 19 Sat…" at bounding box center [567, 309] width 1135 height 357
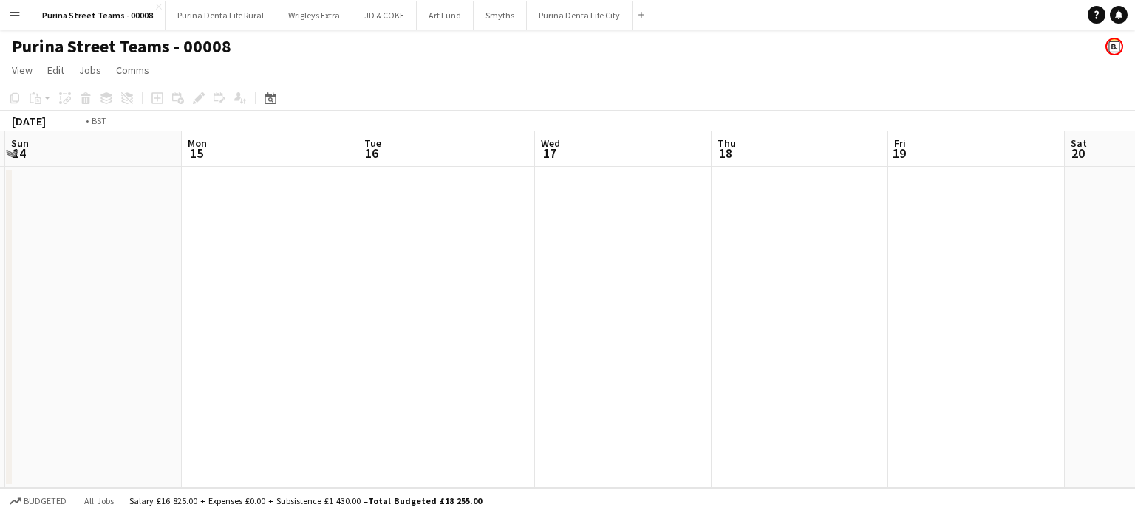
drag, startPoint x: 883, startPoint y: 329, endPoint x: 141, endPoint y: 251, distance: 746.4
click at [141, 251] on app-calendar-viewport "Thu 11 Fri 12 Sat 13 Sun 14 Mon 15 Tue 16 Wed 17 Thu 18 Fri 19 Sat 20 Sun 21 Mo…" at bounding box center [567, 309] width 1135 height 357
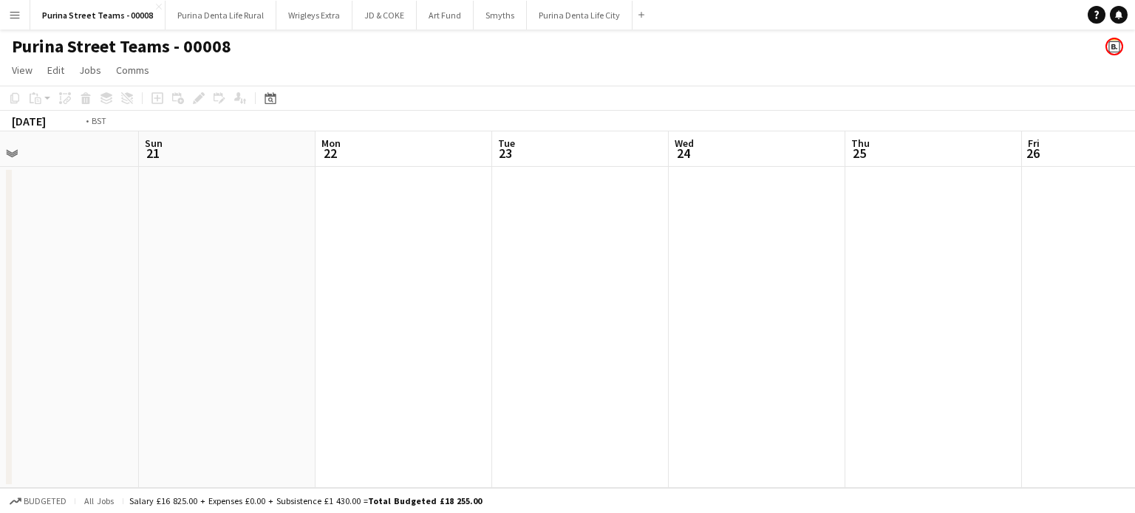
drag, startPoint x: 518, startPoint y: 291, endPoint x: 1016, endPoint y: 327, distance: 499.9
click at [288, 274] on app-calendar-viewport "Thu 18 Fri 19 Sat 20 Sun 21 Mon 22 Tue 23 Wed 24 Thu 25 Fri 26 Sat 27 Sun 28 Mo…" at bounding box center [567, 309] width 1135 height 357
drag, startPoint x: 1017, startPoint y: 327, endPoint x: 758, endPoint y: 291, distance: 261.8
click at [414, 292] on app-calendar-viewport "Sat 20 Sun 21 Mon 22 Tue 23 Wed 24 Thu 25 Fri 26 Sat 27 Sun 28 Mon 29 Tue 30 We…" at bounding box center [567, 309] width 1135 height 357
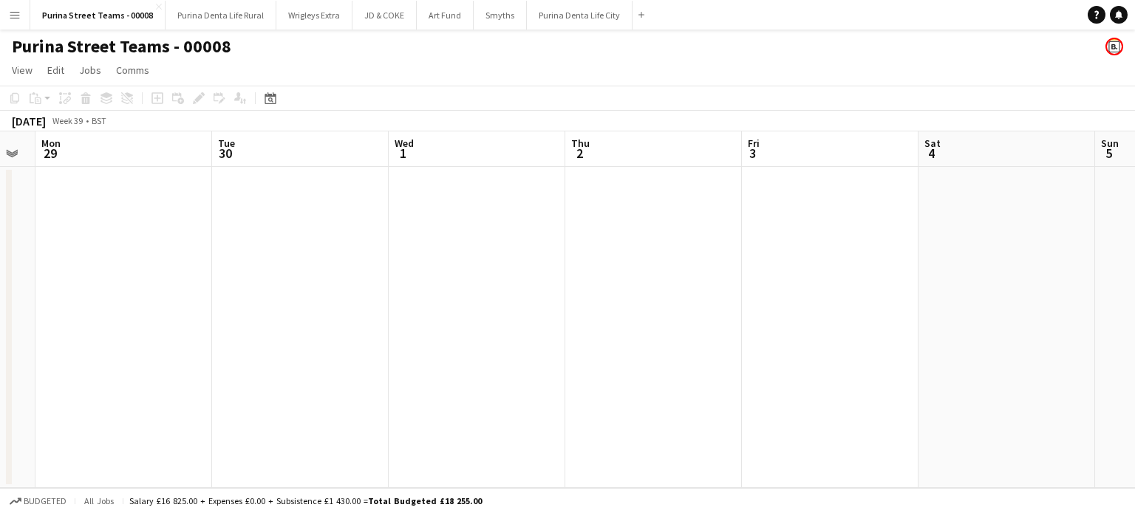
drag, startPoint x: 437, startPoint y: 287, endPoint x: 425, endPoint y: 287, distance: 11.8
click at [425, 287] on app-calendar-viewport "Fri 26 Sat 27 Sun 28 Mon 29 Tue 30 Wed 1 Thu 2 Fri 3 Sat 4 Sun 5 Mon 6 Tue 7" at bounding box center [567, 309] width 1135 height 357
drag, startPoint x: 369, startPoint y: 267, endPoint x: 1134, endPoint y: 262, distance: 765.3
click at [1123, 262] on app-calendar-viewport "Thu 25 Fri 26 Sat 27 Sun 28 Mon 29 Tue 30 Wed 1 Thu 2 Fri 3 Sat 4 Sun 5 Mon 6" at bounding box center [567, 309] width 1135 height 357
drag, startPoint x: 420, startPoint y: 250, endPoint x: 954, endPoint y: 264, distance: 534.3
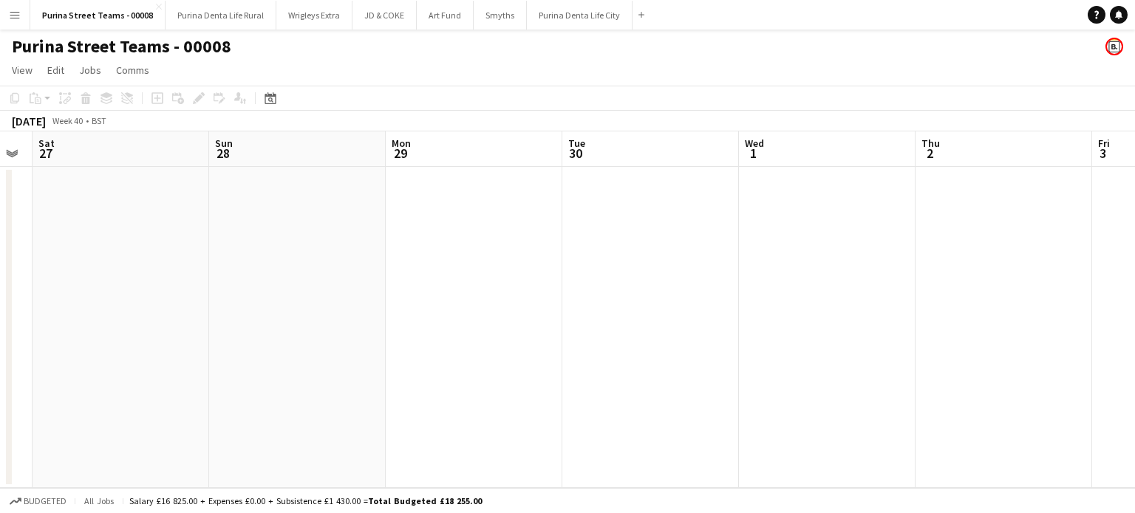
click at [968, 264] on app-calendar-viewport "Thu 25 Fri 26 Sat 27 Sun 28 Mon 29 Tue 30 Wed 1 Thu 2 Fri 3 Sat 4 Sun 5 Mon 6" at bounding box center [567, 309] width 1135 height 357
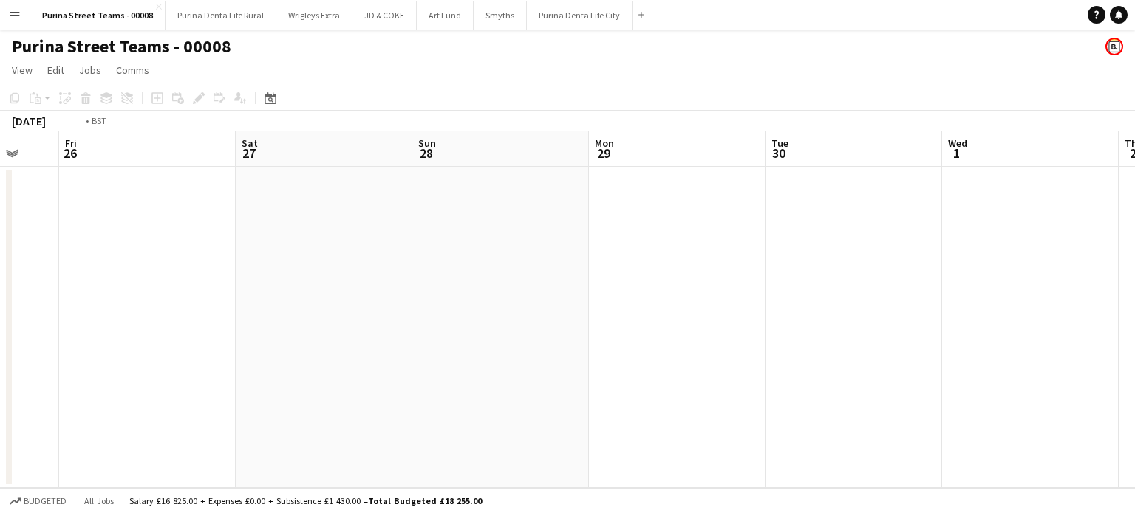
drag, startPoint x: 330, startPoint y: 221, endPoint x: 861, endPoint y: 253, distance: 531.4
click at [873, 252] on app-calendar-viewport "Tue 23 Wed 24 Thu 25 Fri 26 Sat 27 Sun 28 Mon 29 Tue 30 Wed 1 Thu 2 Fri 3 Sat 4" at bounding box center [567, 309] width 1135 height 357
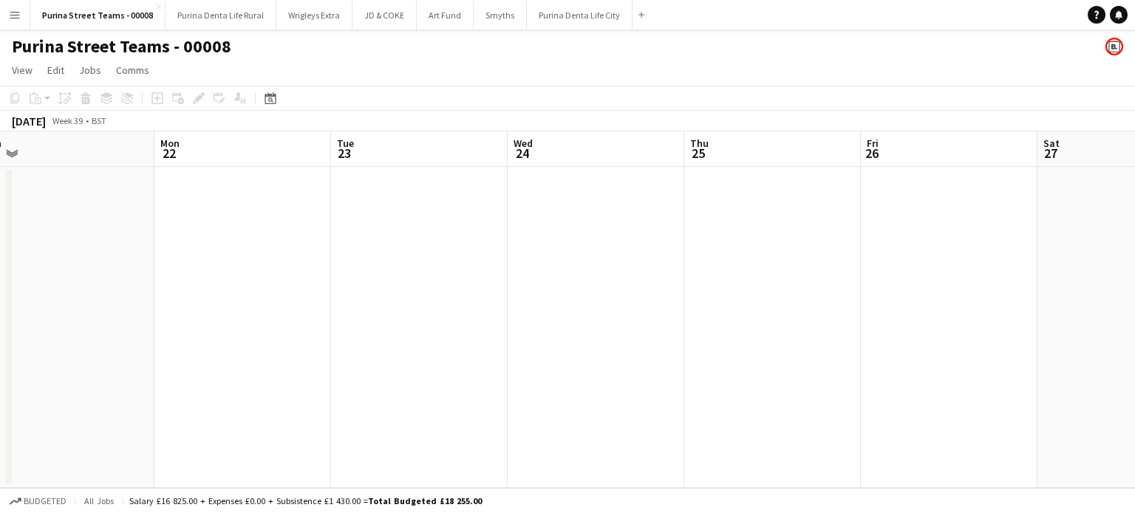
drag, startPoint x: 405, startPoint y: 223, endPoint x: 784, endPoint y: 252, distance: 380.0
click at [881, 252] on app-calendar-viewport "Fri 19 Sat 20 Sun 21 Mon 22 Tue 23 Wed 24 Thu 25 Fri 26 Sat 27 Sun 28 Mon 29 Tu…" at bounding box center [567, 309] width 1135 height 357
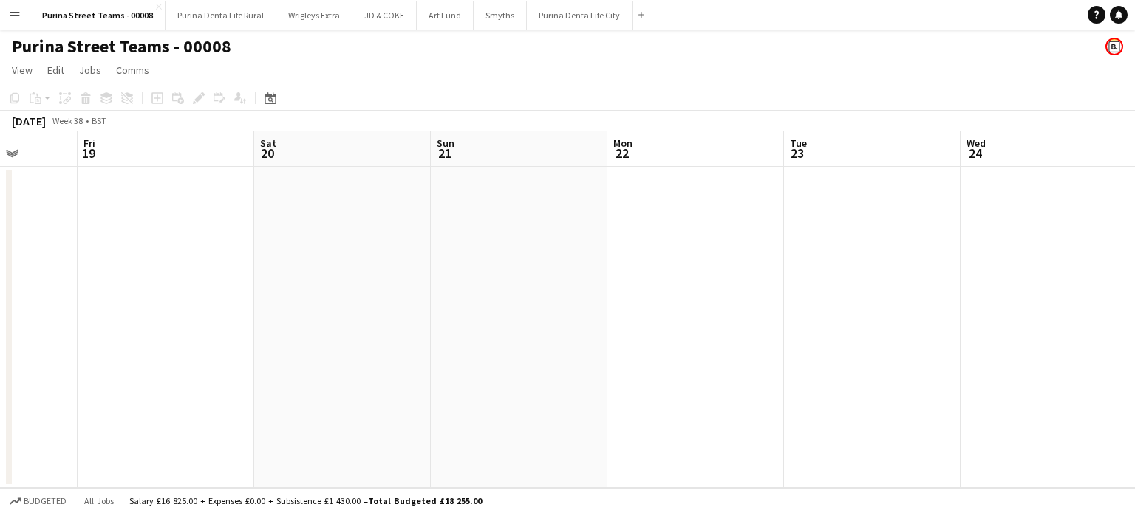
drag, startPoint x: 541, startPoint y: 251, endPoint x: 917, endPoint y: 260, distance: 376.8
click at [898, 259] on app-calendar-viewport "Tue 16 Wed 17 Thu 18 Fri 19 Sat 20 Sun 21 Mon 22 Tue 23 Wed 24 Thu 25 Fri 26 Sa…" at bounding box center [567, 309] width 1135 height 357
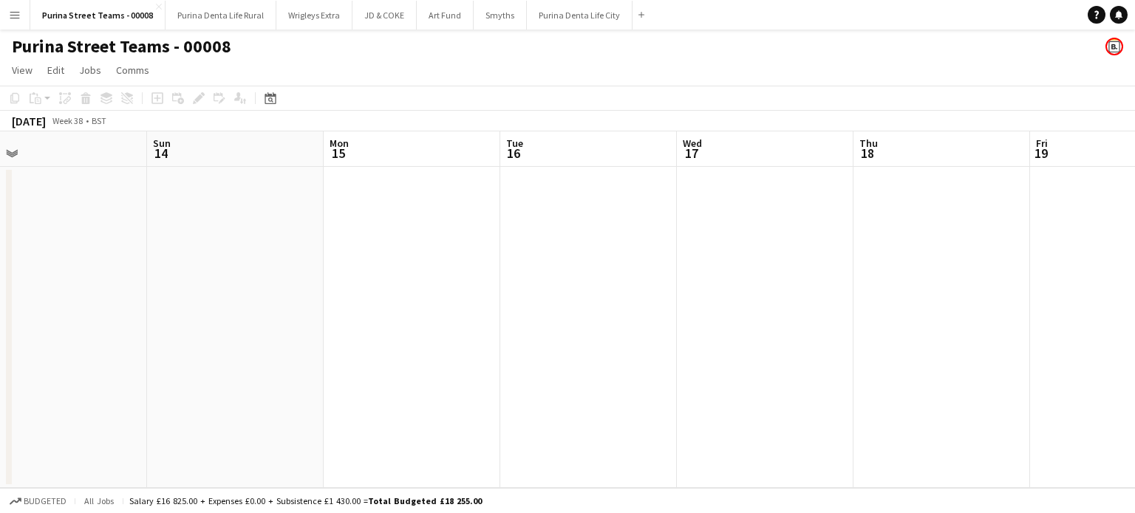
drag, startPoint x: 432, startPoint y: 259, endPoint x: 813, endPoint y: 272, distance: 380.7
click at [932, 263] on app-calendar-viewport "Fri 12 Sat 13 Sun 14 Mon 15 Tue 16 Wed 17 Thu 18 Fri 19 Sat 20 Sun 21 Mon 22 Tu…" at bounding box center [567, 309] width 1135 height 357
drag, startPoint x: 171, startPoint y: 256, endPoint x: 606, endPoint y: 261, distance: 434.4
click at [611, 257] on app-calendar-viewport "Wed 10 Thu 11 Fri 12 Sat 13 Sun 14 Mon 15 Tue 16 Wed 17 Thu 18 Fri 19 Sat 20 Su…" at bounding box center [567, 309] width 1135 height 357
drag, startPoint x: 393, startPoint y: 279, endPoint x: 782, endPoint y: 284, distance: 388.6
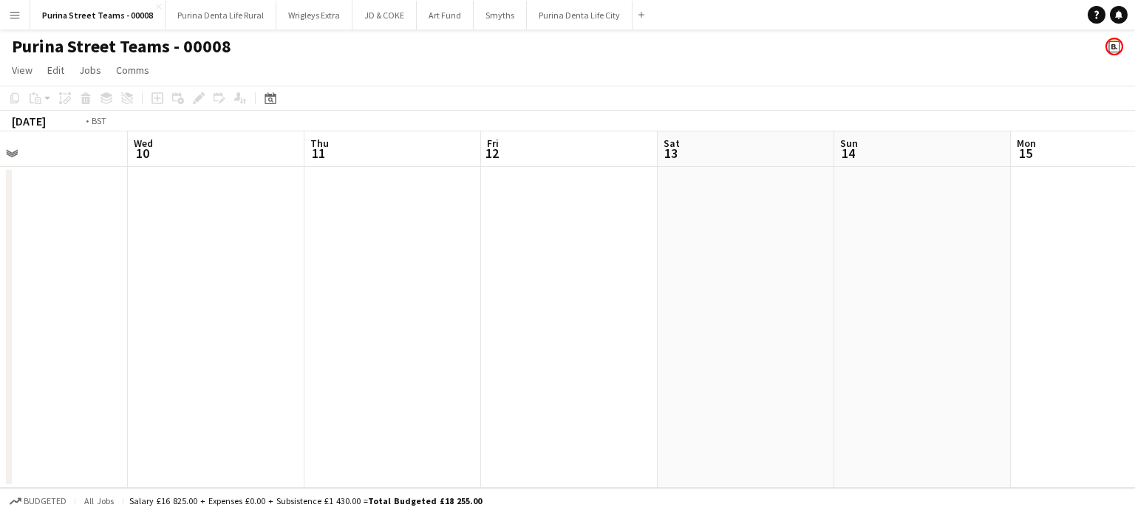
click at [851, 283] on app-calendar-viewport "Sun 7 Mon 8 Tue 9 Wed 10 Thu 11 Fri 12 Sat 13 Sun 14 Mon 15 Tue 16 Wed 17 Thu 18" at bounding box center [567, 309] width 1135 height 357
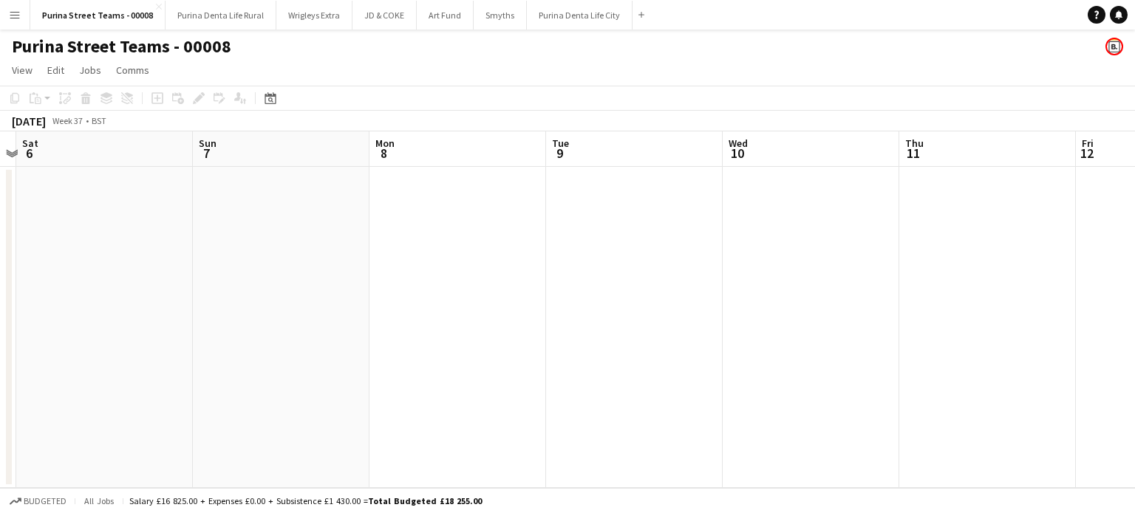
drag, startPoint x: 524, startPoint y: 292, endPoint x: 601, endPoint y: 292, distance: 76.8
click at [601, 292] on app-calendar-viewport "Thu 4 Fri 5 Sat 6 Sun 7 Mon 8 Tue 9 Wed 10 Thu 11 Fri 12 Sat 13 Sun 14 Mon 15" at bounding box center [567, 309] width 1135 height 357
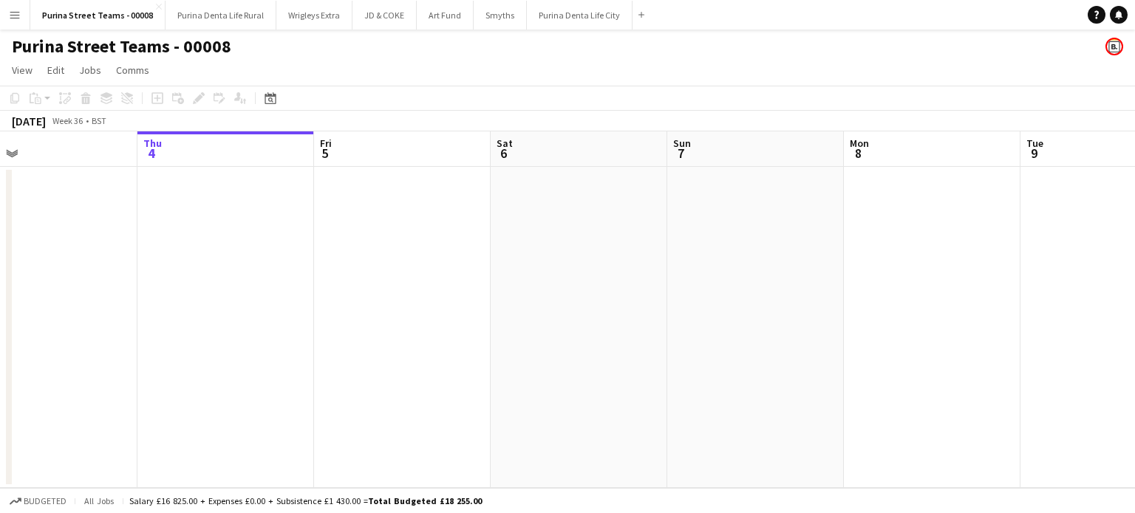
drag, startPoint x: 453, startPoint y: 251, endPoint x: 695, endPoint y: 259, distance: 242.4
click at [694, 259] on app-calendar-viewport "Mon 1 Tue 2 Wed 3 Thu 4 Fri 5 Sat 6 Sun 7 Mon 8 Tue 9 Wed 10 Thu 11 Fri 12" at bounding box center [567, 309] width 1135 height 357
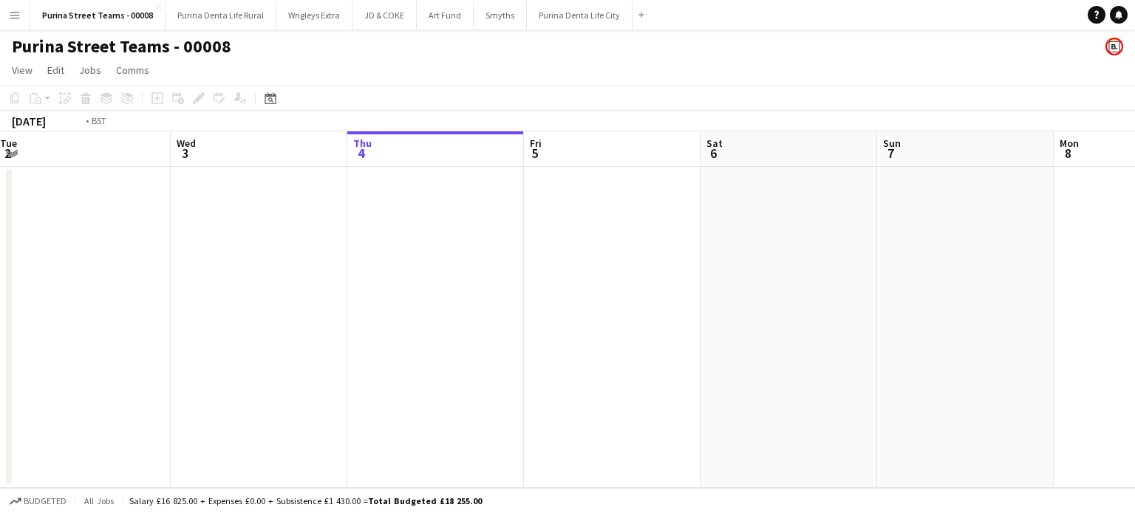
drag, startPoint x: 413, startPoint y: 285, endPoint x: 869, endPoint y: 278, distance: 456.6
click at [869, 278] on app-calendar-viewport "Sun 31 Mon 1 Tue 2 Wed 3 Thu 4 Fri 5 Sat 6 Sun 7 Mon 8 Tue 9 Wed 10 Thu 11" at bounding box center [567, 309] width 1135 height 357
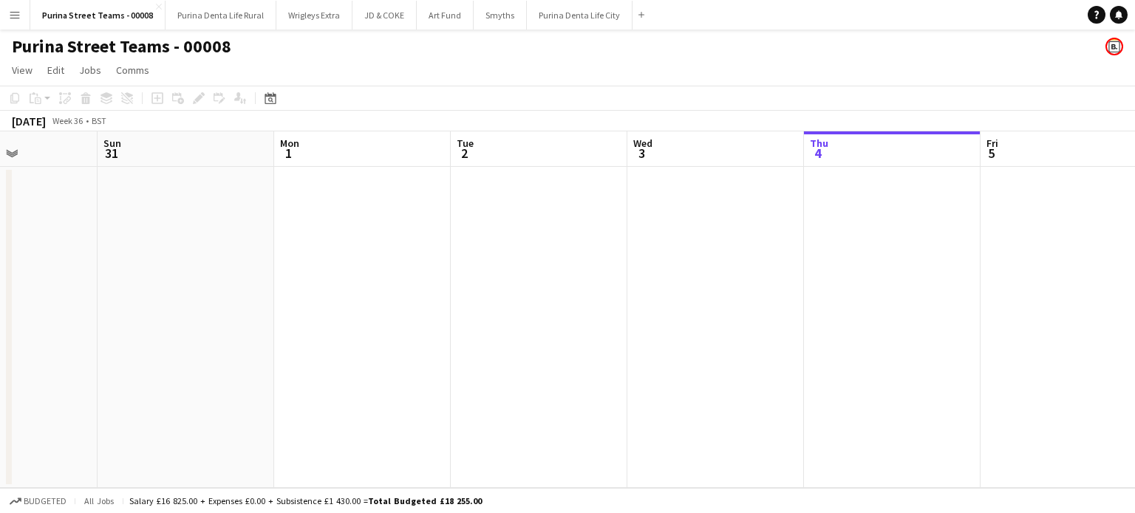
drag, startPoint x: 361, startPoint y: 259, endPoint x: 742, endPoint y: 270, distance: 381.4
click at [733, 270] on app-calendar-viewport "Thu 28 Fri 29 Sat 30 Sun 31 Mon 1 Tue 2 Wed 3 Thu 4 Fri 5 Sat 6 Sun 7 Mon 8" at bounding box center [567, 309] width 1135 height 357
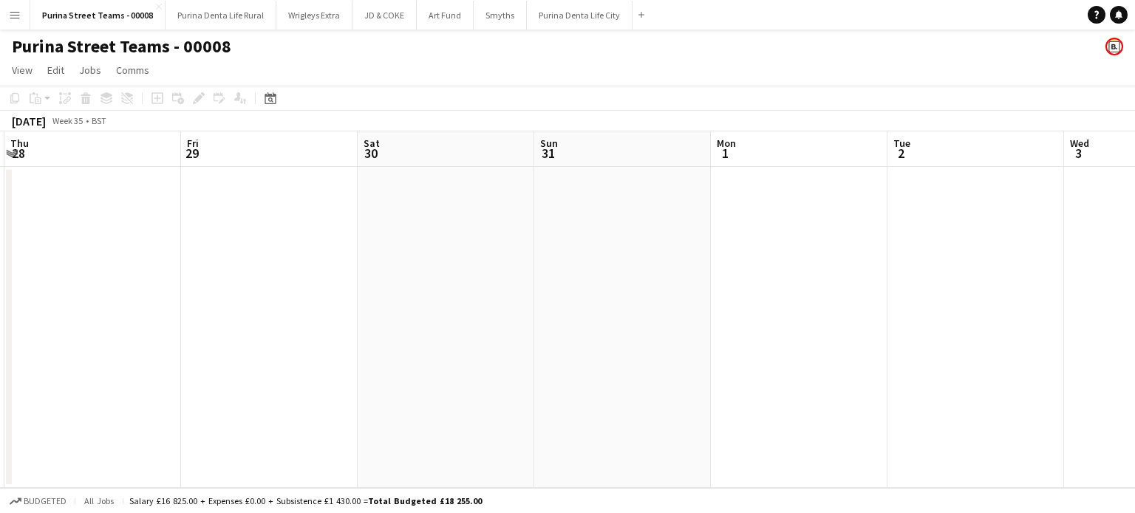
drag, startPoint x: 263, startPoint y: 256, endPoint x: 745, endPoint y: 264, distance: 481.7
click at [697, 259] on app-calendar-viewport "Tue 26 Wed 27 Thu 28 Fri 29 Sat 30 Sun 31 Mon 1 Tue 2 Wed 3 Thu 4 Fri 5 Sat 6" at bounding box center [567, 309] width 1135 height 357
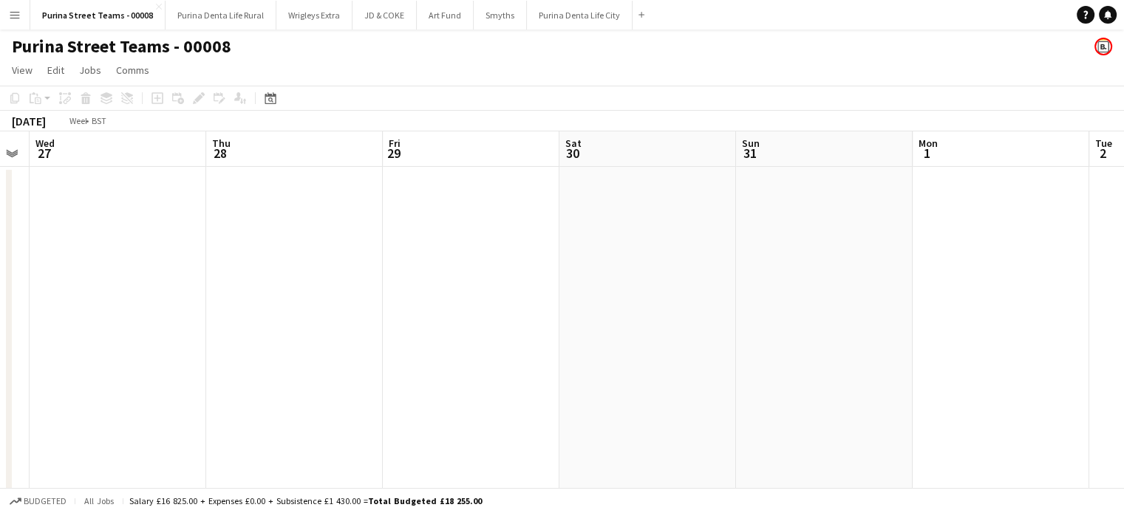
drag, startPoint x: 343, startPoint y: 276, endPoint x: 765, endPoint y: 273, distance: 421.8
click at [762, 272] on app-calendar-viewport "Sun 24 2/4 3 Jobs Mon 25 3/4 3 Jobs Tue 26 Wed 27 Thu 28 Fri 29 Sat 30 Sun 31 M…" at bounding box center [562, 358] width 1124 height 454
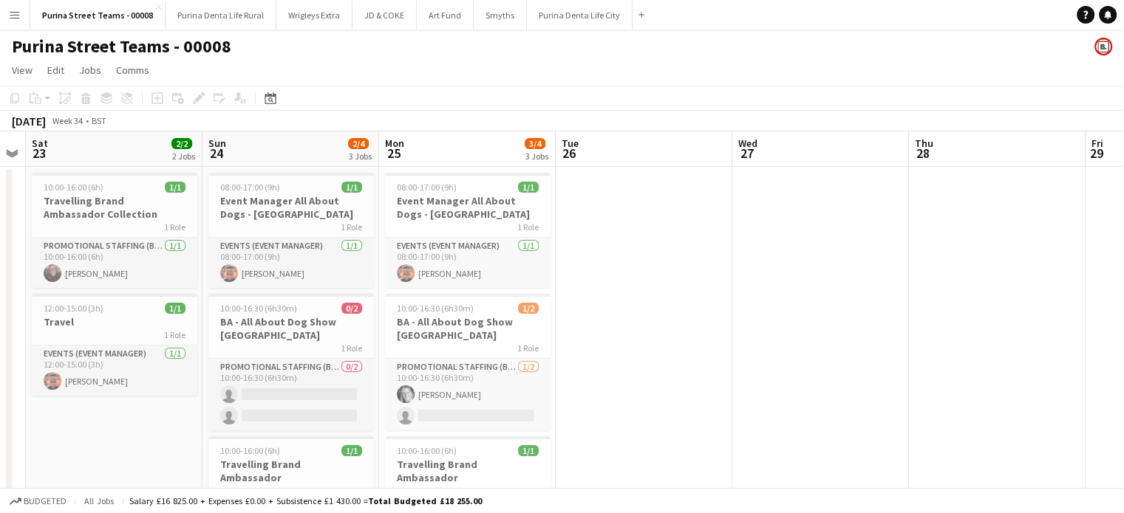
scroll to position [0, 308]
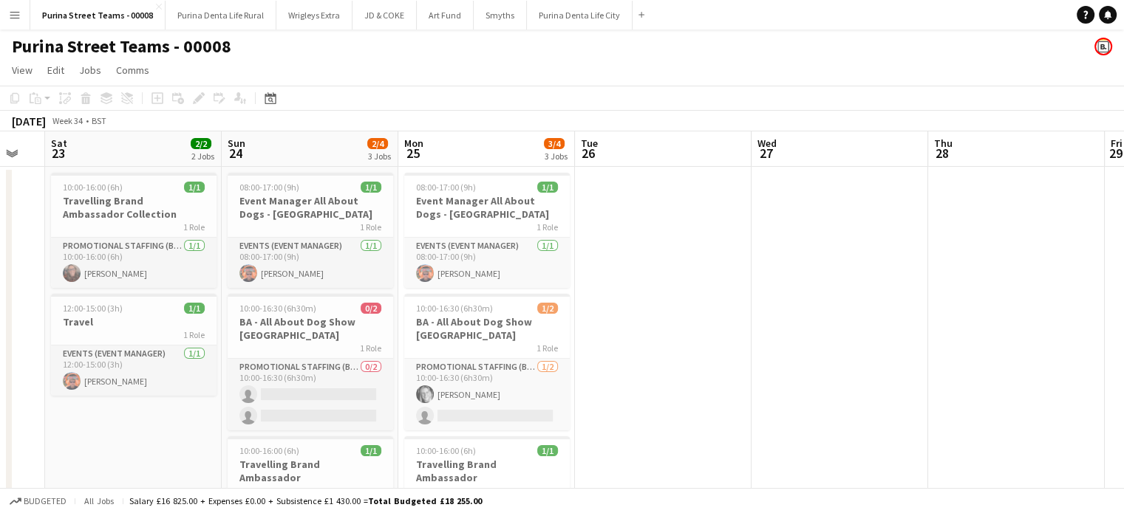
drag, startPoint x: 296, startPoint y: 285, endPoint x: 437, endPoint y: 283, distance: 141.1
click at [437, 283] on app-calendar-viewport "Thu 21 2/2 2 Jobs Fri 22 Sat 23 2/2 2 Jobs Sun 24 2/4 3 Jobs Mon 25 3/4 3 Jobs …" at bounding box center [562, 358] width 1124 height 454
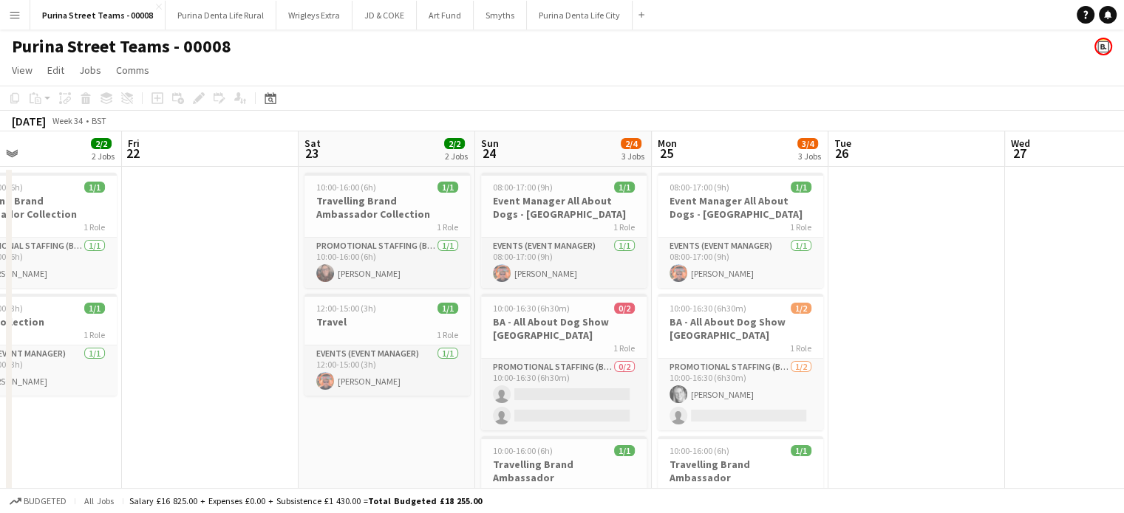
drag, startPoint x: 199, startPoint y: 320, endPoint x: 459, endPoint y: 299, distance: 260.8
click at [624, 292] on app-calendar-viewport "Tue 19 Wed 20 Thu 21 2/2 2 Jobs Fri 22 Sat 23 2/2 2 Jobs Sun 24 2/4 3 Jobs Mon …" at bounding box center [562, 358] width 1124 height 454
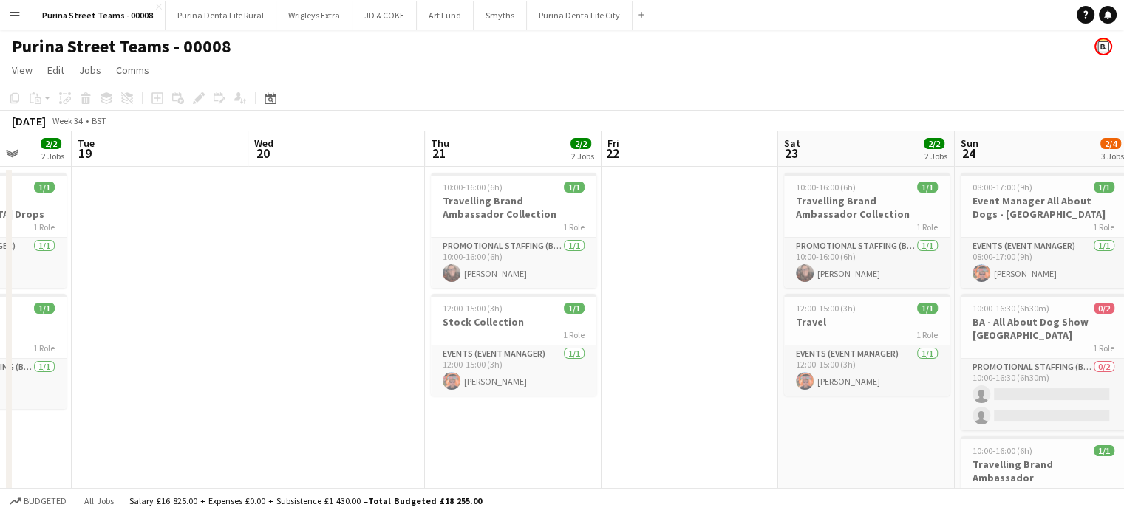
drag, startPoint x: 284, startPoint y: 307, endPoint x: 591, endPoint y: 307, distance: 307.3
click at [591, 307] on app-calendar-viewport "Sat 16 Sun 17 Mon 18 2/2 2 Jobs Tue 19 Wed 20 Thu 21 2/2 2 Jobs Fri 22 Sat 23 2…" at bounding box center [562, 358] width 1124 height 454
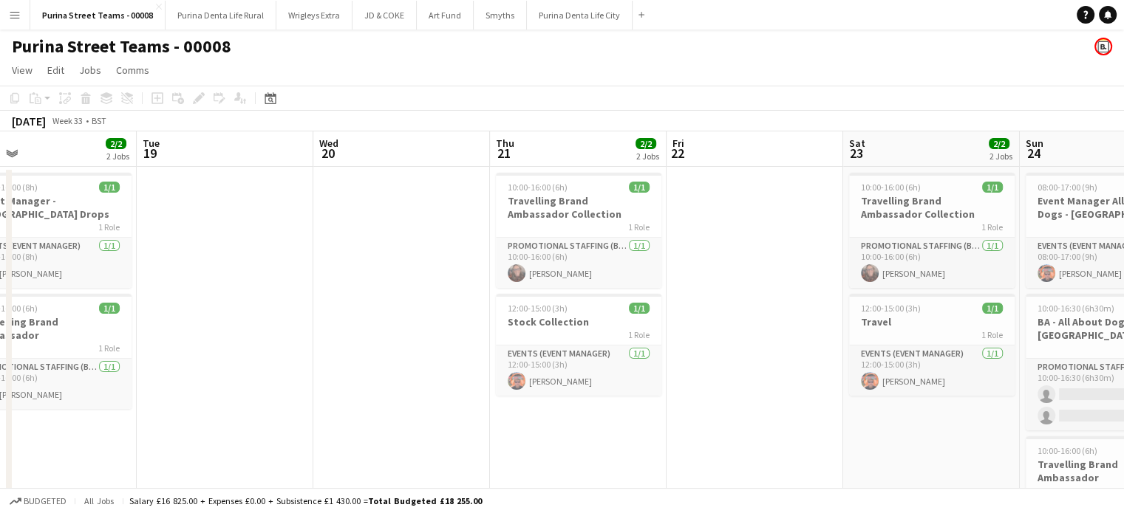
drag, startPoint x: 570, startPoint y: 304, endPoint x: 731, endPoint y: 304, distance: 161.0
click at [760, 302] on app-calendar-viewport "Sat 16 5/5 4 Jobs Sun 17 2/2 2 Jobs Mon 18 2/2 2 Jobs Tue 19 Wed 20 Thu 21 2/2 …" at bounding box center [562, 418] width 1124 height 575
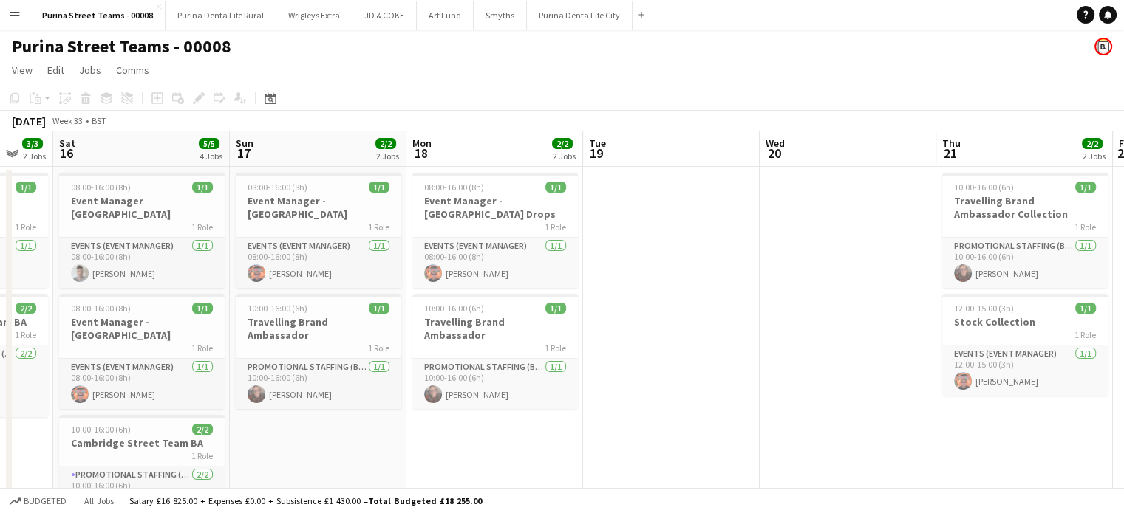
scroll to position [0, 440]
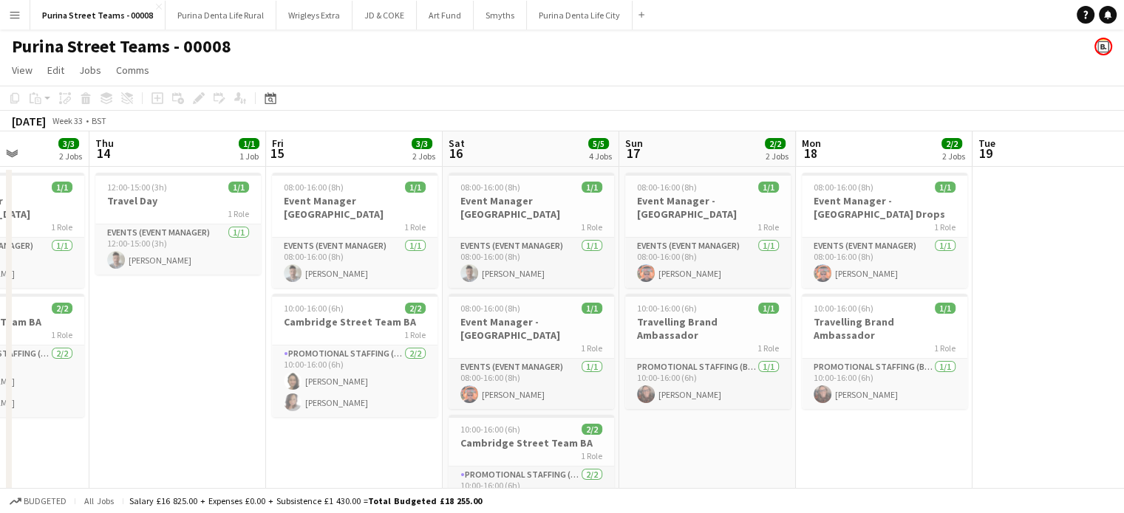
drag, startPoint x: 325, startPoint y: 307, endPoint x: 731, endPoint y: 307, distance: 405.5
click at [731, 307] on app-calendar-viewport "Mon 11 3/3 3 Jobs Tue 12 6/6 5 Jobs Wed 13 3/3 2 Jobs Thu 14 1/1 1 Job Fri 15 3…" at bounding box center [562, 480] width 1124 height 698
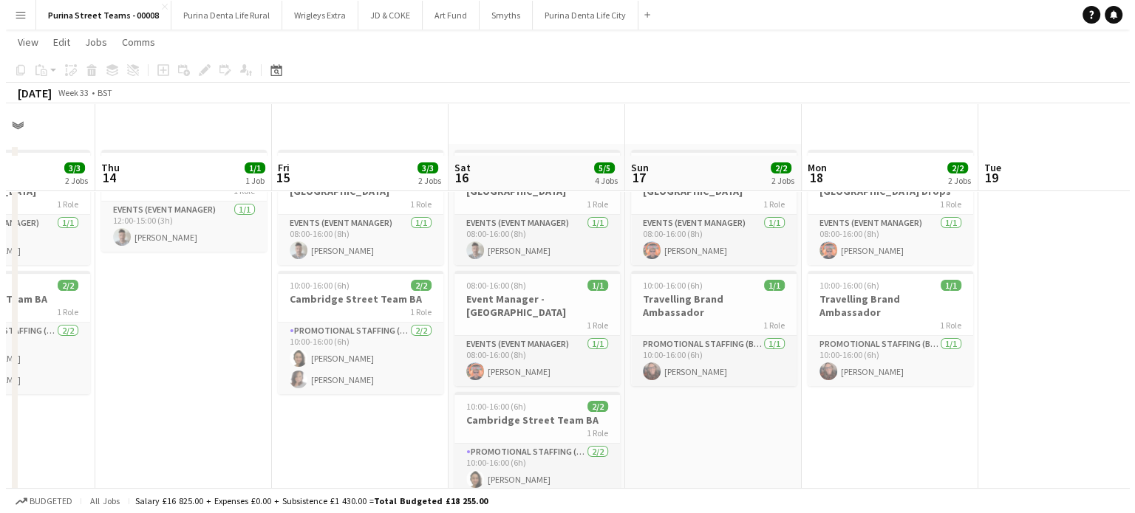
scroll to position [0, 0]
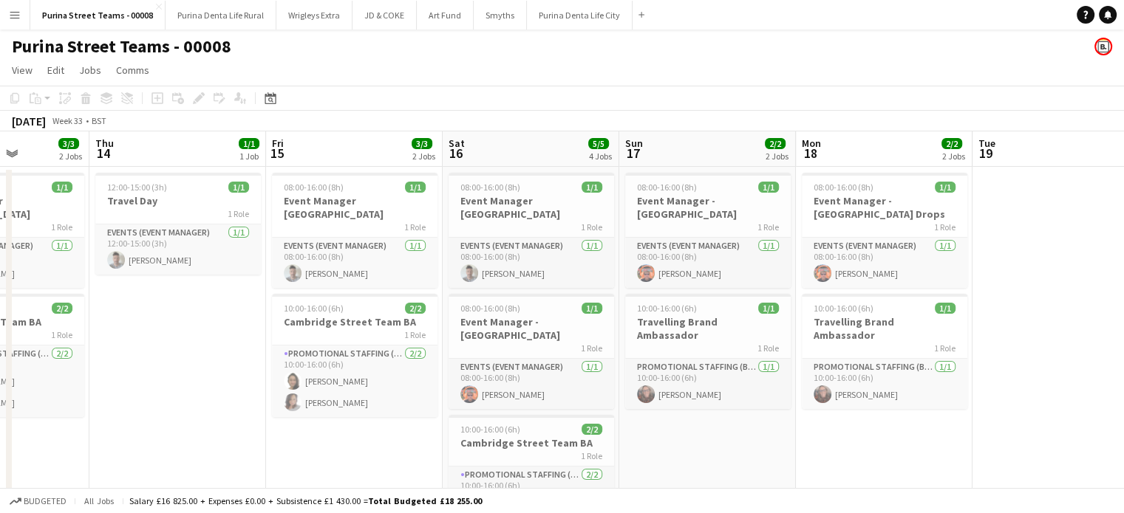
click at [10, 7] on button "Menu" at bounding box center [15, 15] width 30 height 30
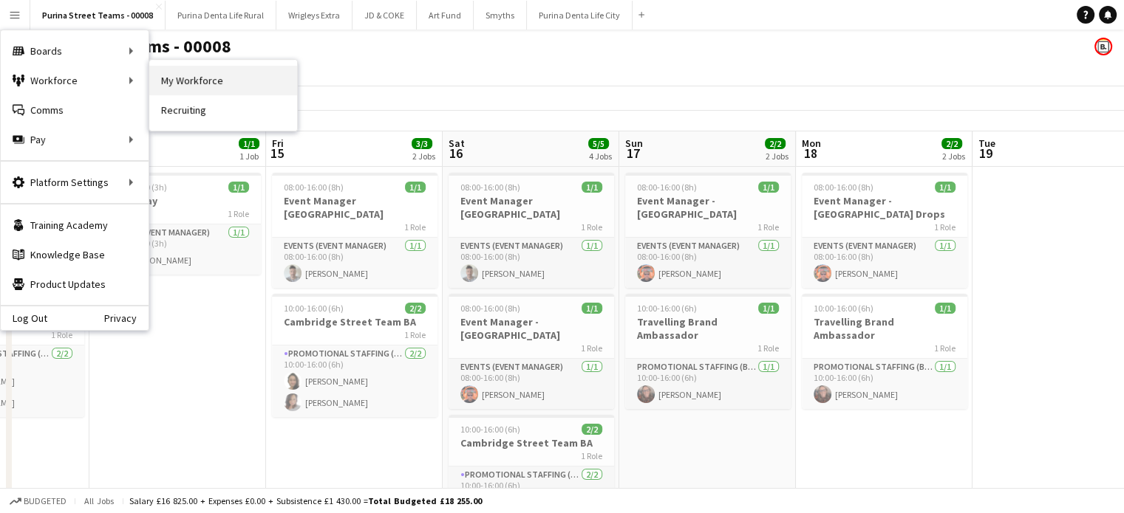
click at [185, 86] on link "My Workforce" at bounding box center [223, 81] width 148 height 30
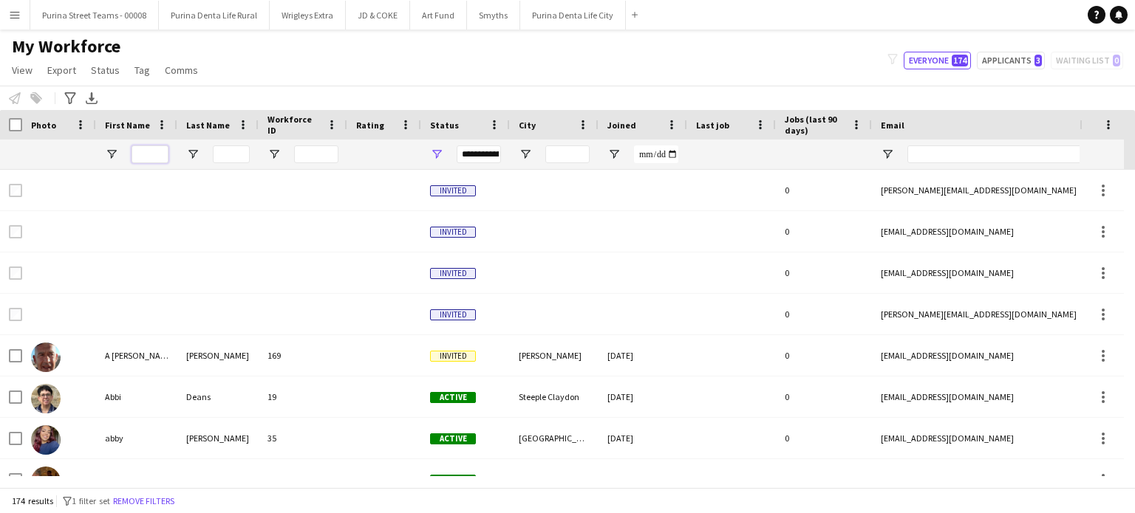
click at [142, 157] on input "First Name Filter Input" at bounding box center [149, 155] width 37 height 18
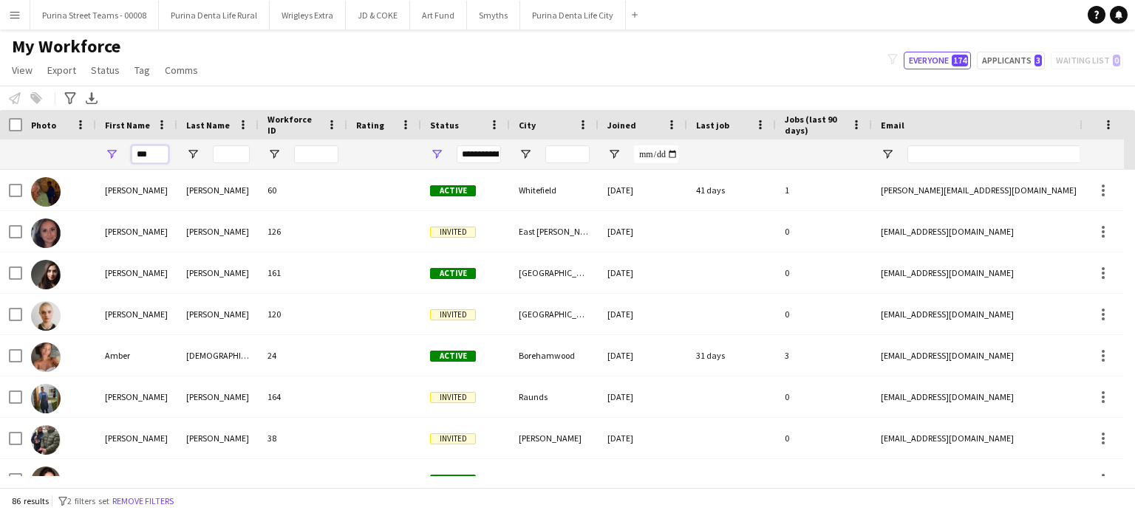
type input "****"
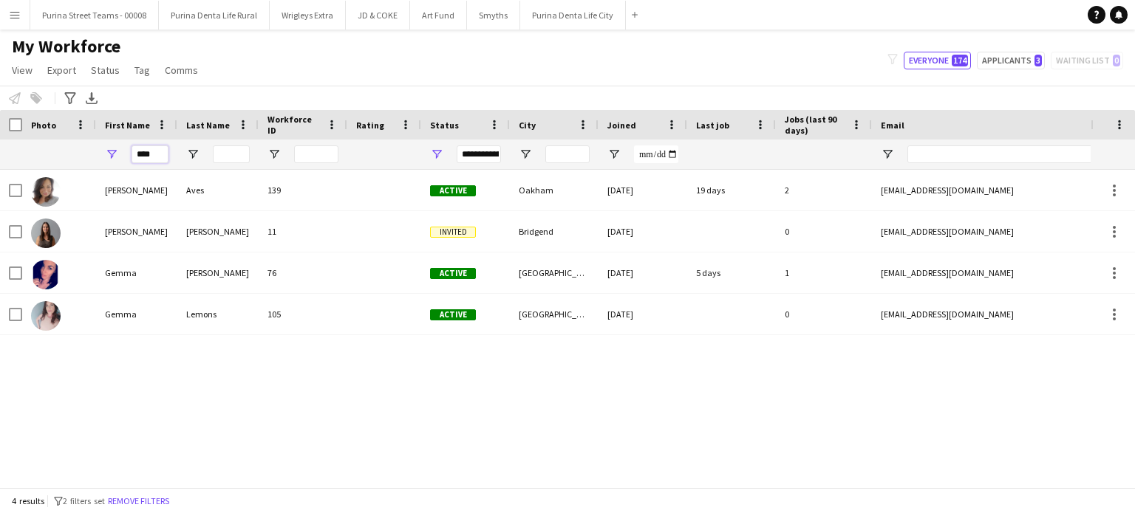
click at [154, 158] on input "****" at bounding box center [149, 155] width 37 height 18
